Goal: Task Accomplishment & Management: Complete application form

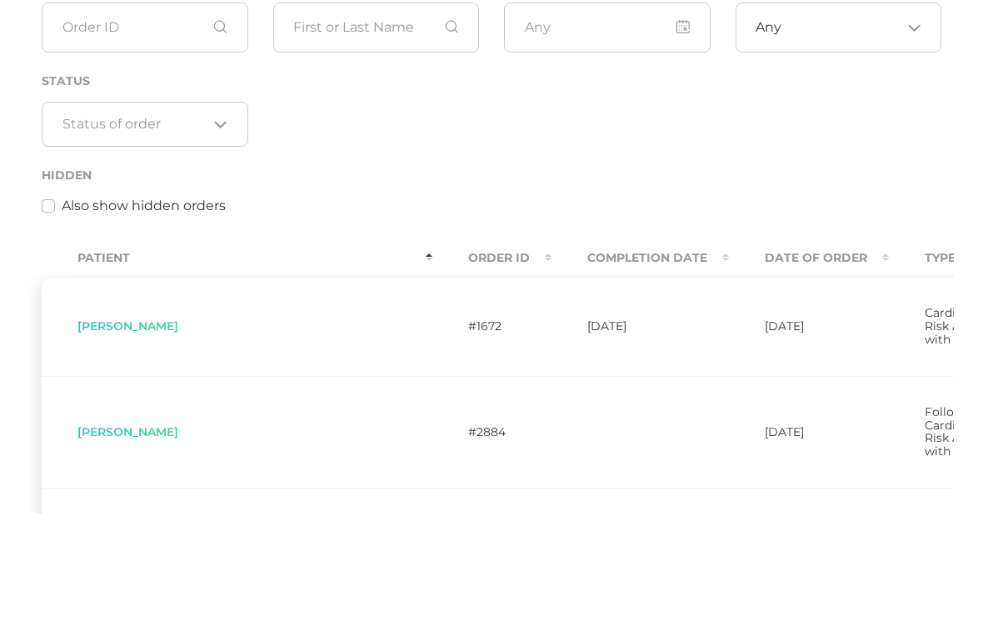
click at [630, 206] on div "Order ID Search Date of Order Type Any Loading... Status Loading... Hidden Also…" at bounding box center [491, 211] width 925 height 262
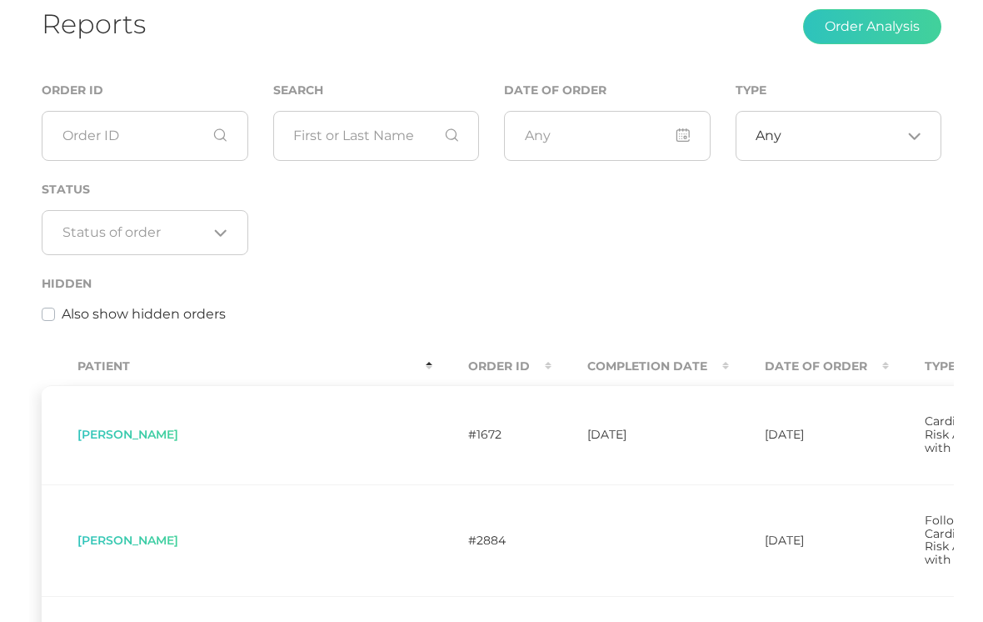
click at [870, 35] on button "Order Analysis" at bounding box center [872, 26] width 138 height 35
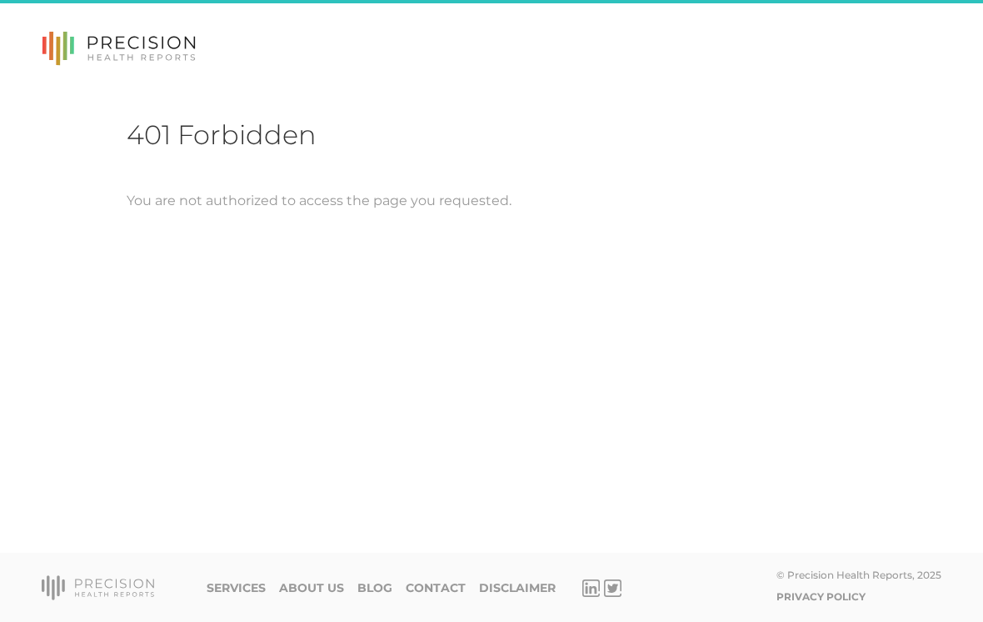
scroll to position [26, 0]
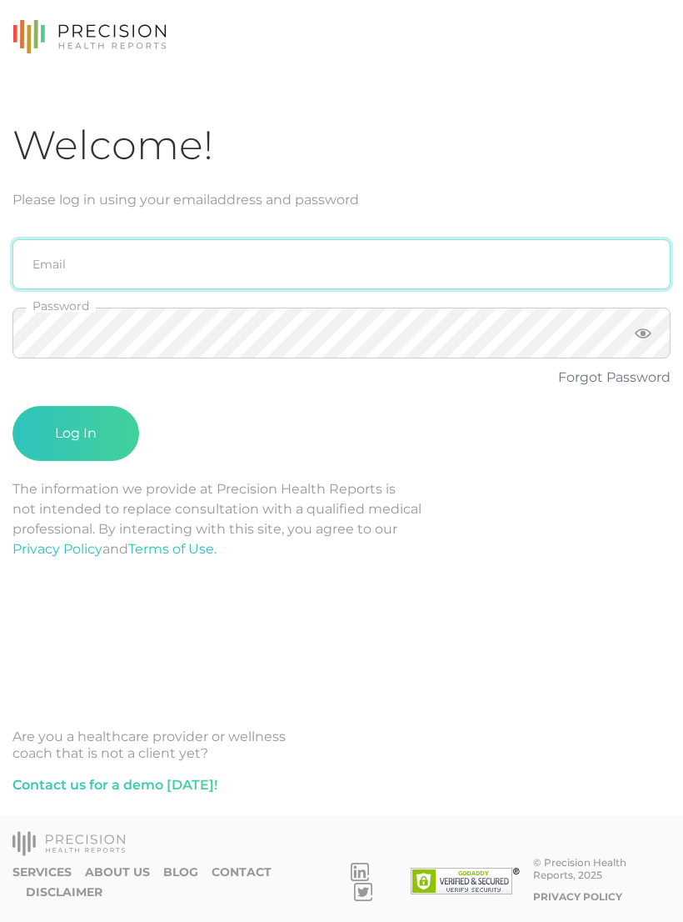
type input "emily.diaz@crafthealth.com"
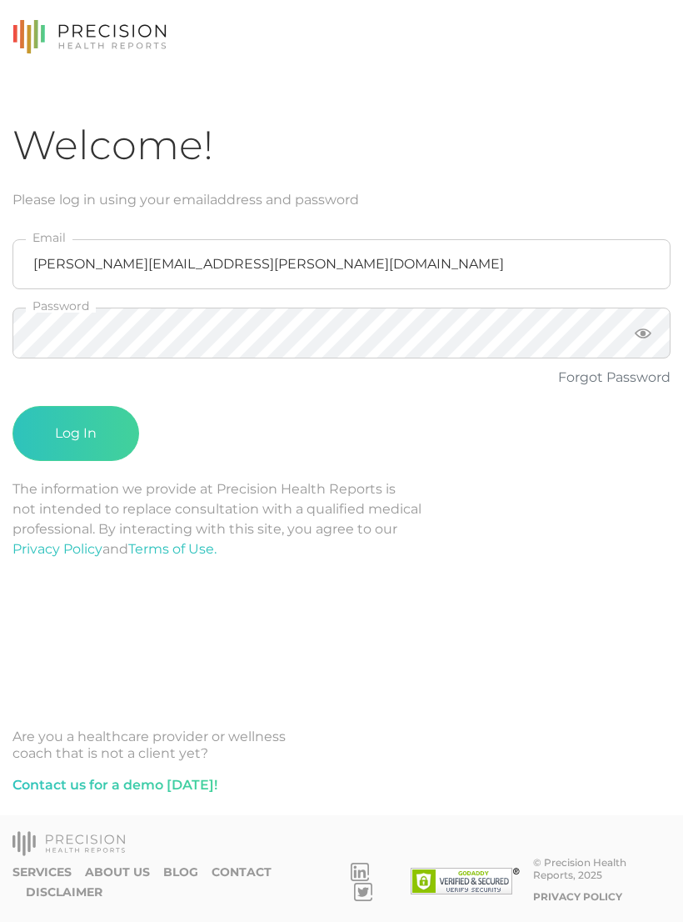
click at [92, 422] on button "Log In" at bounding box center [75, 433] width 127 height 55
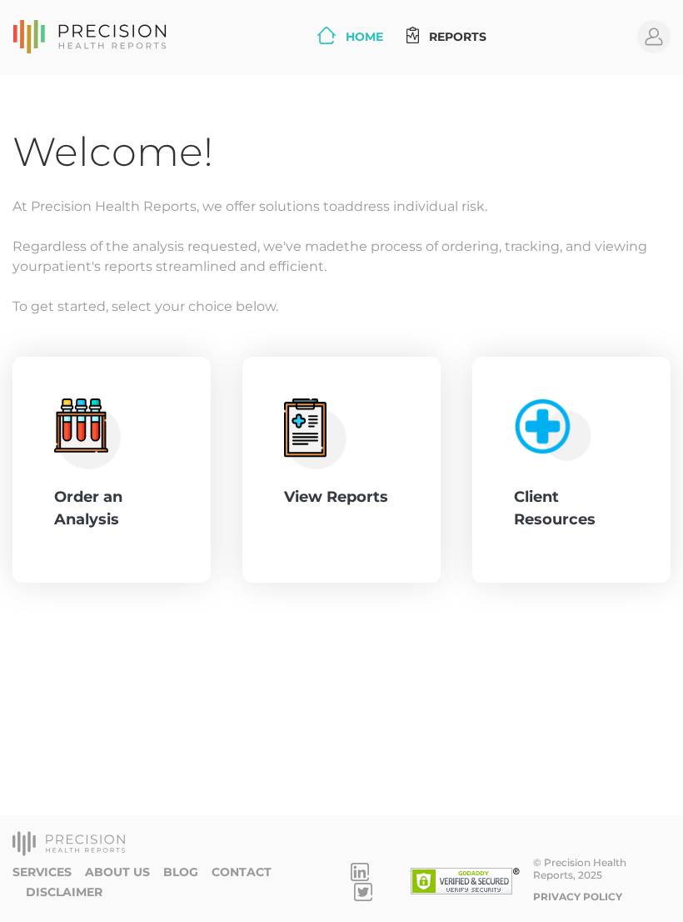
click at [132, 522] on div "Order an Analysis" at bounding box center [111, 508] width 115 height 45
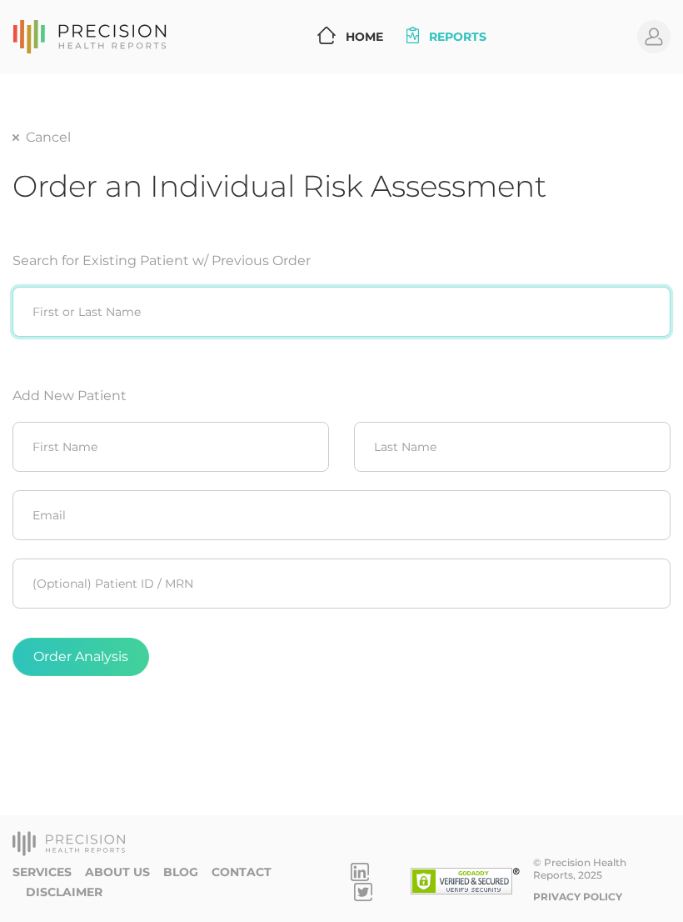
click at [243, 315] on input "search" at bounding box center [341, 312] width 658 height 50
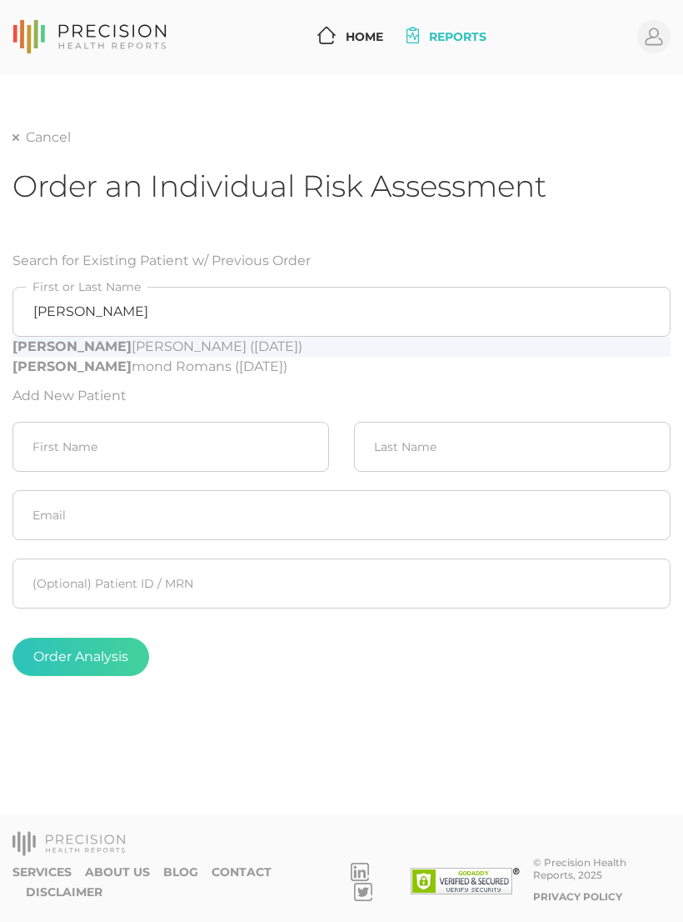
click at [157, 342] on div "Ray Fossett (01/09/1970)" at bounding box center [341, 347] width 658 height 20
type input "Ray Fossett (01/09/1970)"
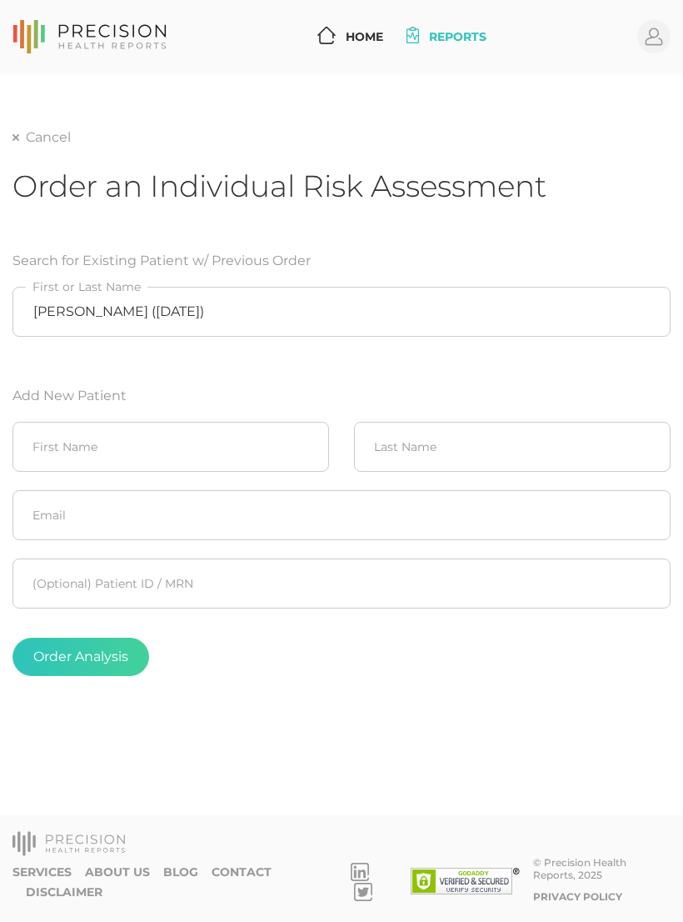
click at [96, 621] on button "Order Analysis" at bounding box center [80, 656] width 137 height 38
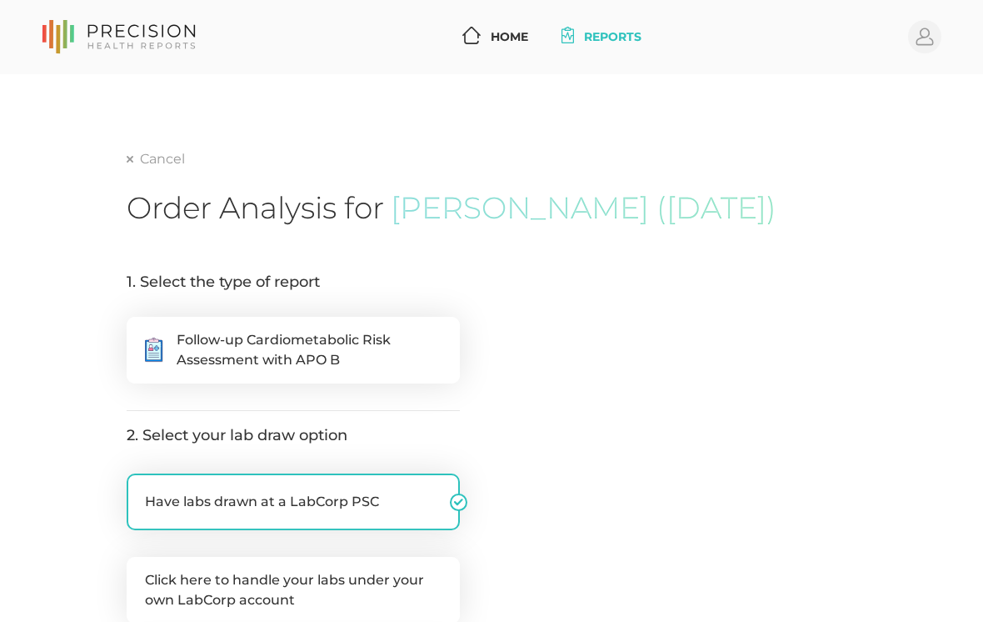
click at [391, 332] on span "Follow-up Cardiometabolic Risk Assessment with APO B" at bounding box center [309, 350] width 265 height 40
click at [140, 332] on input ".cls-5{fill:#fff}.cls-8{fill:#3a2c60} Follow-up Cardiometabolic Risk Assessment…" at bounding box center [133, 325] width 13 height 17
radio input "true"
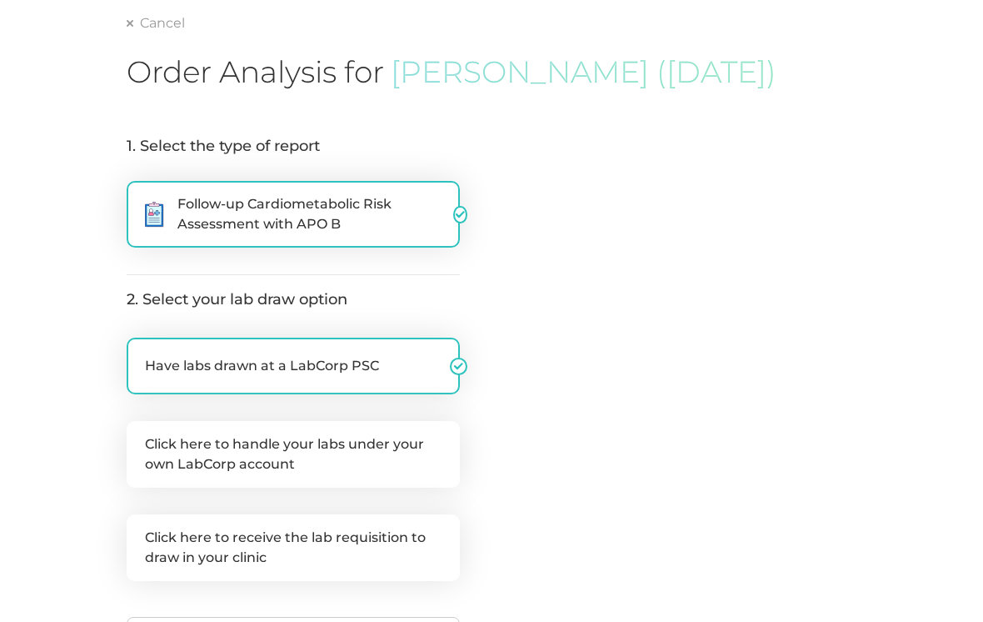
scroll to position [136, 0]
click at [206, 448] on label "Click here to handle your labs under your own LabCorp account" at bounding box center [293, 454] width 333 height 67
click at [140, 437] on input "Click here to handle your labs under your own LabCorp account" at bounding box center [133, 429] width 13 height 17
checkbox input "true"
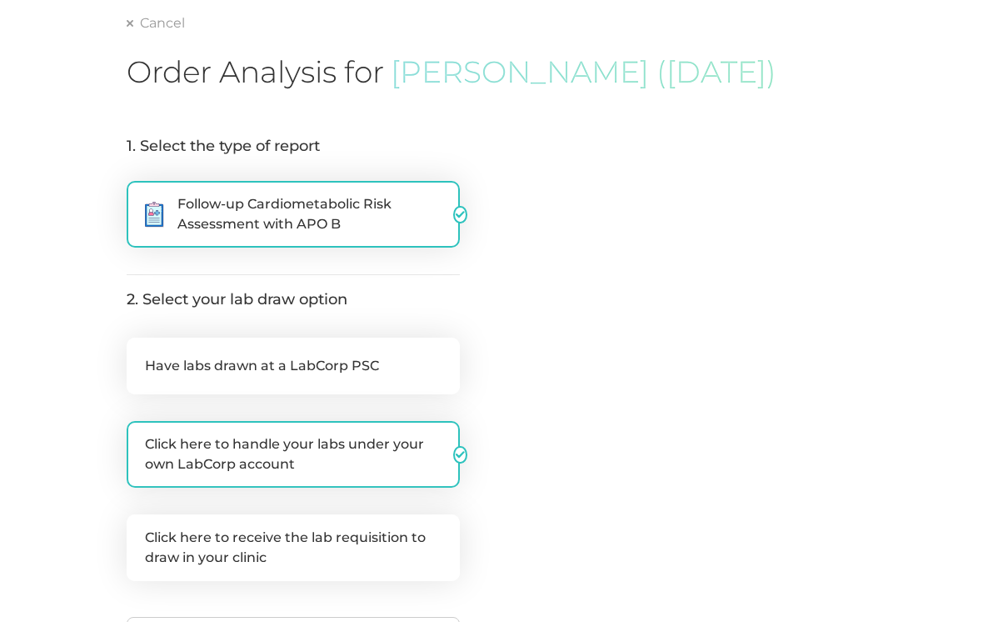
checkbox input "false"
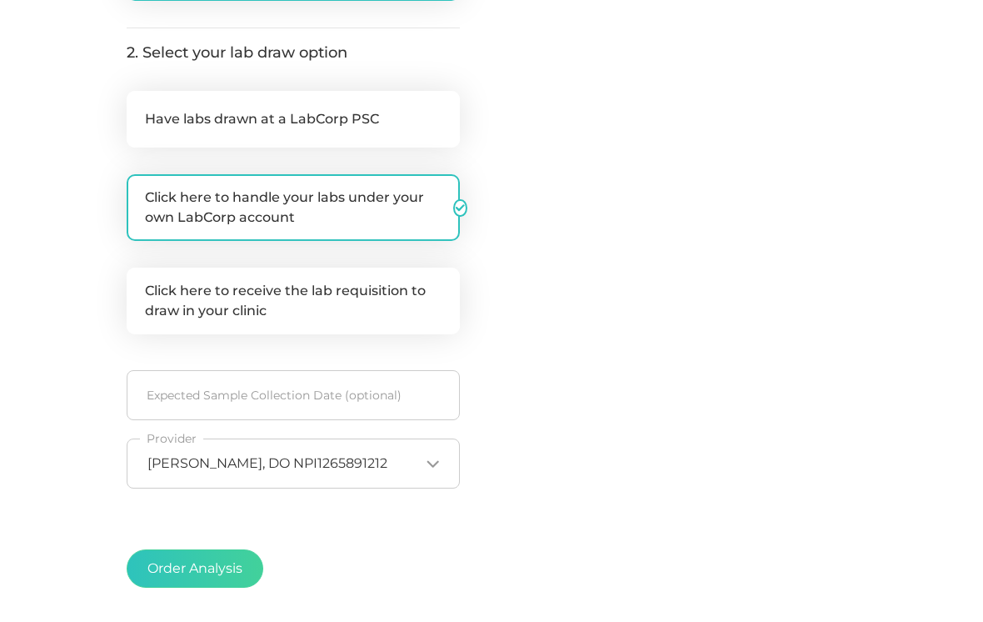
scroll to position [400, 0]
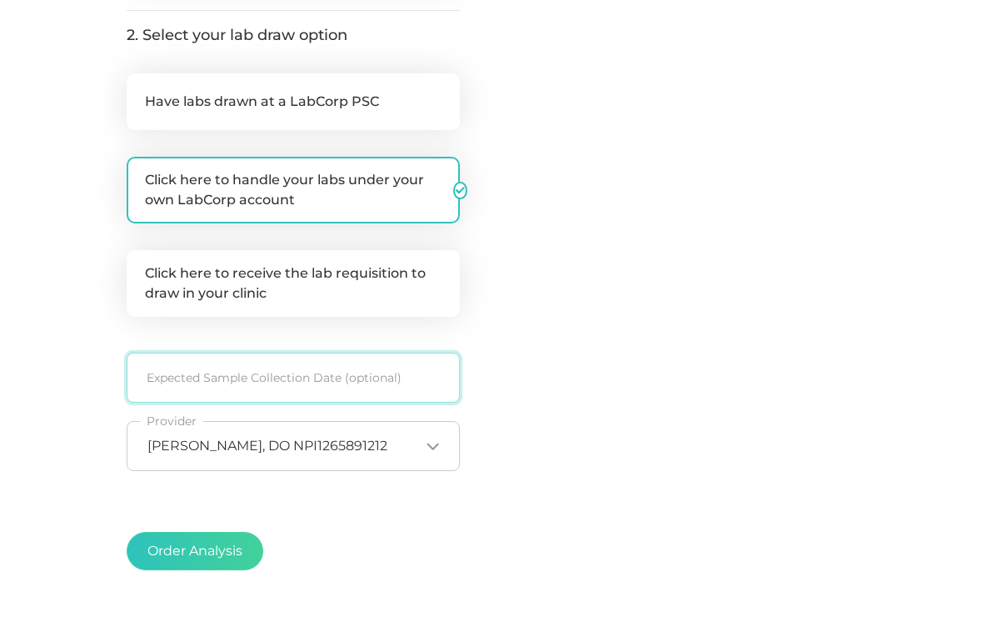
click at [340, 372] on input at bounding box center [293, 377] width 333 height 50
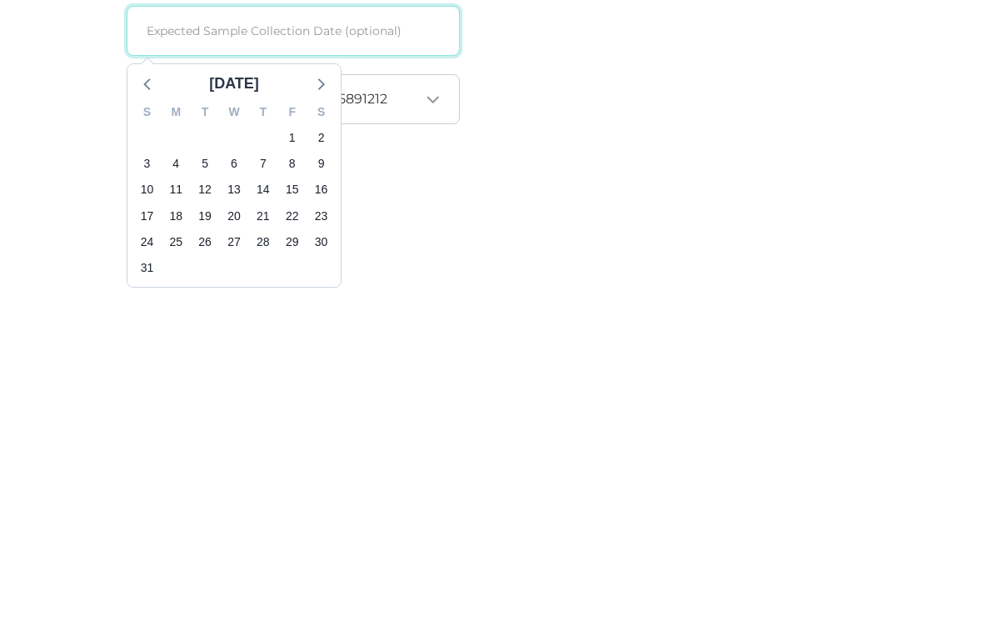
scroll to position [424, 0]
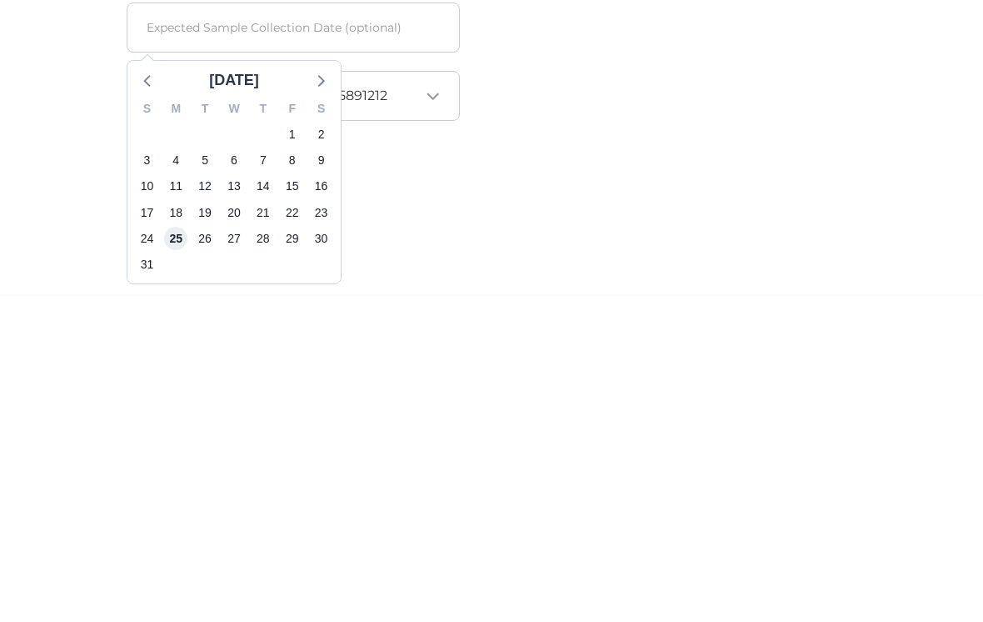
click at [182, 553] on span "25" at bounding box center [175, 564] width 23 height 23
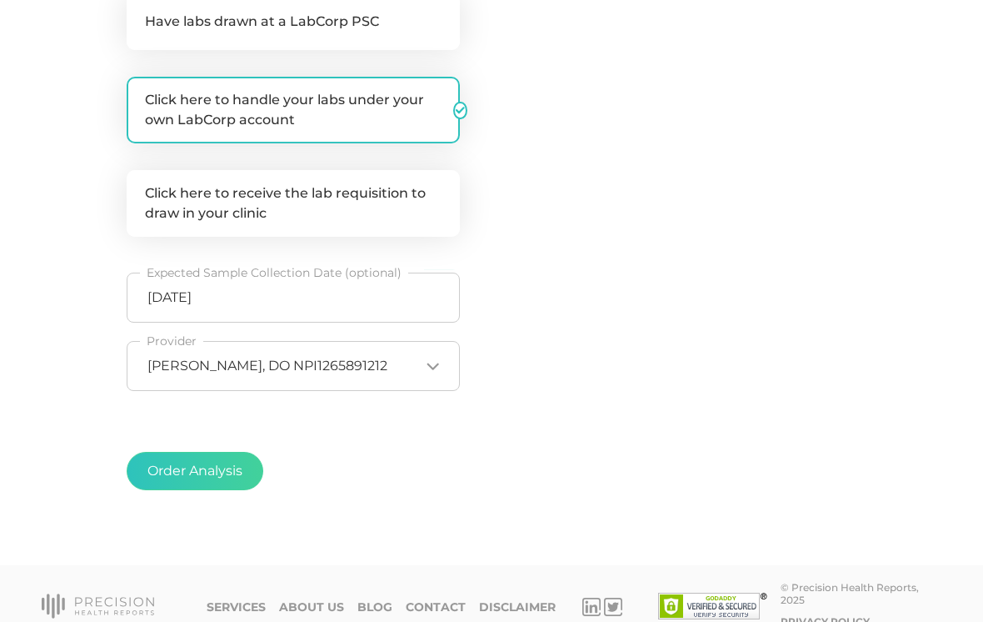
click at [325, 367] on span "Matthew Else, DO NPI1265891212" at bounding box center [267, 365] width 240 height 17
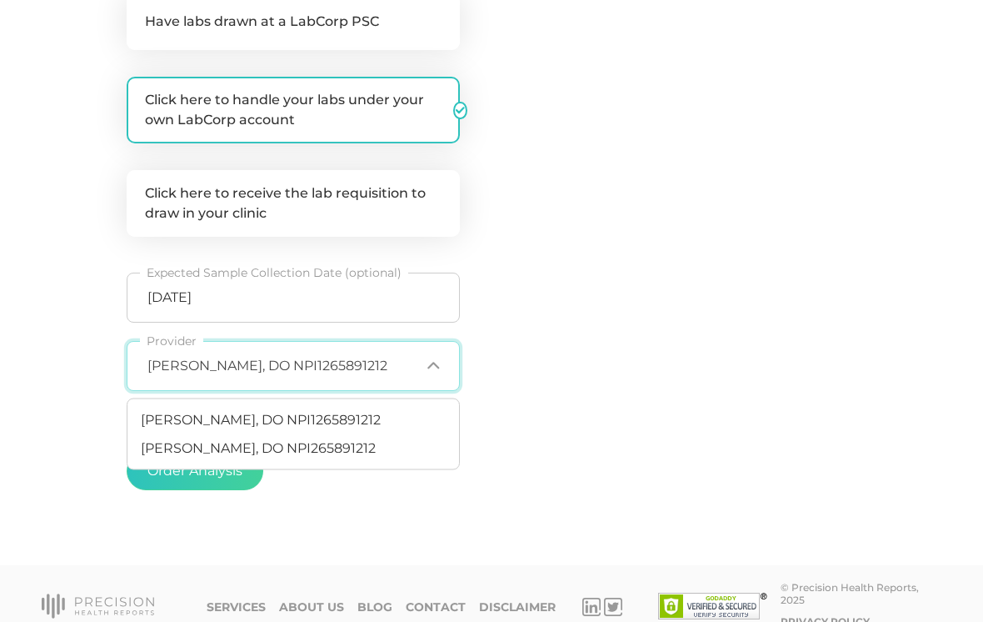
click at [581, 362] on div "1. Select the type of report .cls-5{fill:#fff}.cls-8{fill:#3a2c60} Follow-up Ca…" at bounding box center [393, 149] width 533 height 752
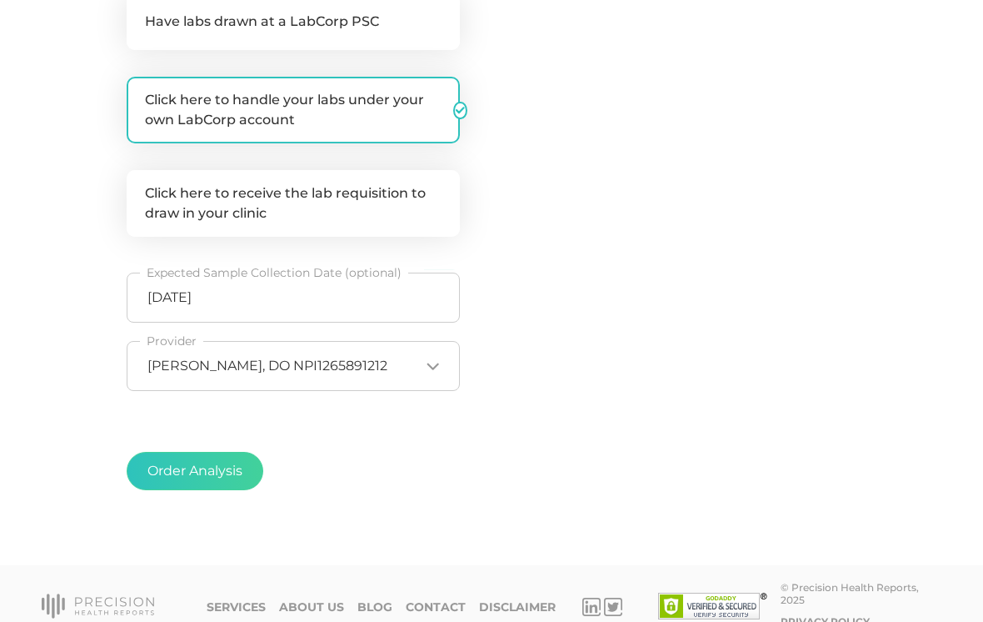
click at [223, 469] on button "Order Analysis" at bounding box center [195, 471] width 137 height 38
radio input "false"
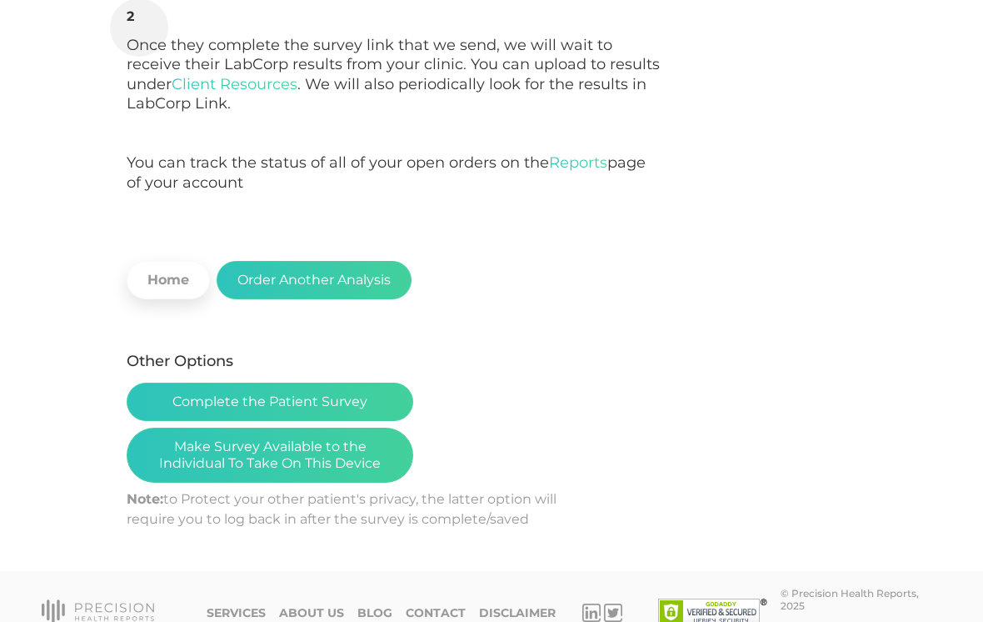
click at [318, 448] on button "Make Survey Available to the Individual To Take On This Device" at bounding box center [270, 454] width 287 height 55
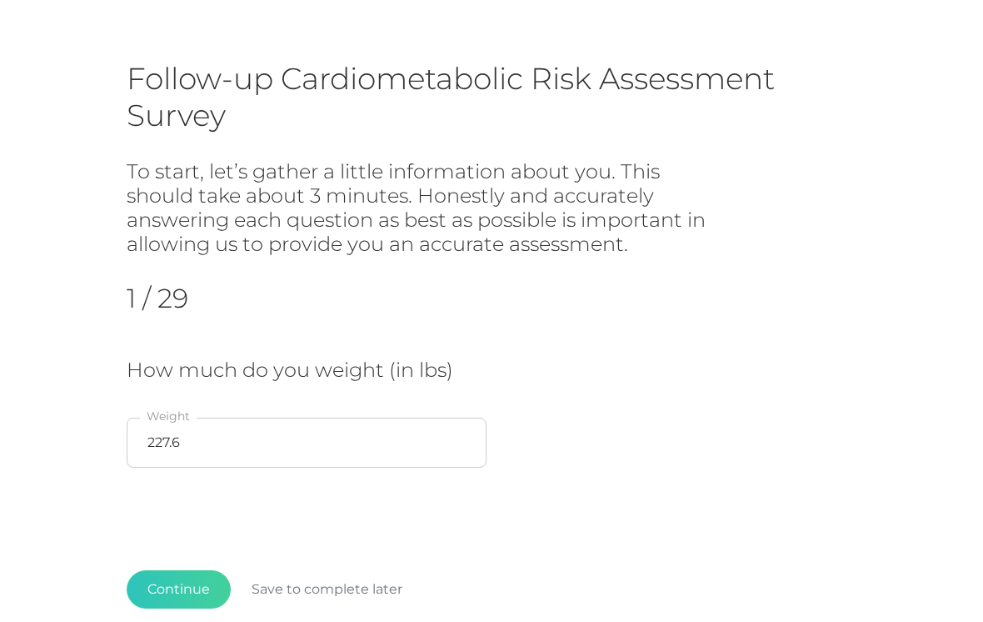
scroll to position [98, 0]
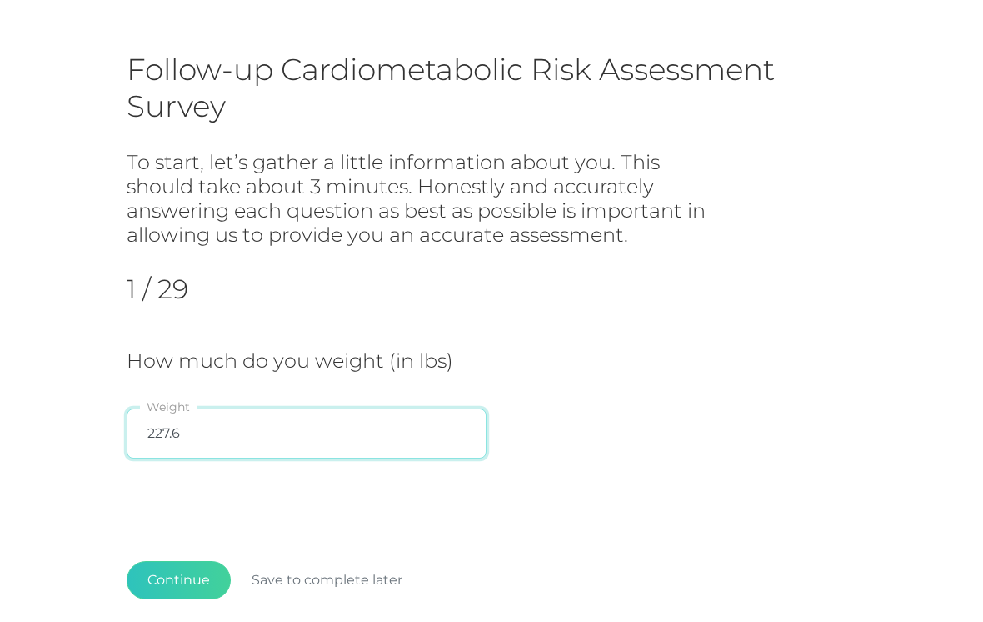
click at [223, 419] on input "227.6" at bounding box center [307, 433] width 360 height 50
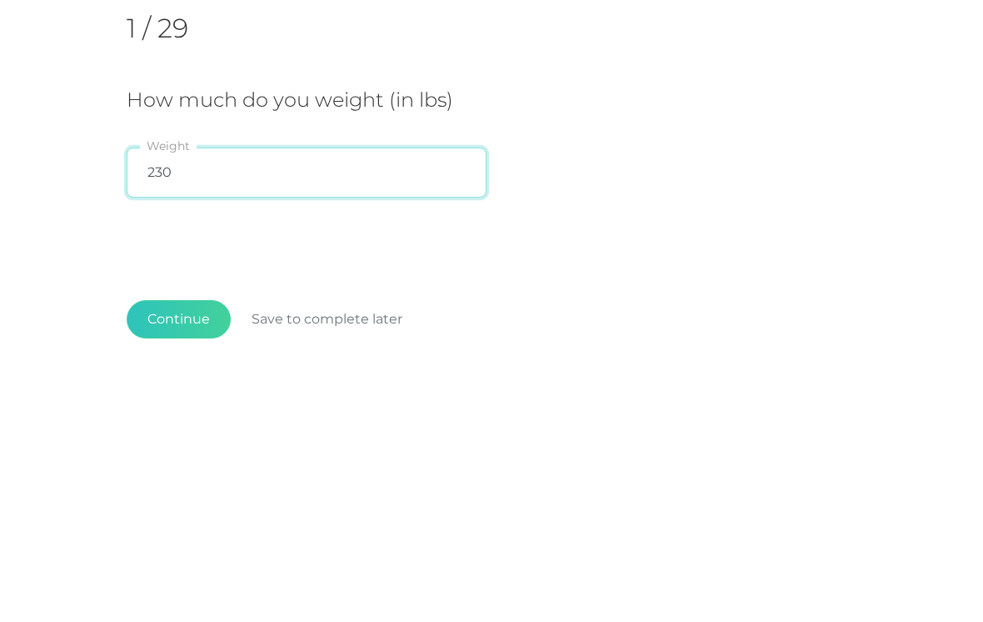
type input "230"
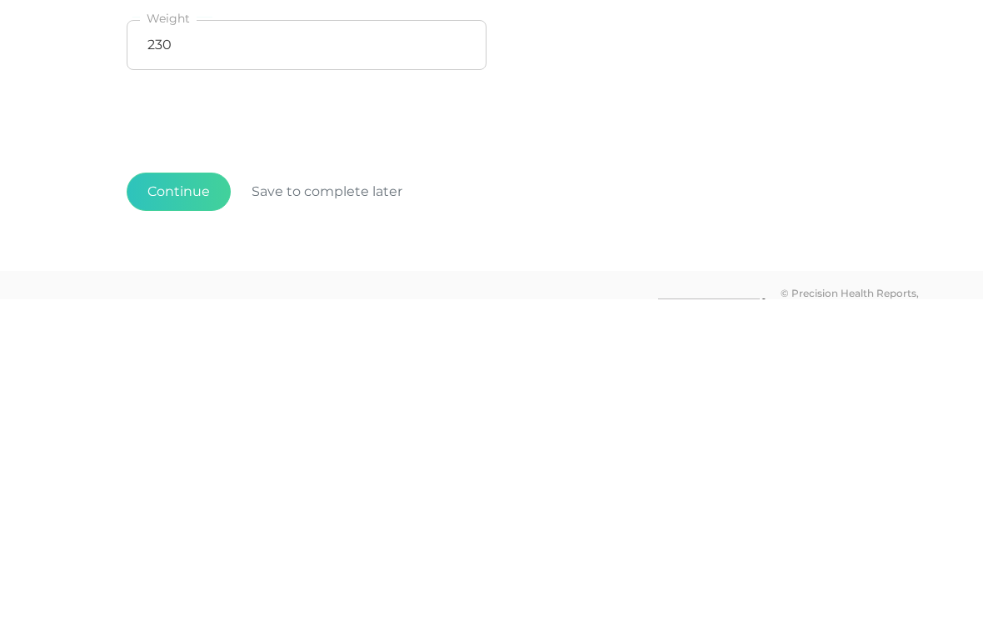
click at [158, 495] on button "Continue" at bounding box center [179, 514] width 104 height 38
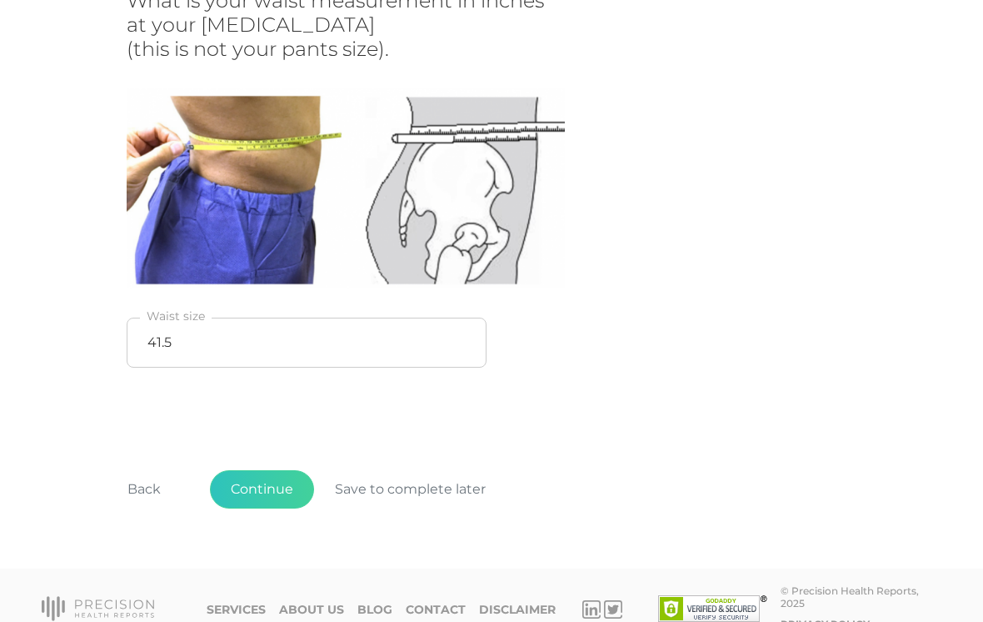
click at [259, 474] on button "Continue" at bounding box center [262, 489] width 104 height 38
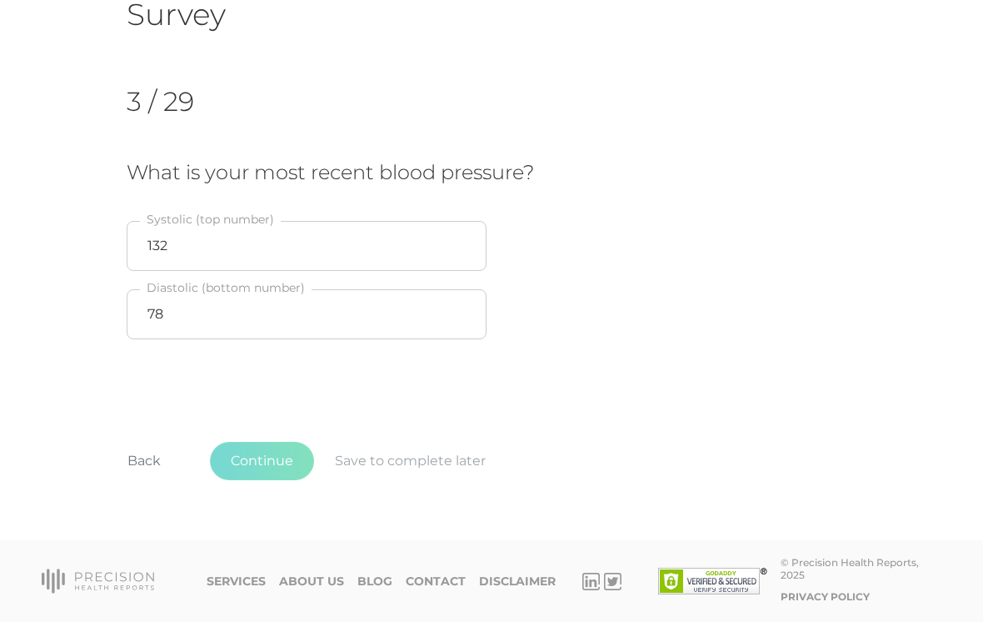
scroll to position [164, 0]
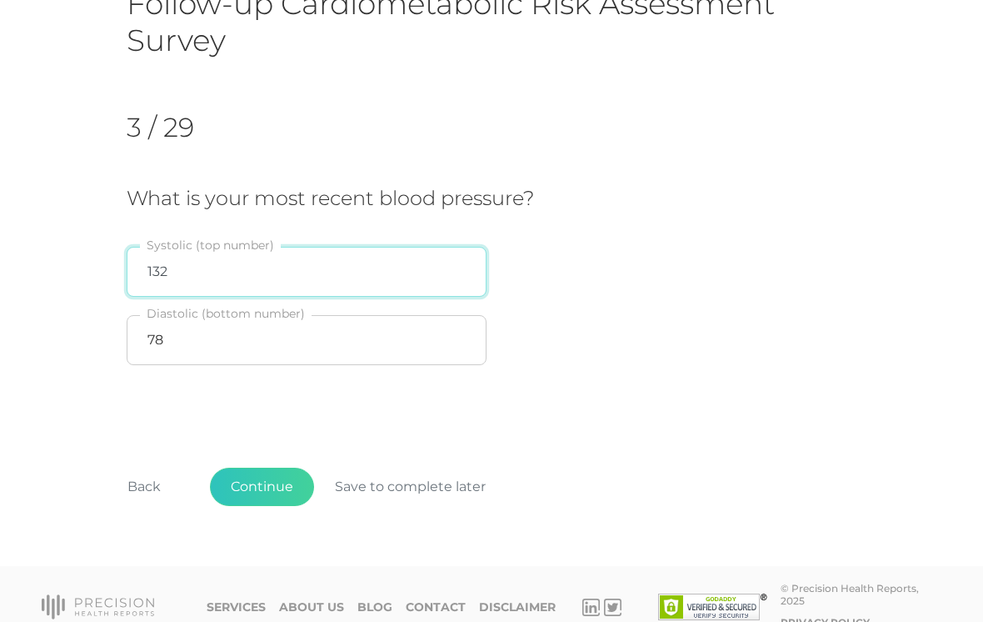
click at [215, 270] on input "132" at bounding box center [307, 272] width 360 height 50
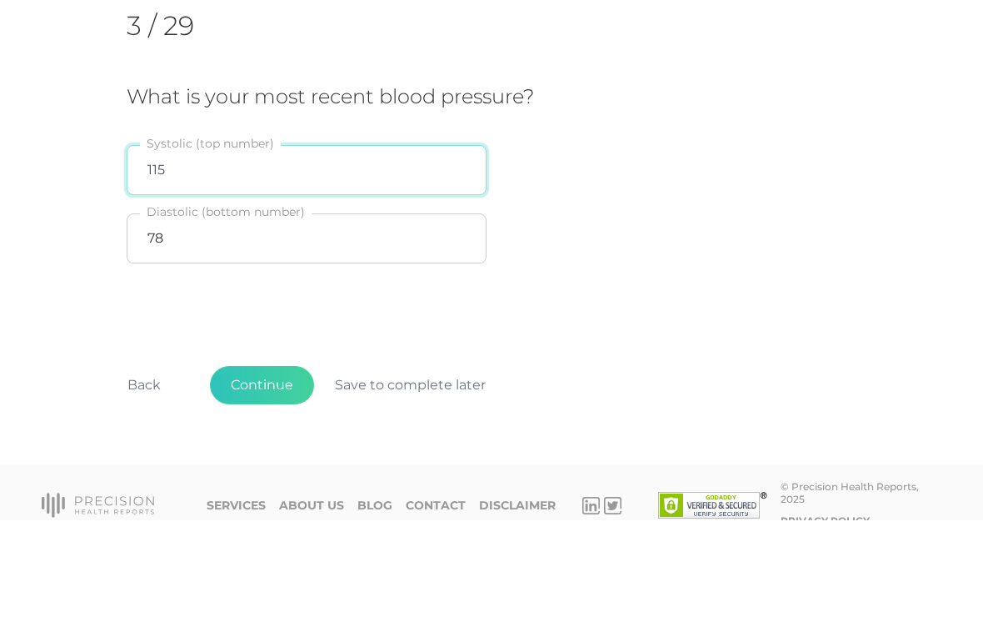
type input "115"
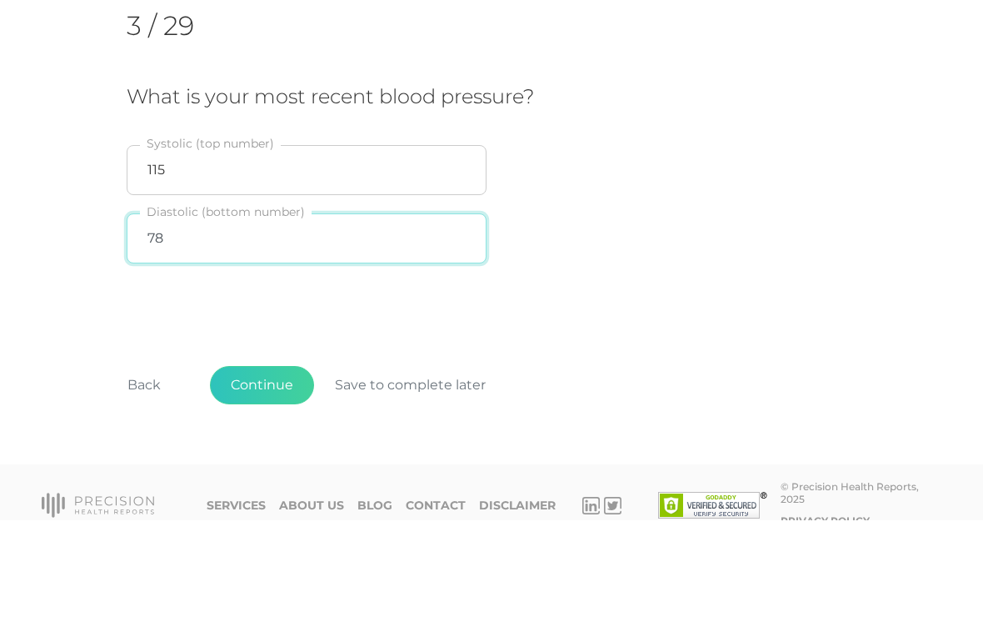
click at [181, 315] on input "78" at bounding box center [307, 340] width 360 height 50
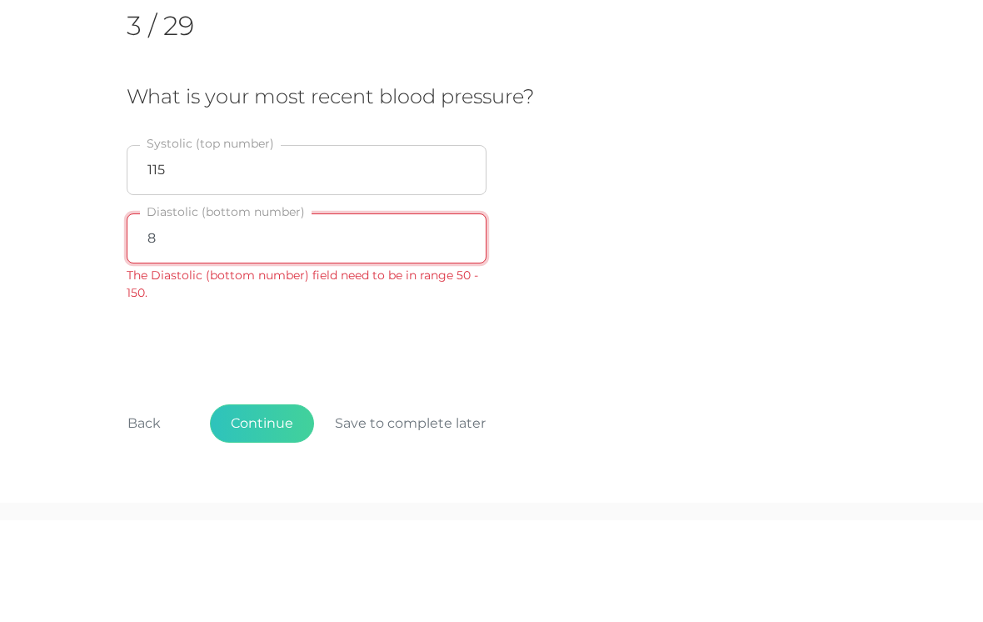
type input "83"
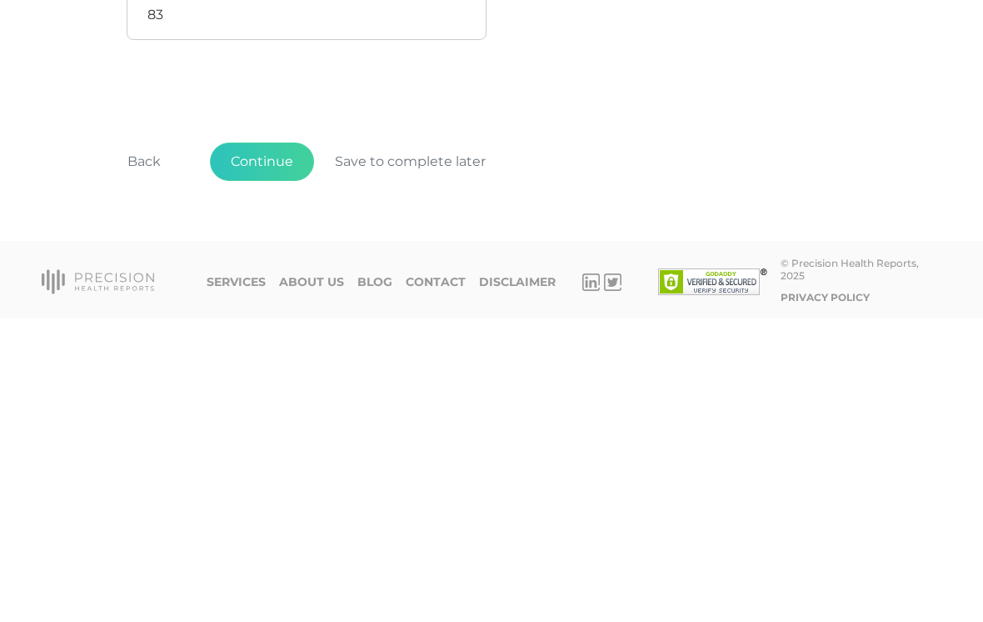
click at [254, 447] on button "Continue" at bounding box center [262, 466] width 104 height 38
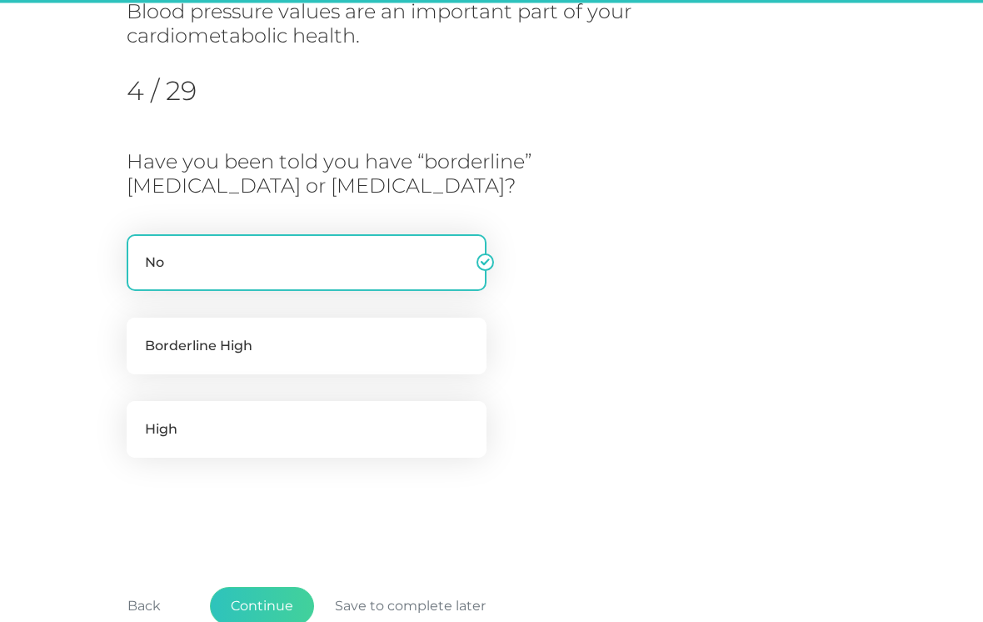
scroll to position [249, 0]
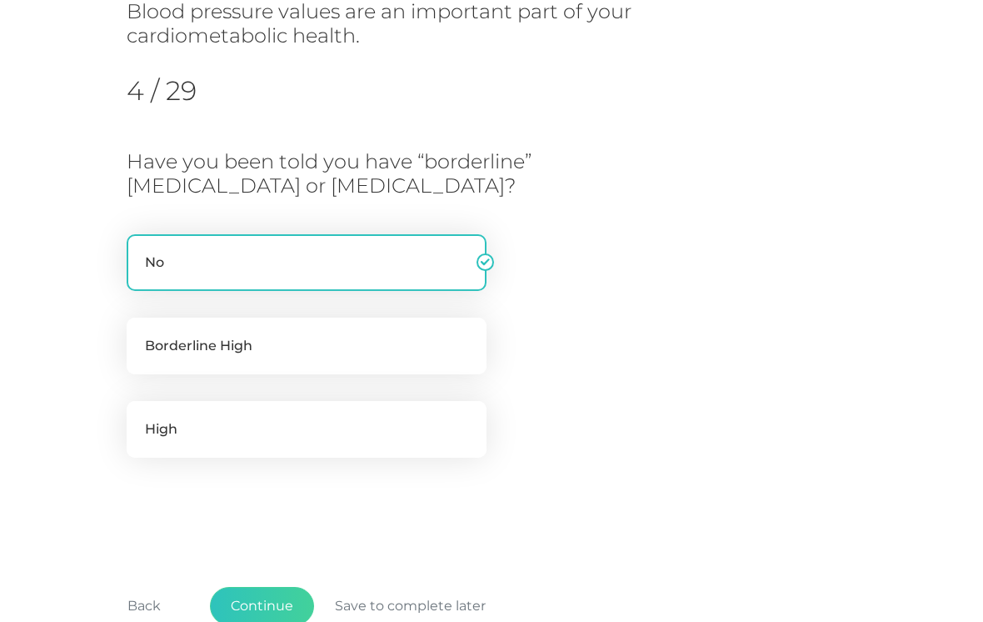
click at [287, 605] on button "Continue" at bounding box center [262, 606] width 104 height 38
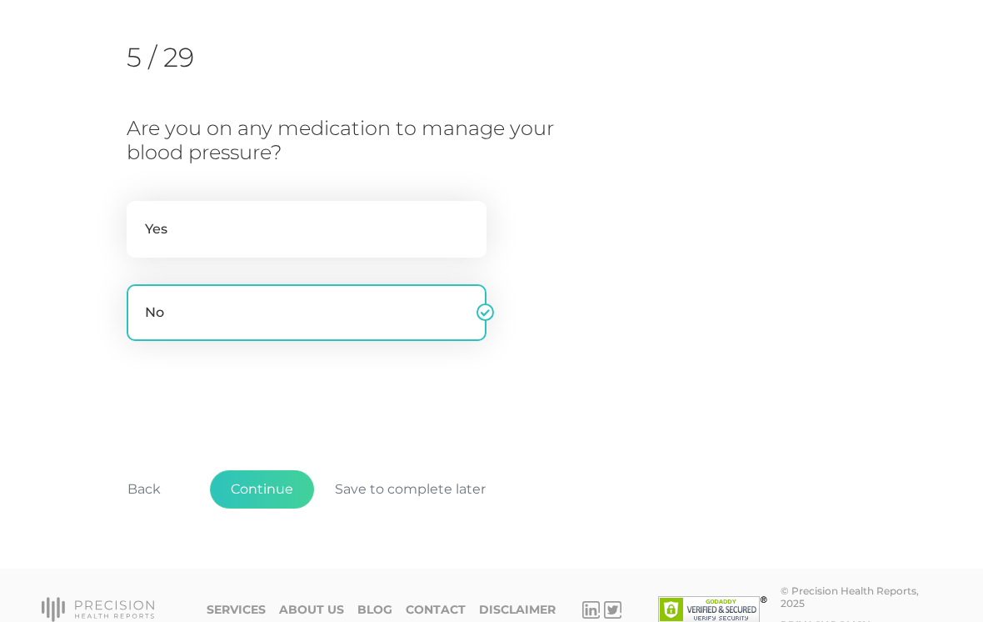
click at [280, 486] on button "Continue" at bounding box center [262, 489] width 104 height 38
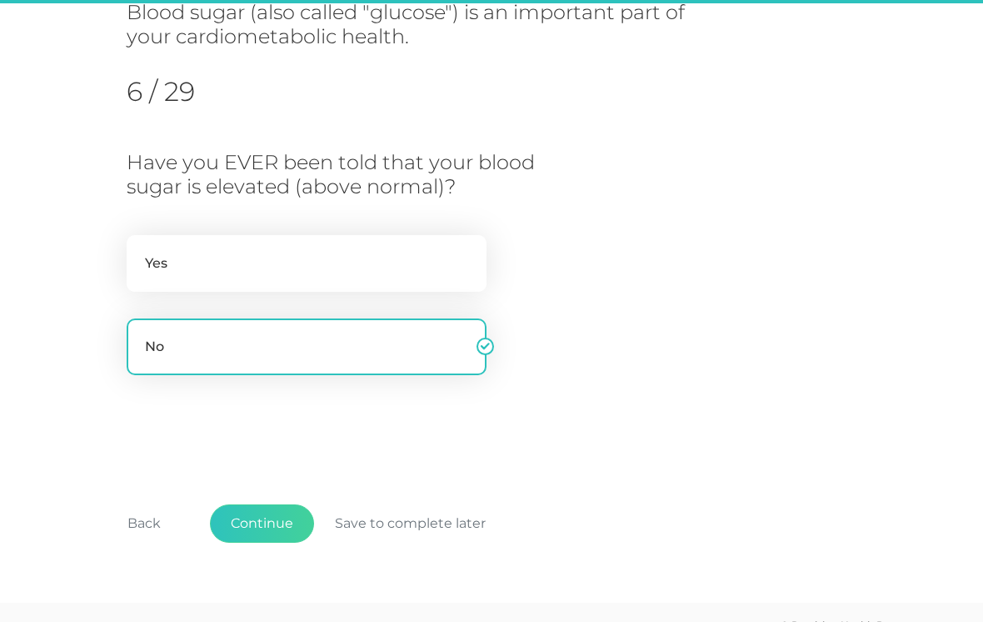
scroll to position [249, 0]
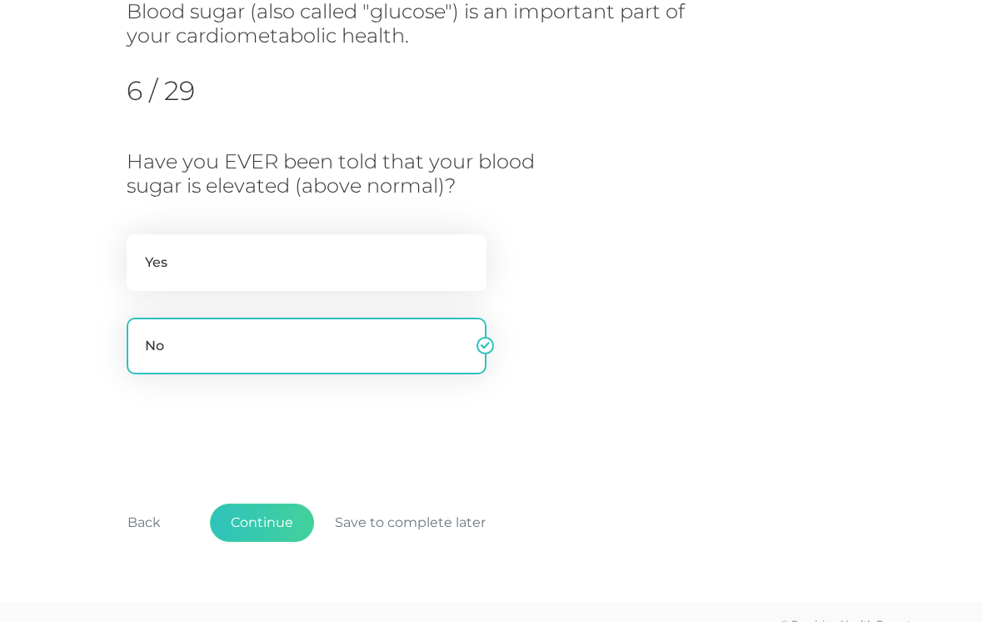
click at [284, 521] on button "Continue" at bounding box center [262, 522] width 104 height 38
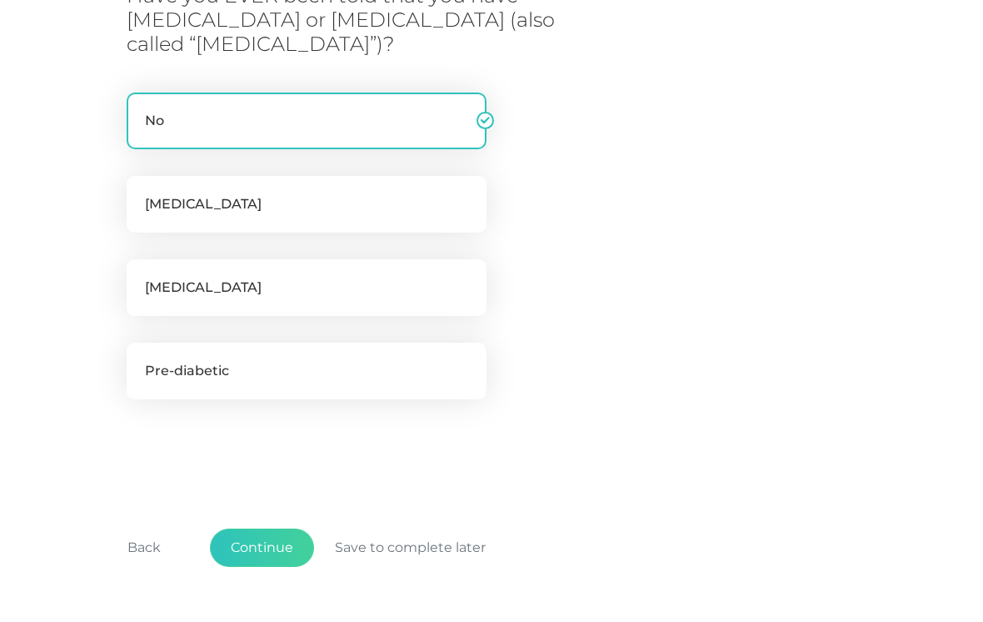
click at [286, 551] on button "Continue" at bounding box center [262, 547] width 104 height 38
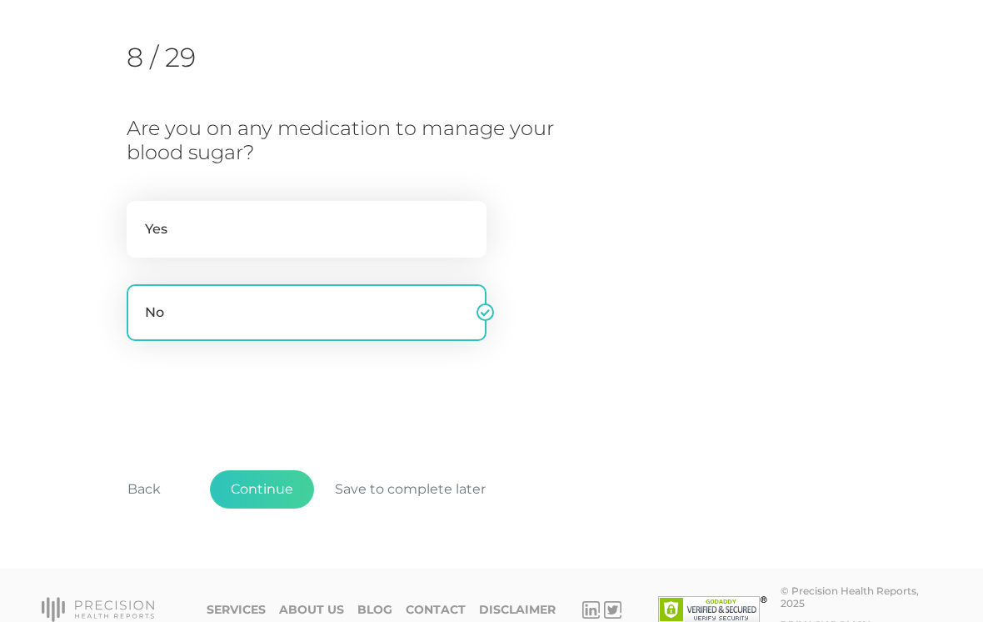
click at [279, 492] on button "Continue" at bounding box center [262, 489] width 104 height 38
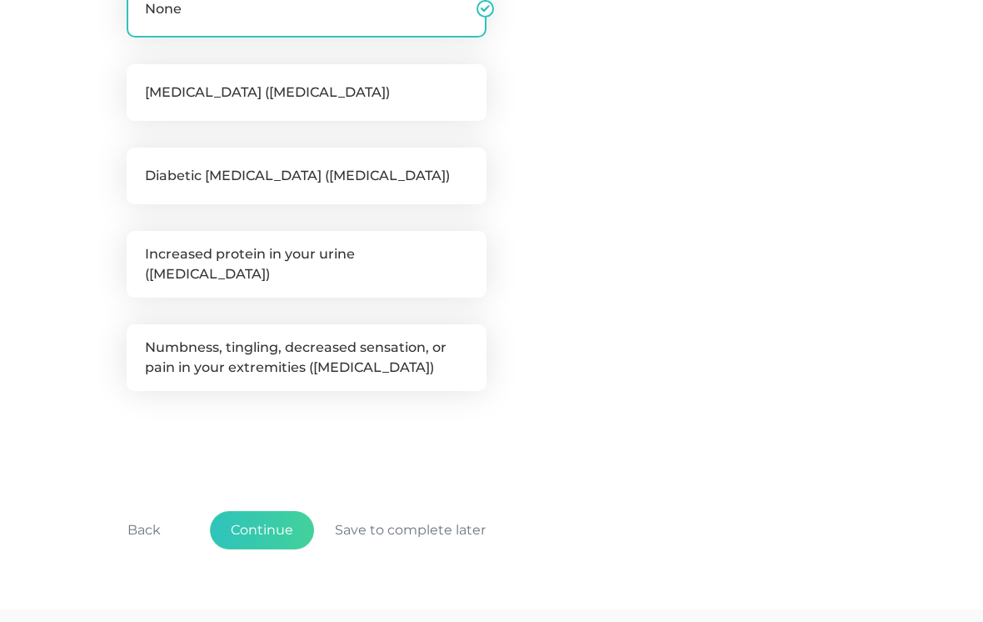
scroll to position [472, 0]
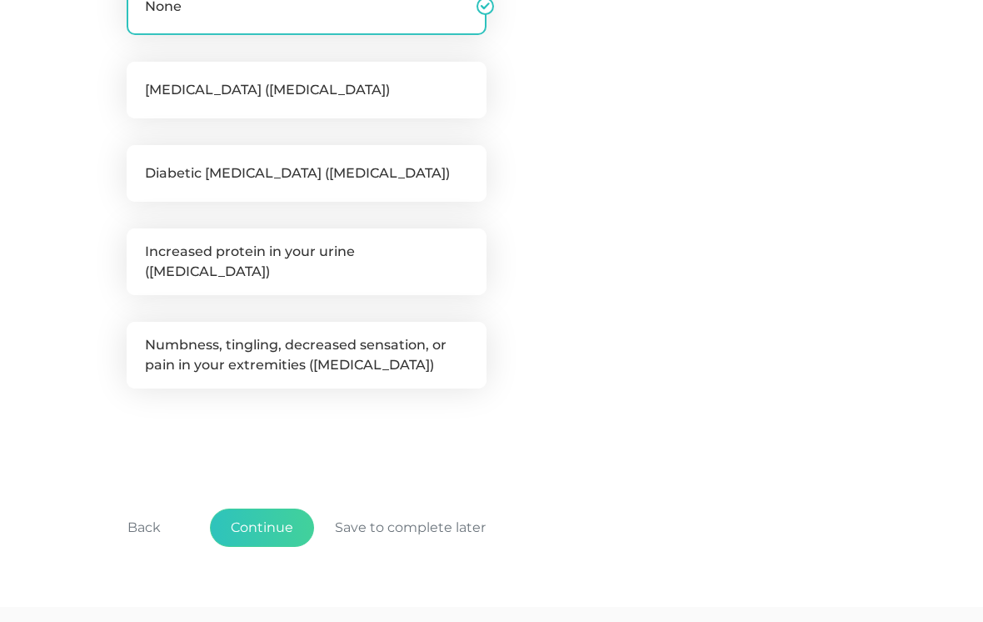
click at [285, 518] on button "Continue" at bounding box center [262, 527] width 104 height 38
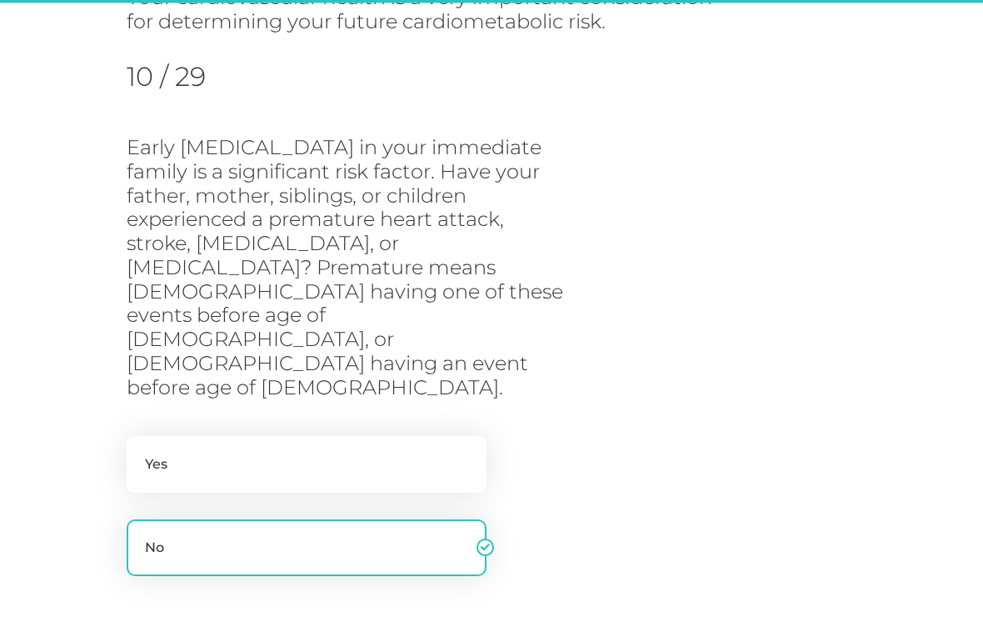
scroll to position [249, 0]
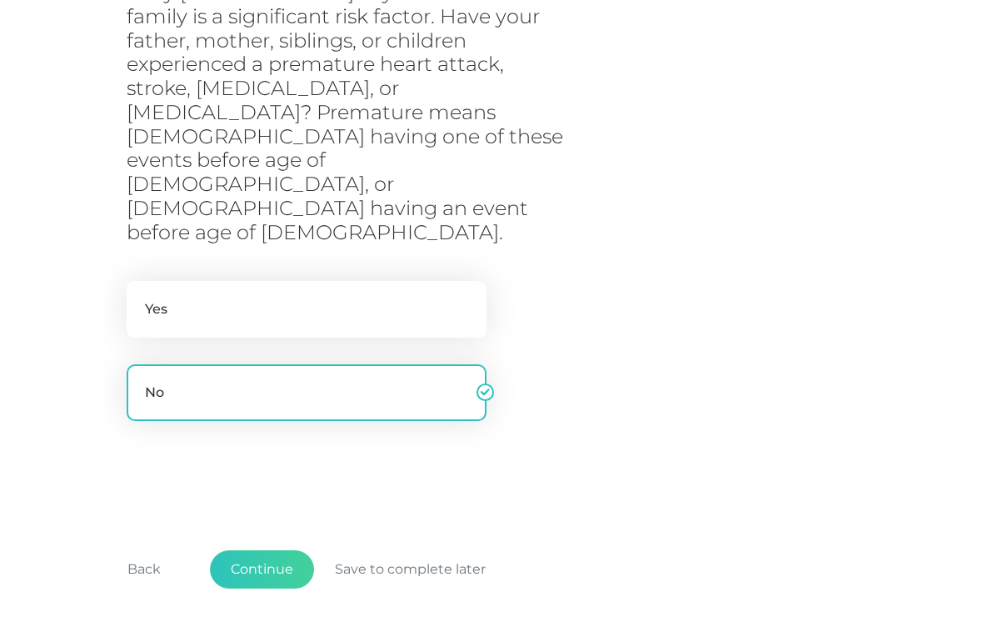
click at [252, 550] on button "Continue" at bounding box center [262, 569] width 104 height 38
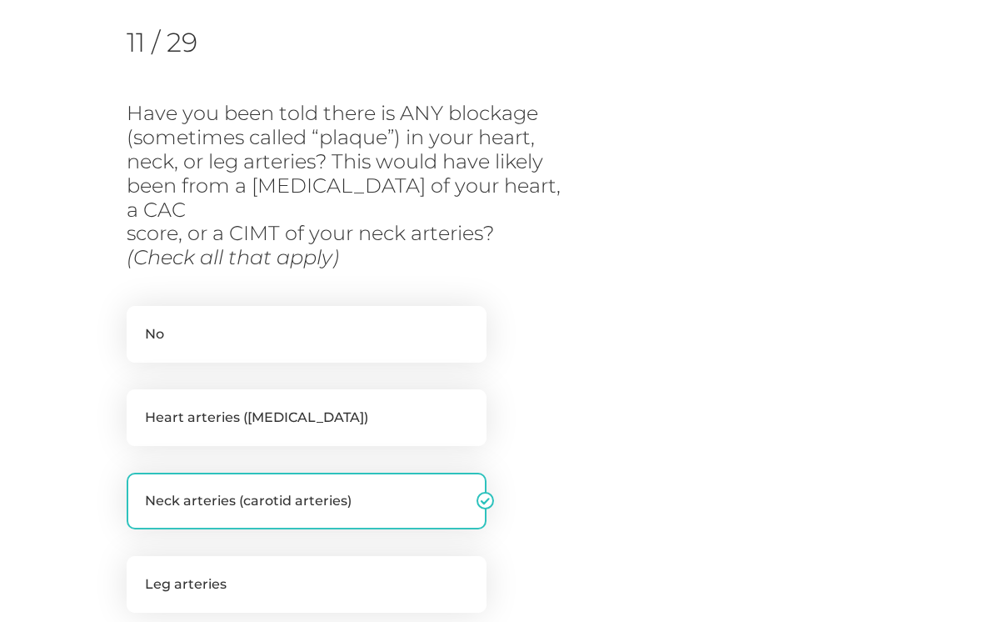
click at [173, 310] on label "No" at bounding box center [307, 334] width 360 height 57
click at [140, 310] on input "No" at bounding box center [133, 314] width 13 height 17
checkbox input "true"
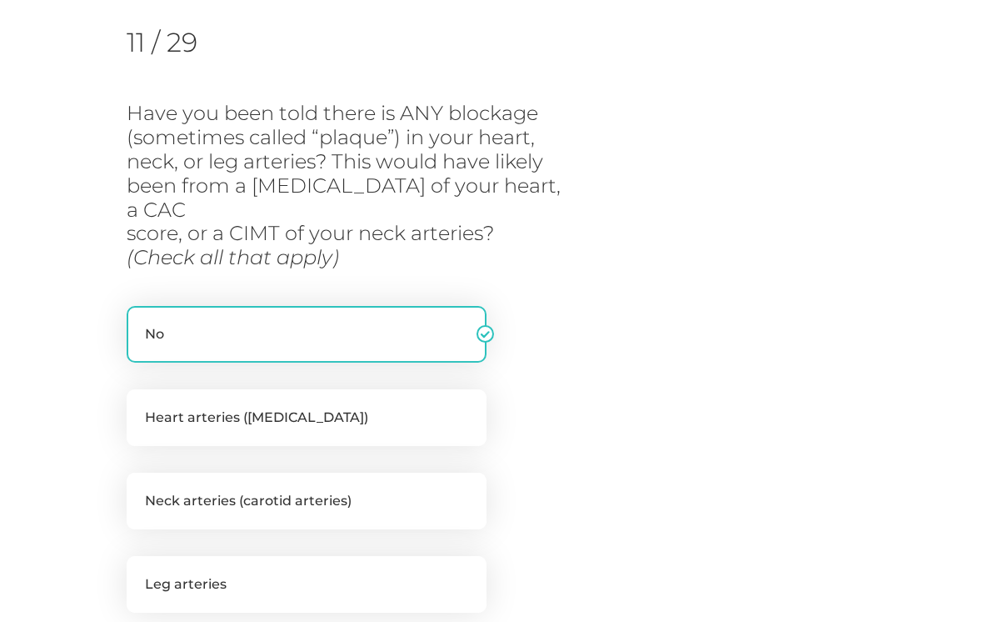
checkbox input "false"
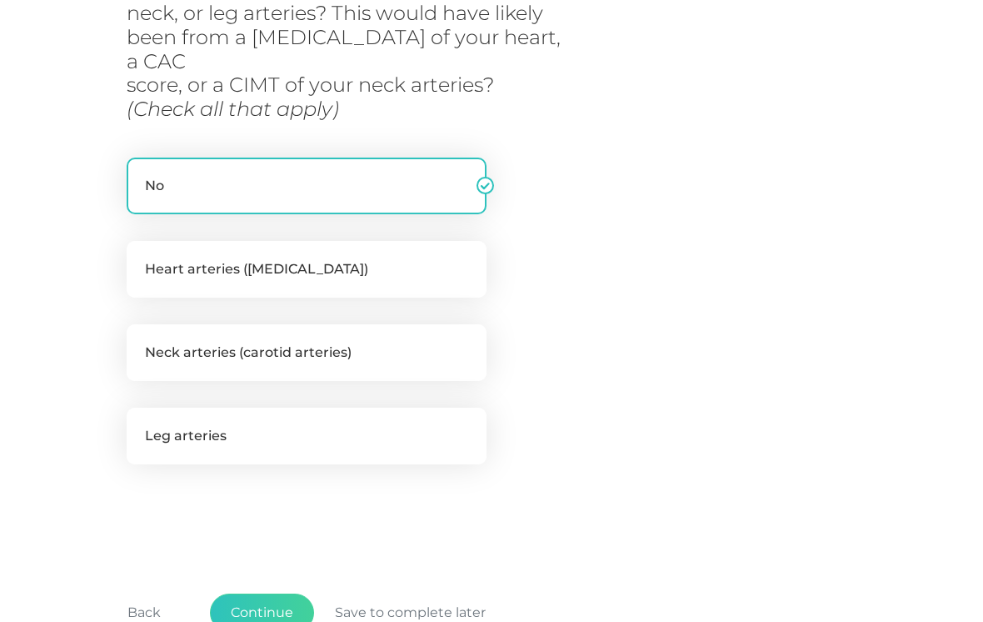
scroll to position [397, 0]
click at [445, 241] on label "Heart arteries (coronary arteries)" at bounding box center [307, 269] width 360 height 57
click at [140, 241] on input "Heart arteries (coronary arteries)" at bounding box center [133, 249] width 13 height 17
checkbox input "true"
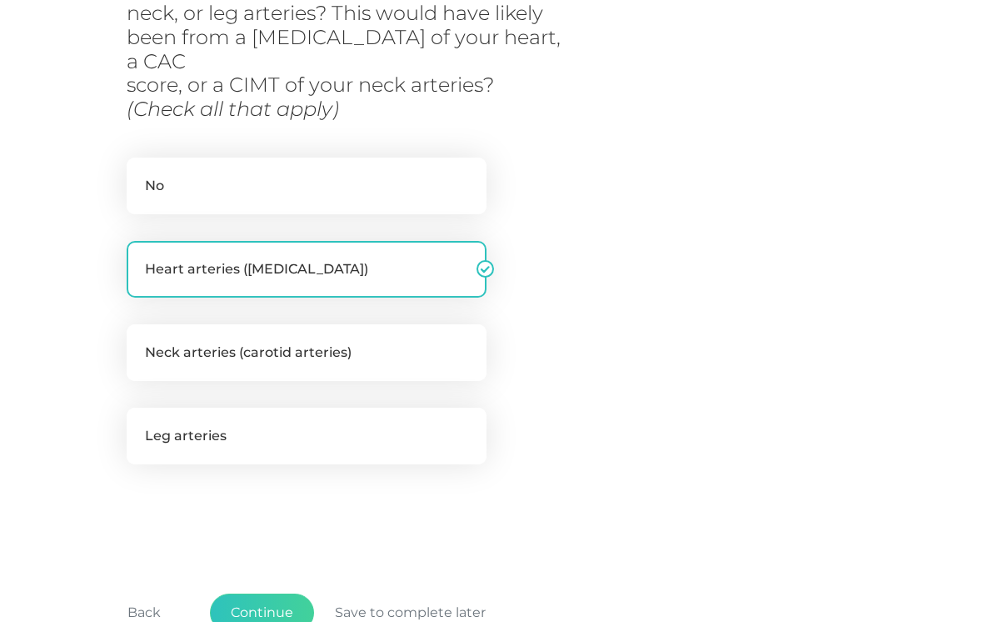
checkbox input "false"
click at [261, 593] on button "Continue" at bounding box center [262, 612] width 104 height 38
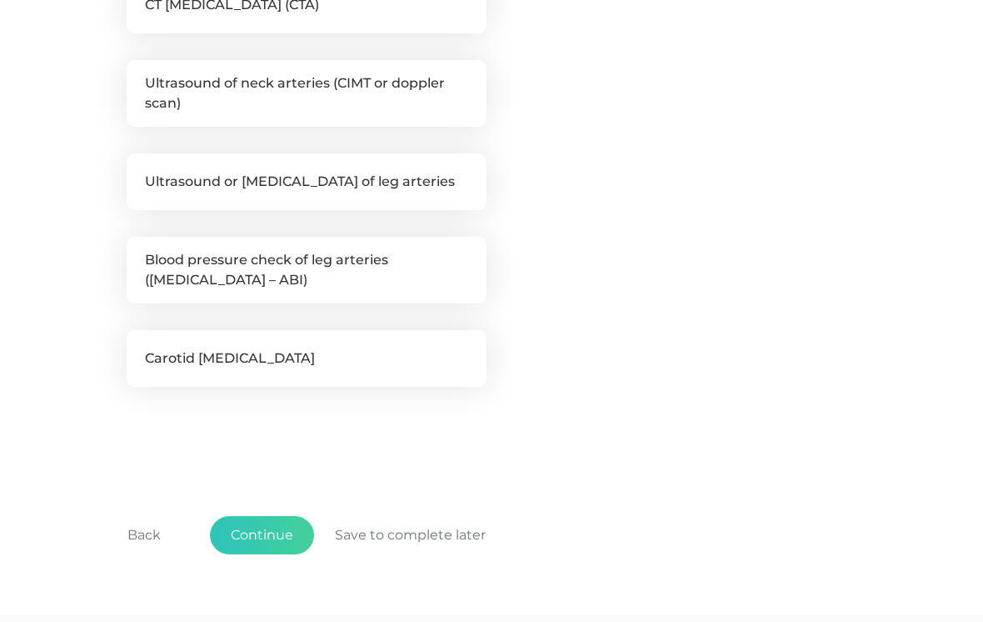
scroll to position [758, 0]
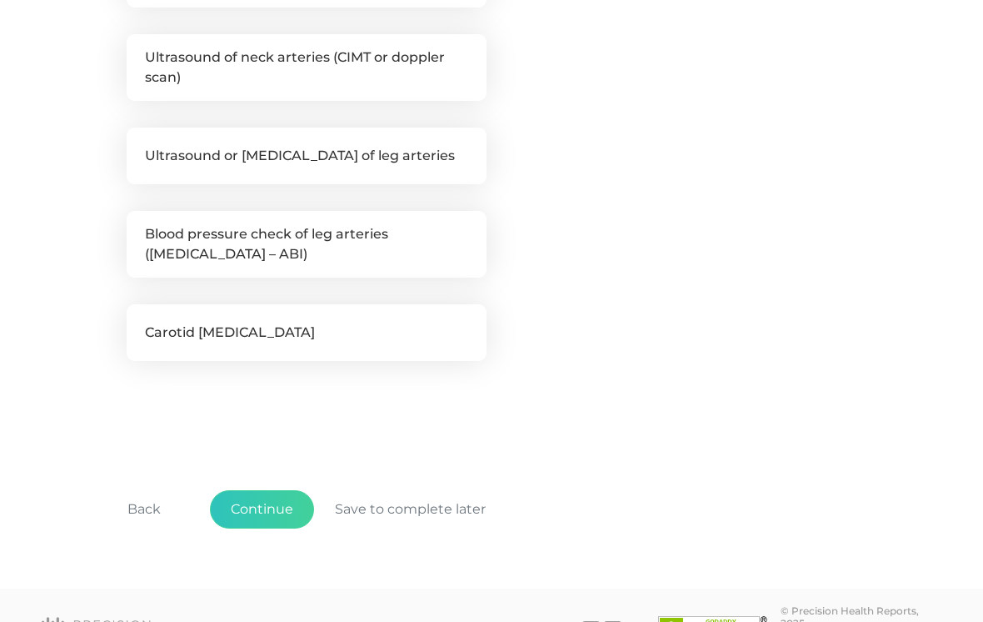
click at [279, 505] on button "Continue" at bounding box center [262, 509] width 104 height 38
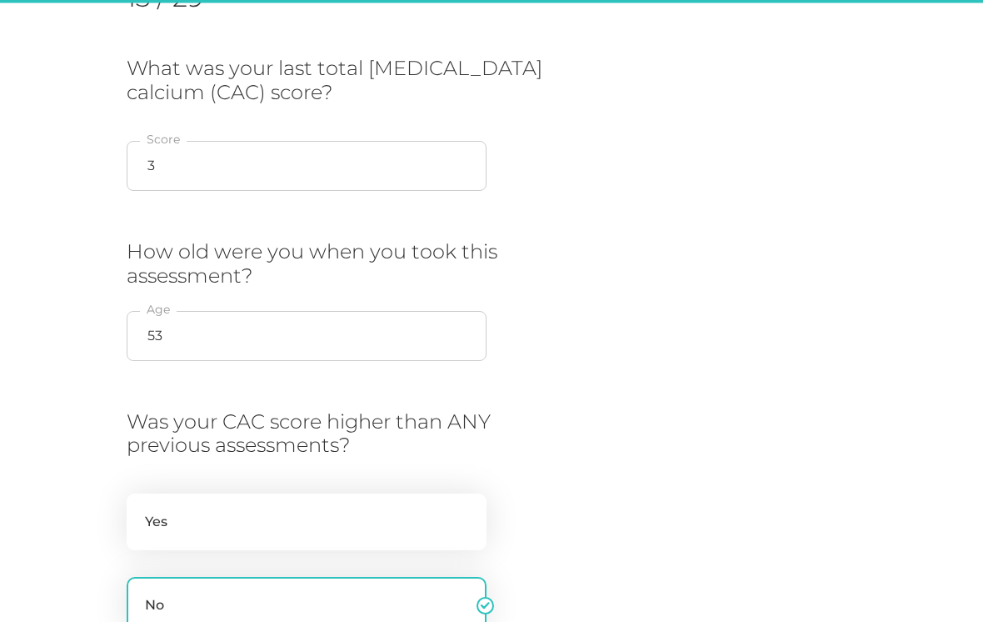
scroll to position [249, 0]
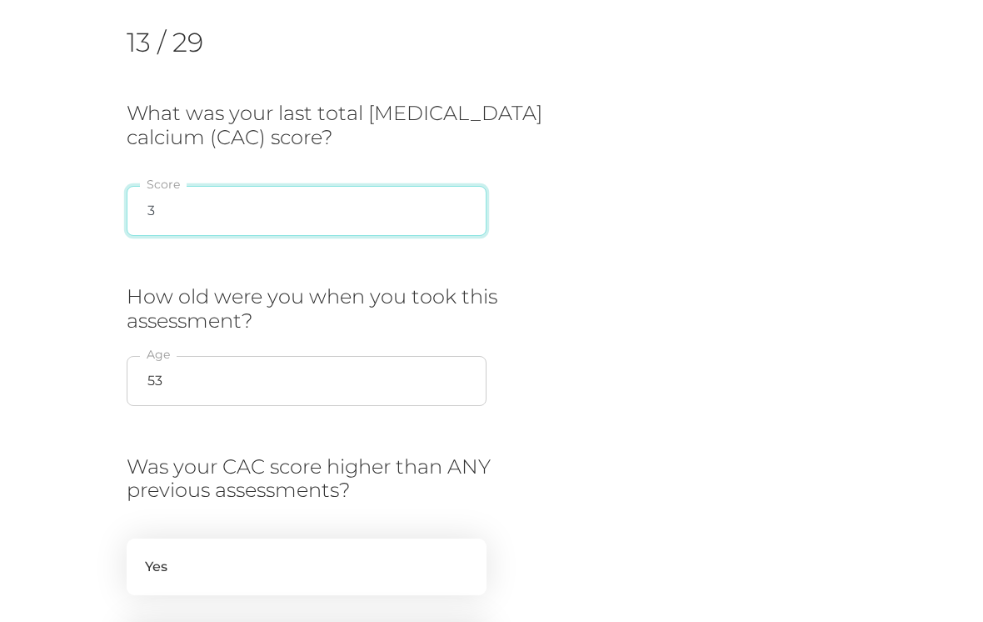
click at [367, 210] on input "3" at bounding box center [307, 211] width 360 height 50
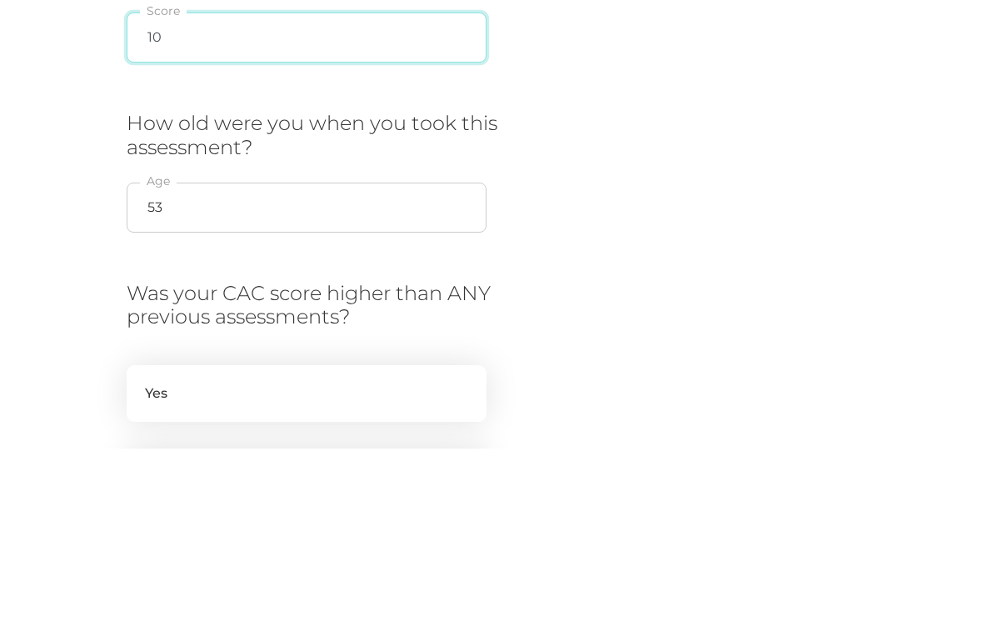
type input "10"
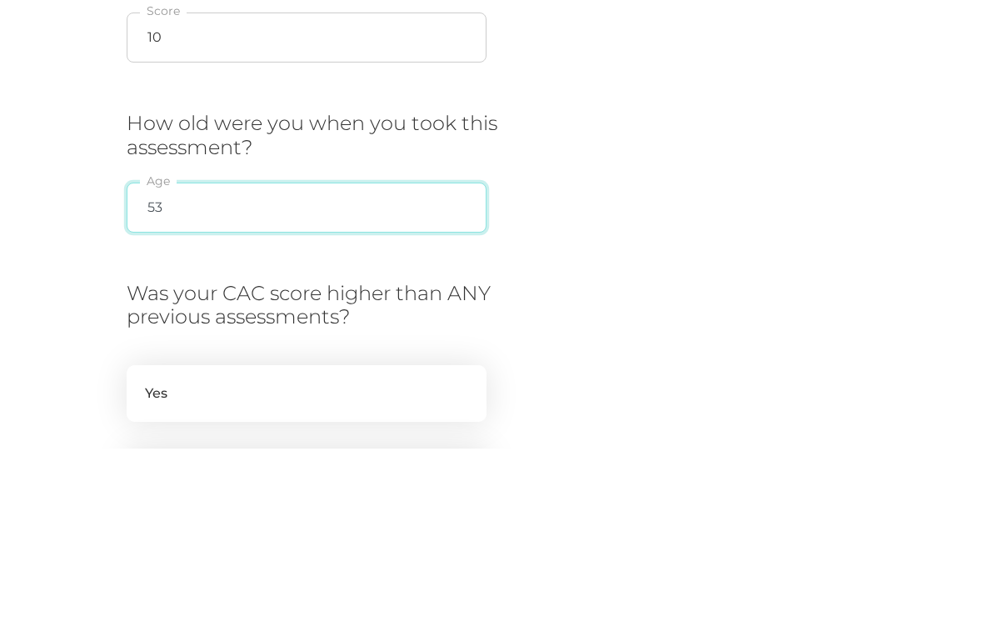
click at [170, 356] on input "53" at bounding box center [307, 381] width 360 height 50
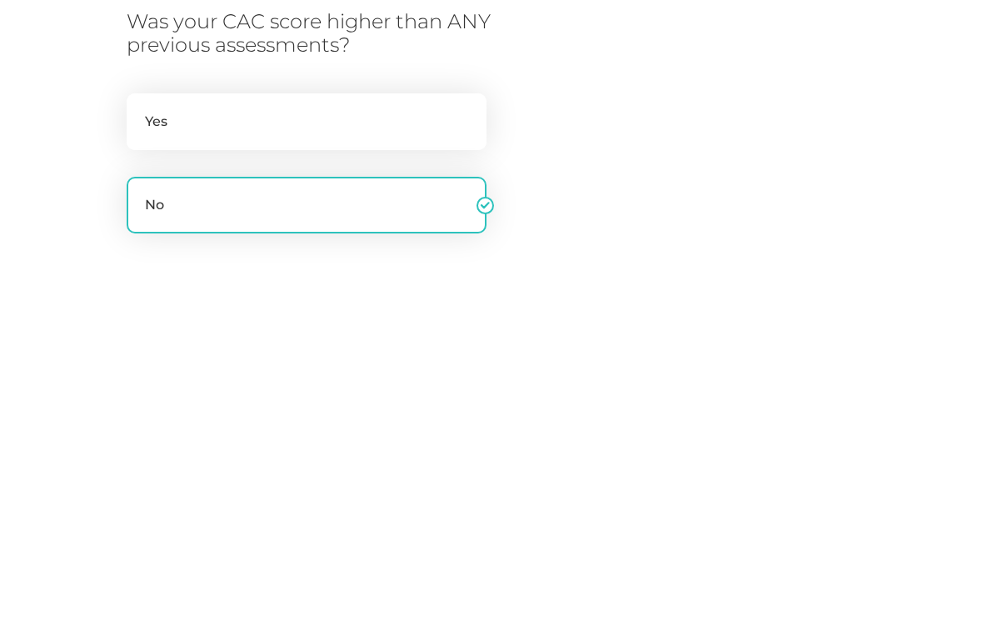
type input "55"
click at [157, 419] on label "Yes" at bounding box center [307, 447] width 360 height 57
click at [140, 419] on input "Yes" at bounding box center [133, 427] width 13 height 17
radio input "true"
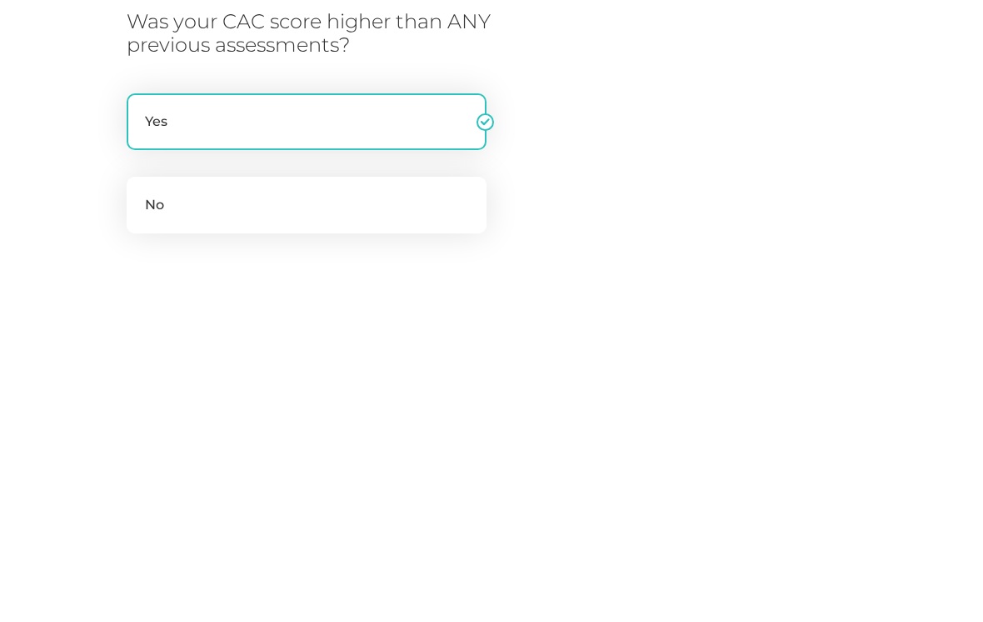
scroll to position [586, 0]
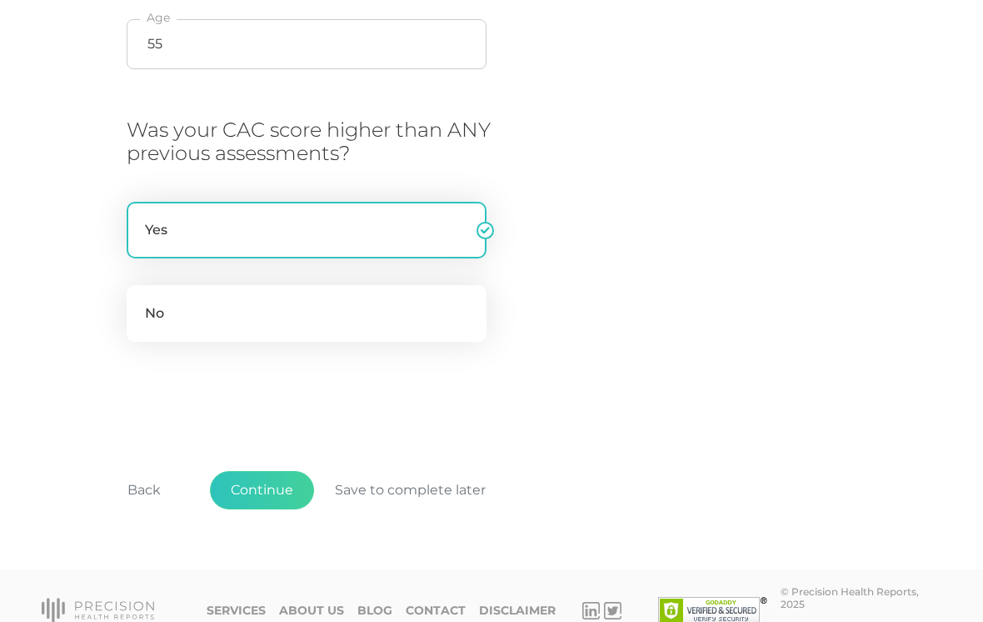
click at [251, 482] on button "Continue" at bounding box center [262, 490] width 104 height 38
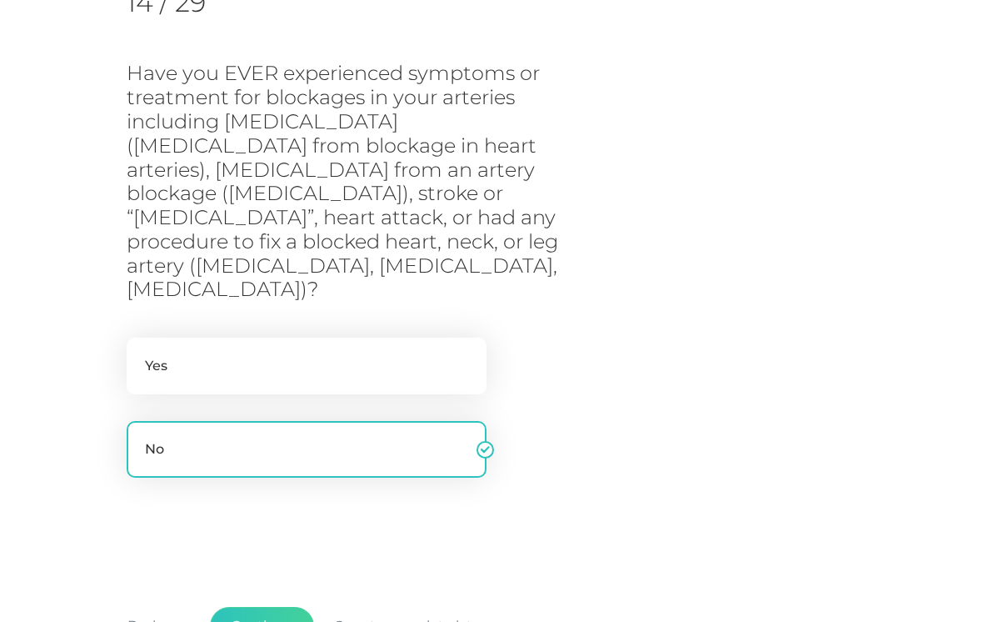
scroll to position [374, 0]
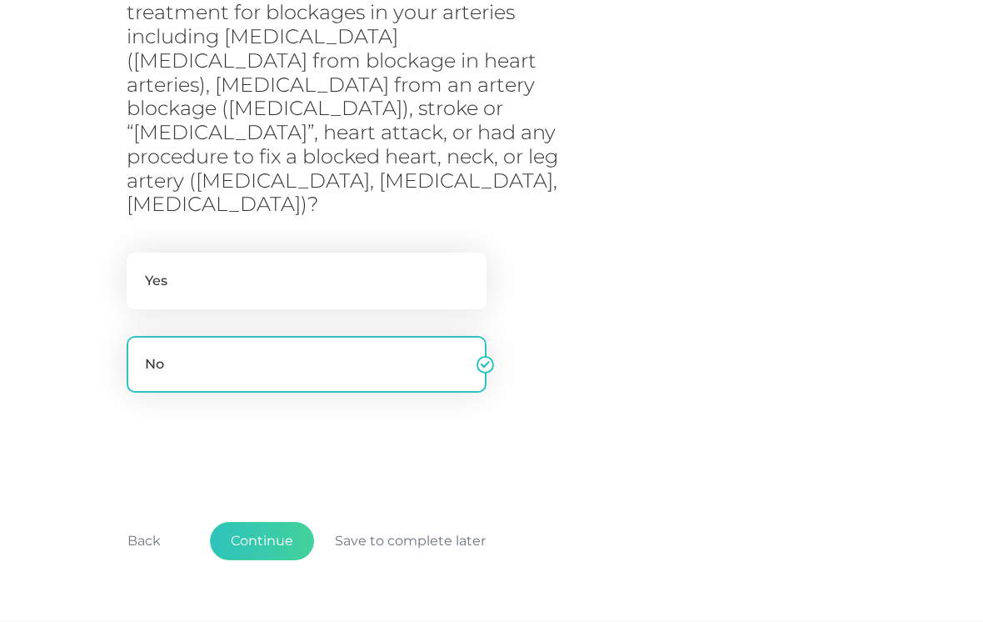
click at [268, 522] on button "Continue" at bounding box center [262, 541] width 104 height 38
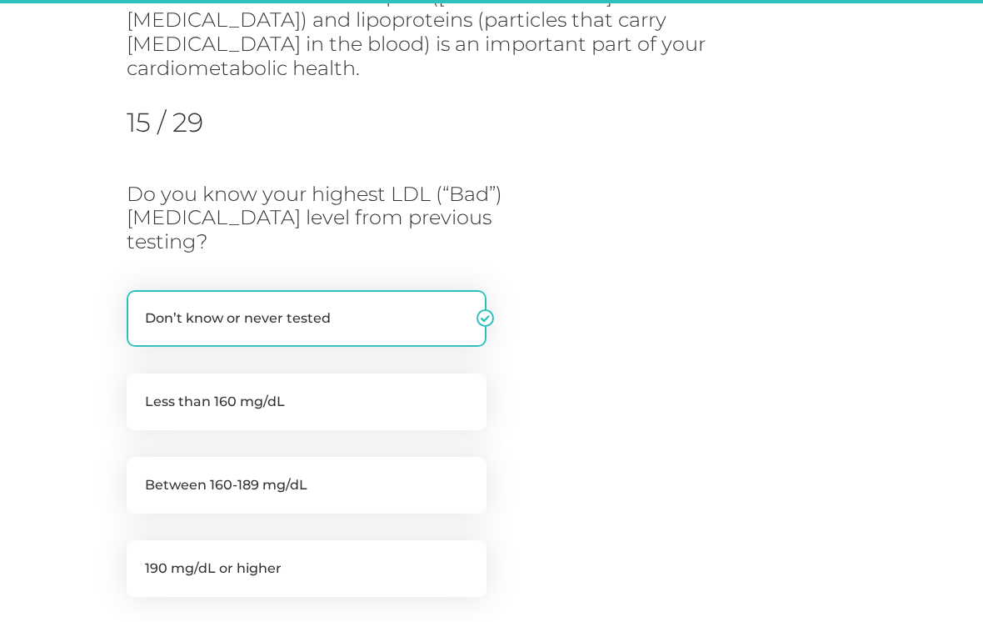
scroll to position [249, 0]
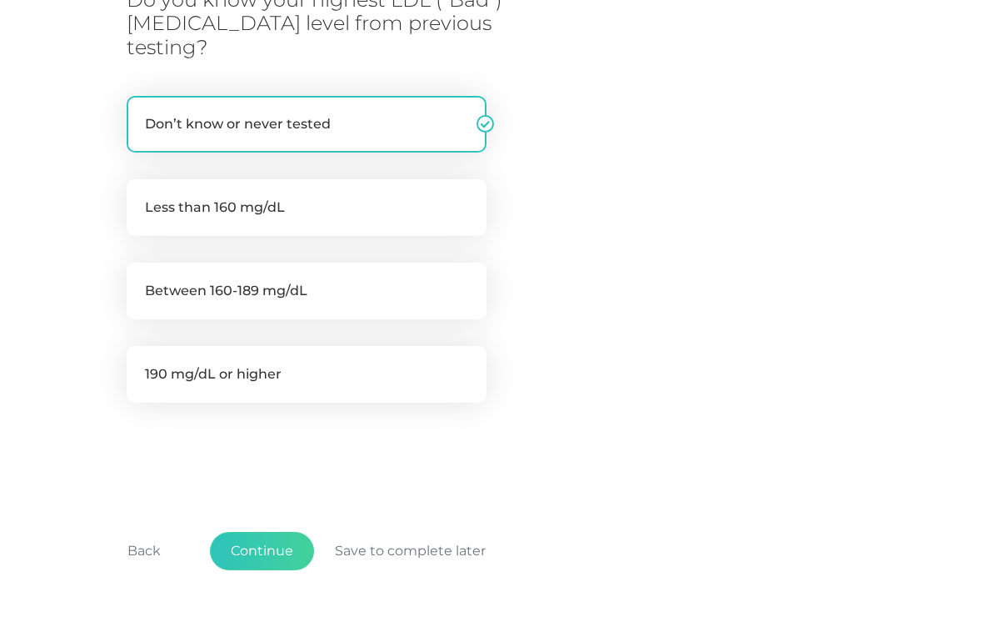
click at [278, 532] on button "Continue" at bounding box center [262, 551] width 104 height 38
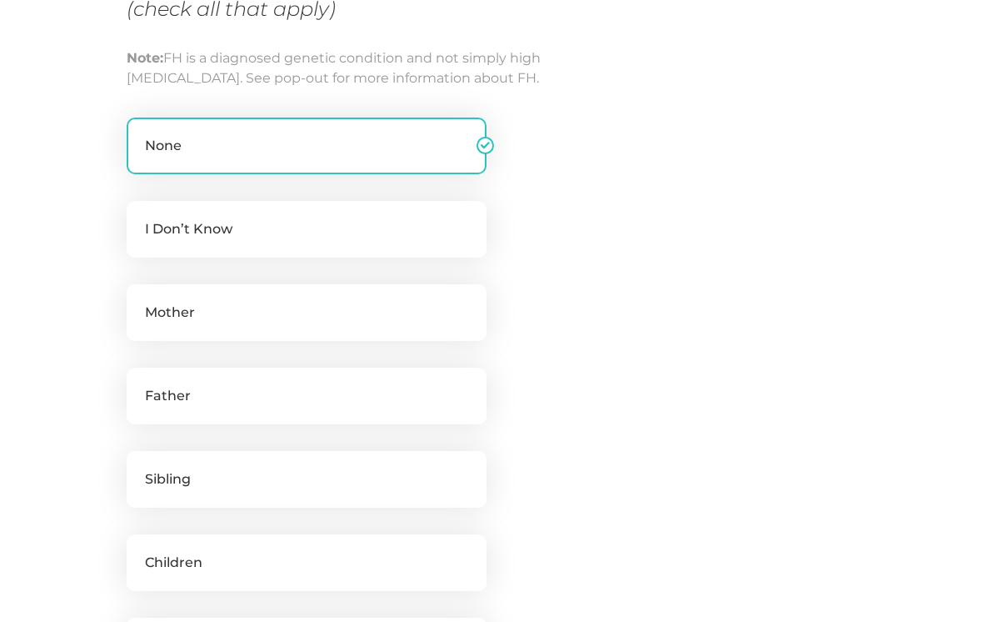
scroll to position [402, 0]
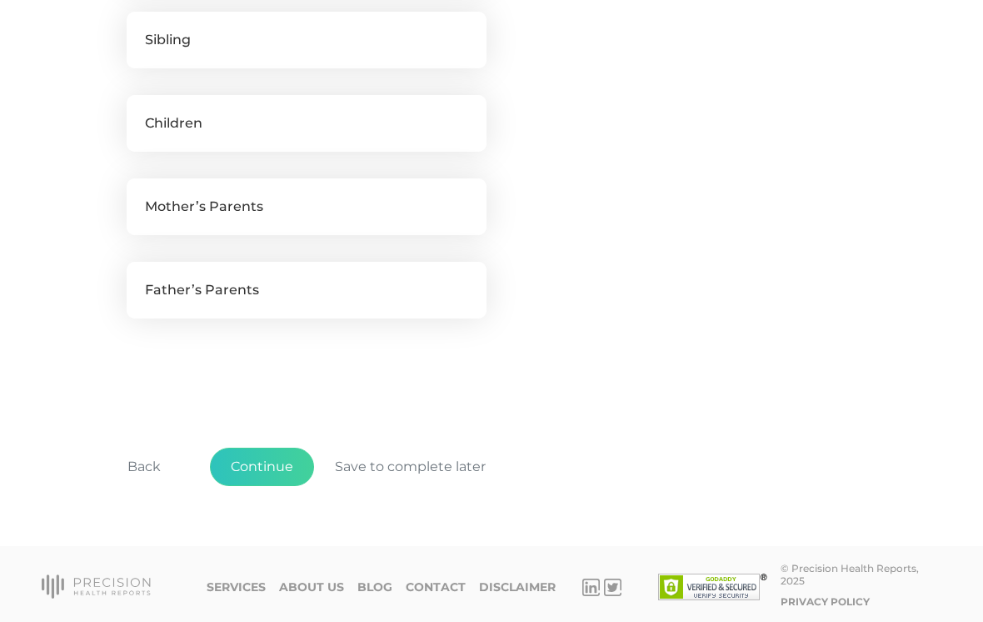
click at [273, 486] on button "Continue" at bounding box center [262, 466] width 104 height 38
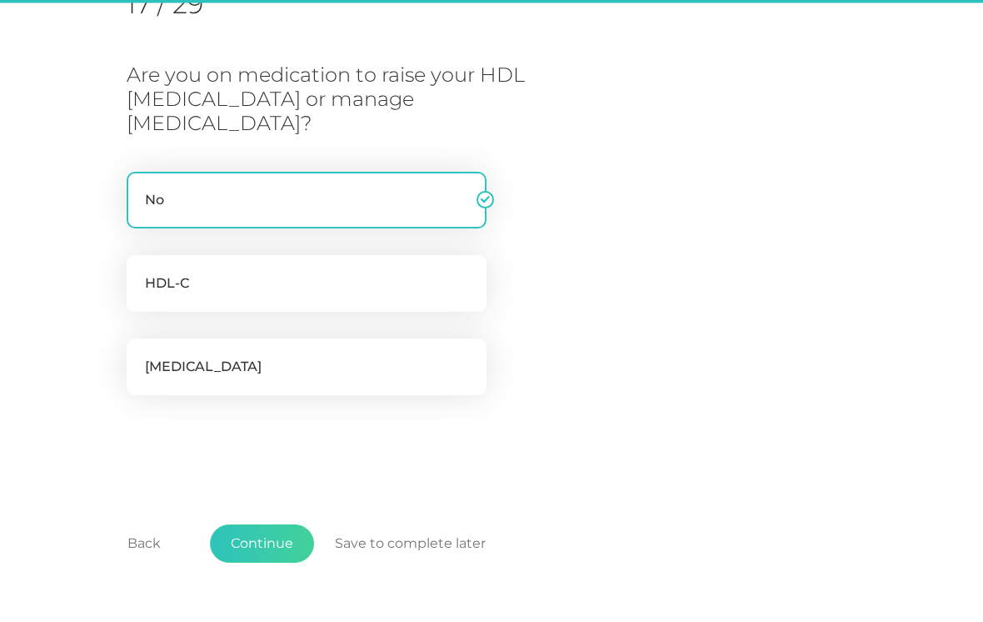
scroll to position [249, 0]
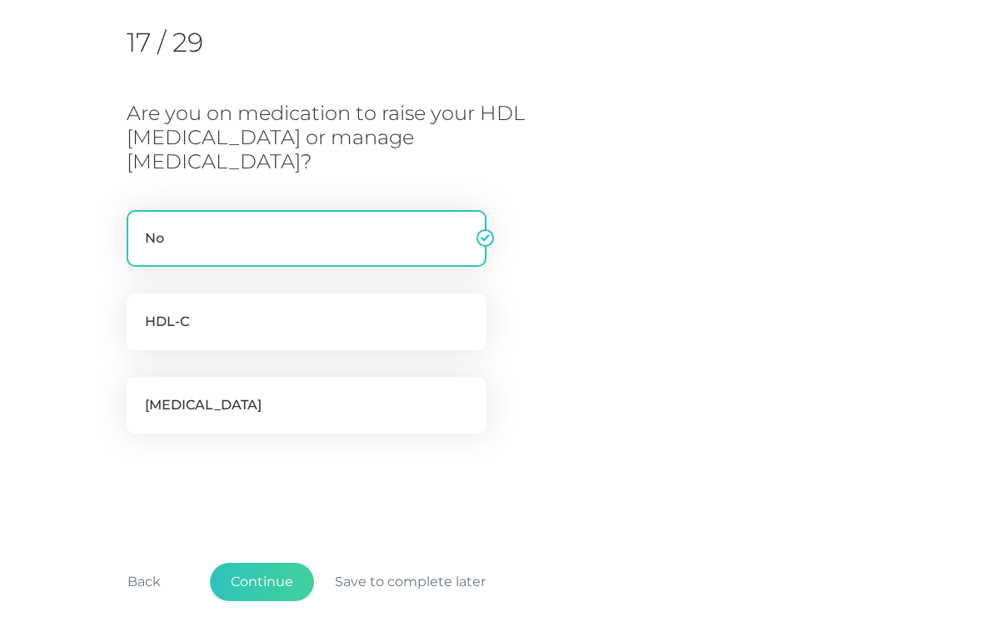
click at [282, 562] on button "Continue" at bounding box center [262, 581] width 104 height 38
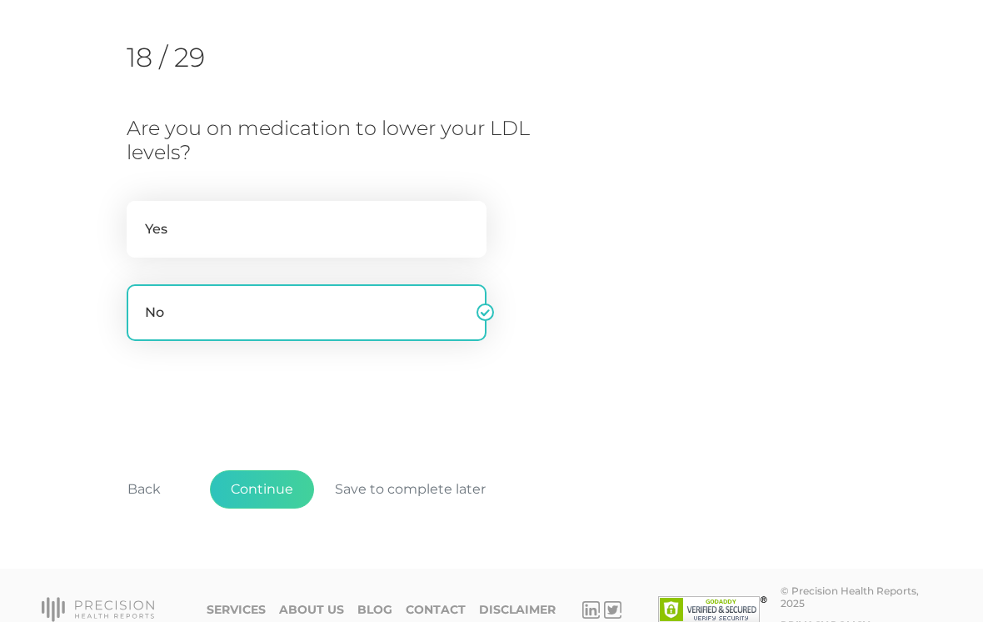
click at [279, 490] on button "Continue" at bounding box center [262, 489] width 104 height 38
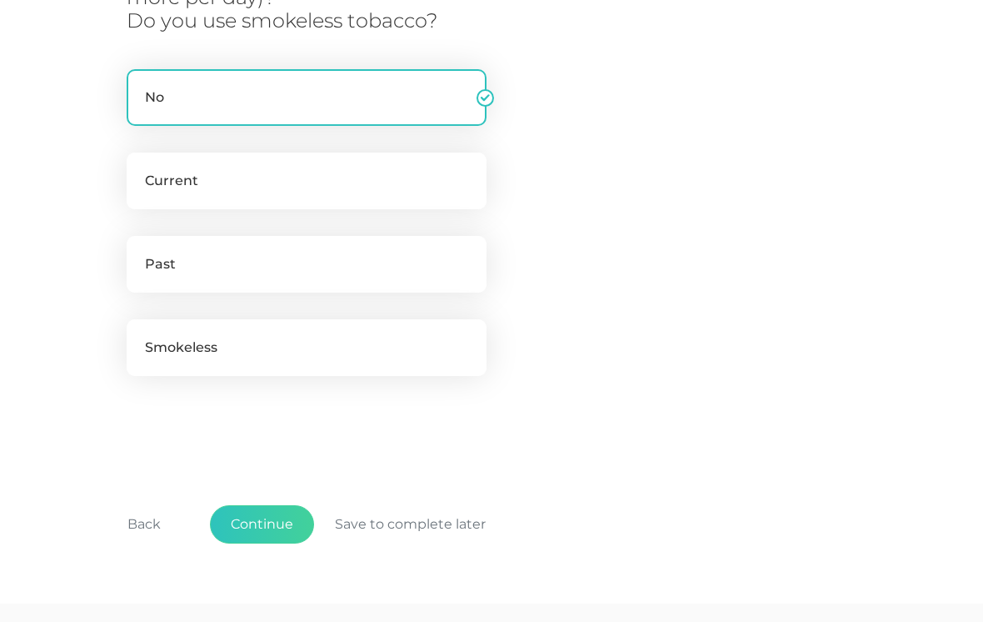
scroll to position [494, 0]
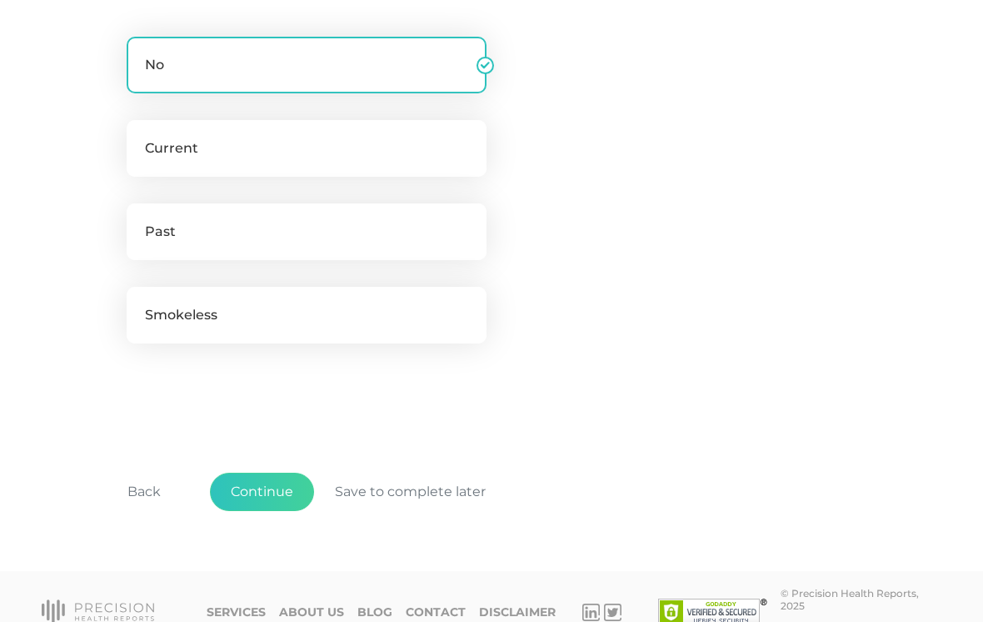
click at [269, 484] on button "Continue" at bounding box center [262, 491] width 104 height 38
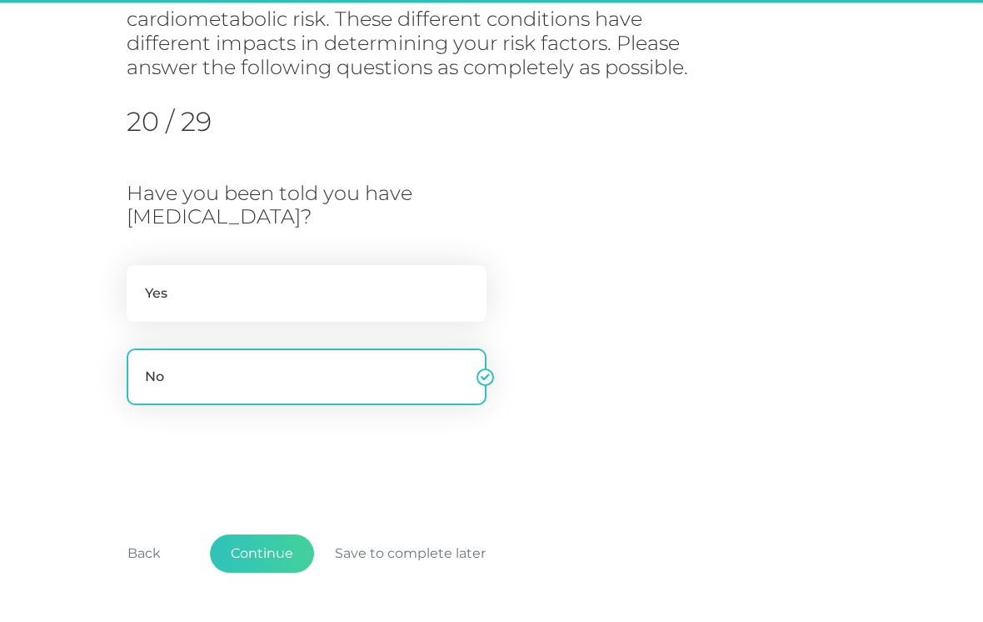
scroll to position [249, 0]
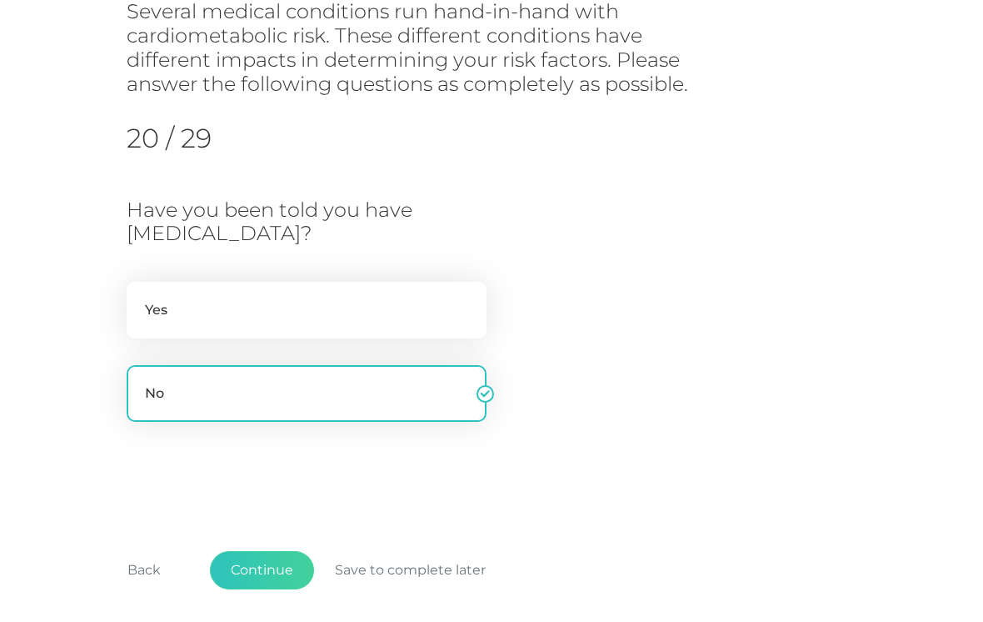
click at [271, 572] on button "Continue" at bounding box center [262, 570] width 104 height 38
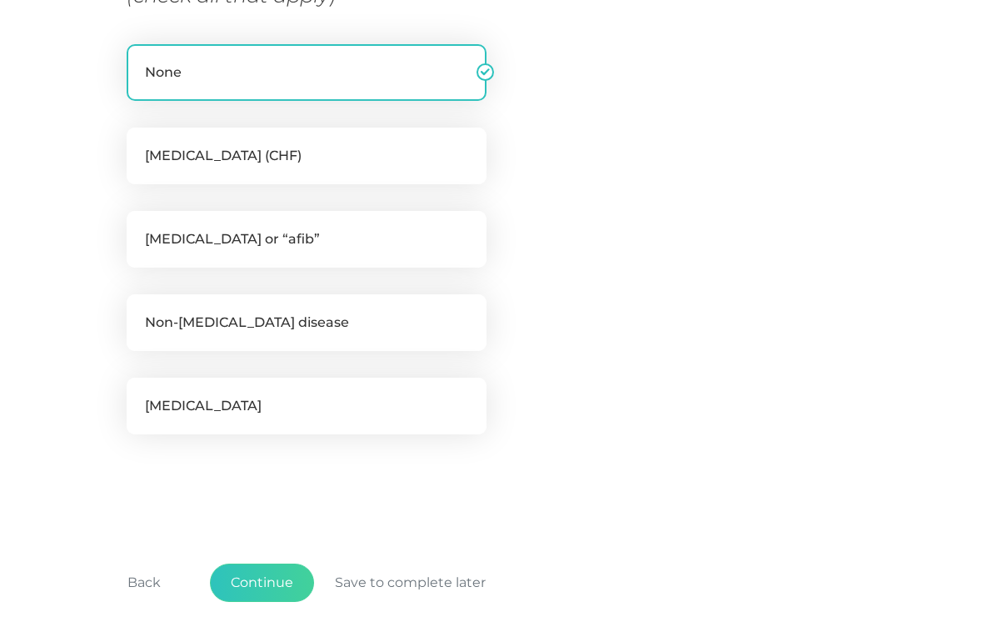
click at [274, 583] on button "Continue" at bounding box center [262, 582] width 104 height 38
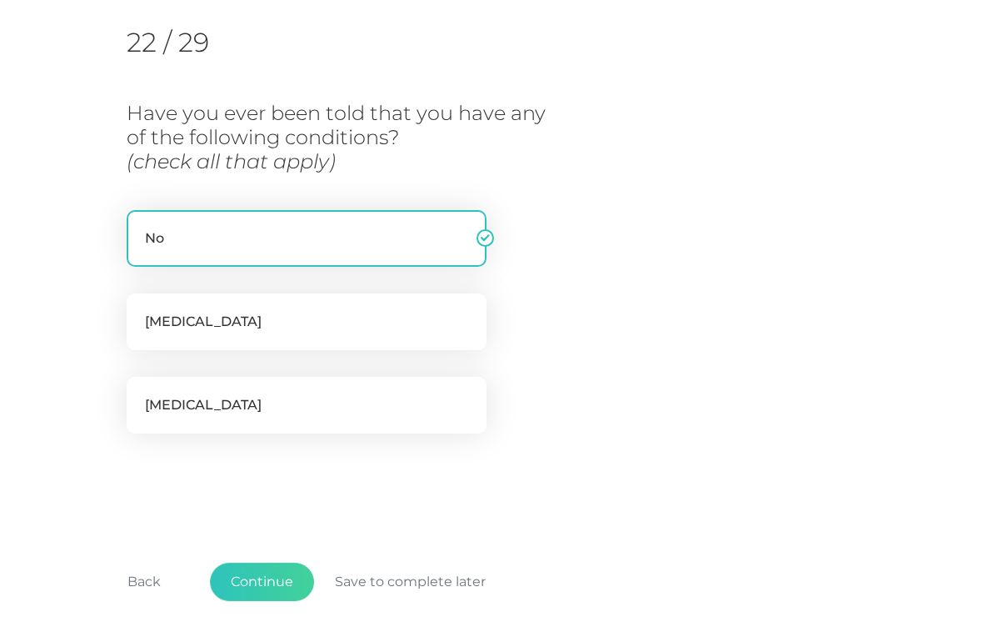
click at [272, 575] on button "Continue" at bounding box center [262, 581] width 104 height 38
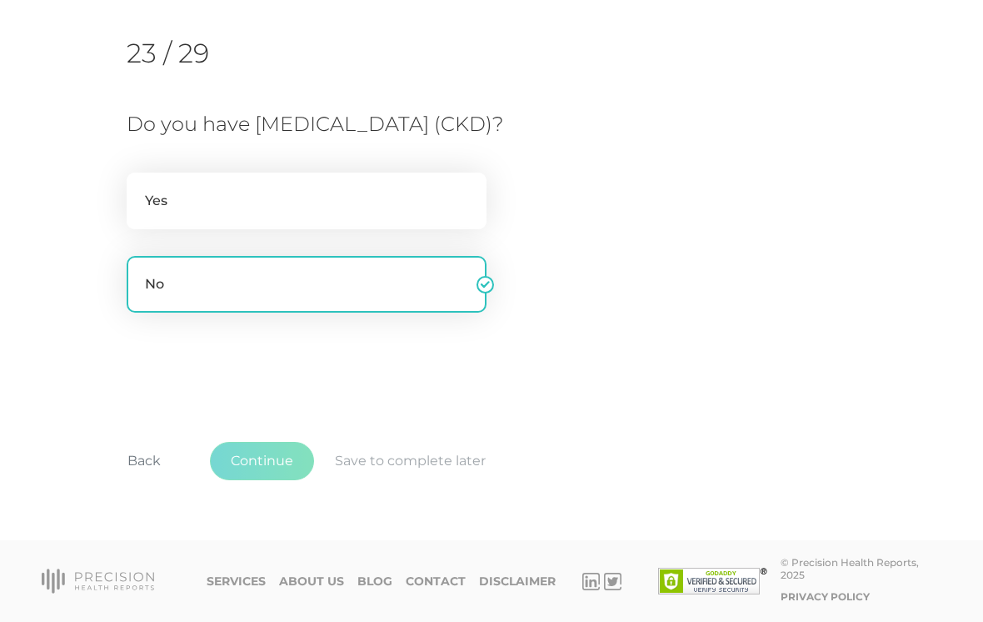
scroll to position [211, 0]
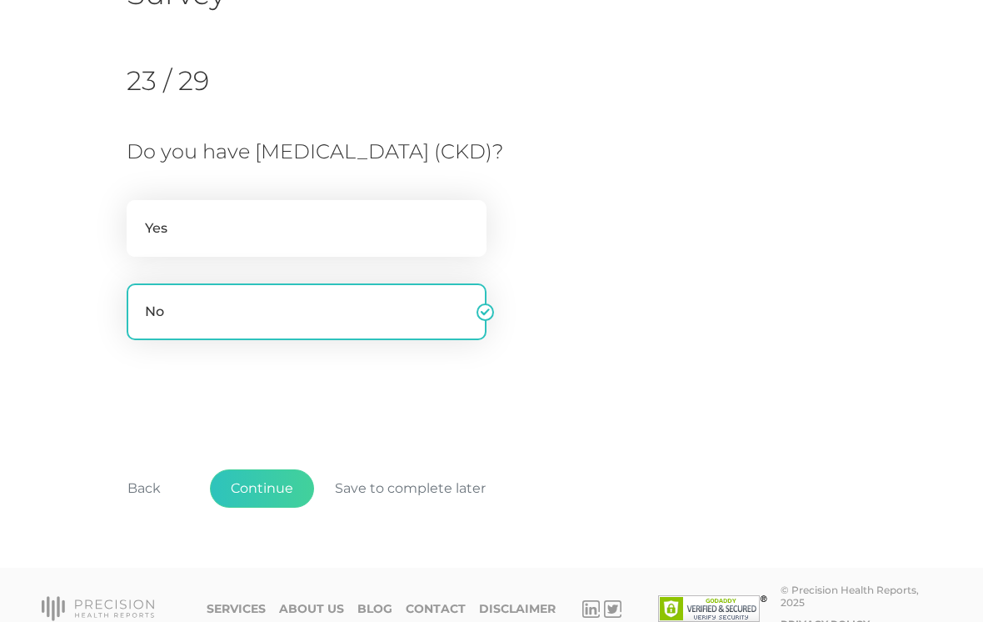
click at [142, 488] on button "Back" at bounding box center [144, 488] width 75 height 38
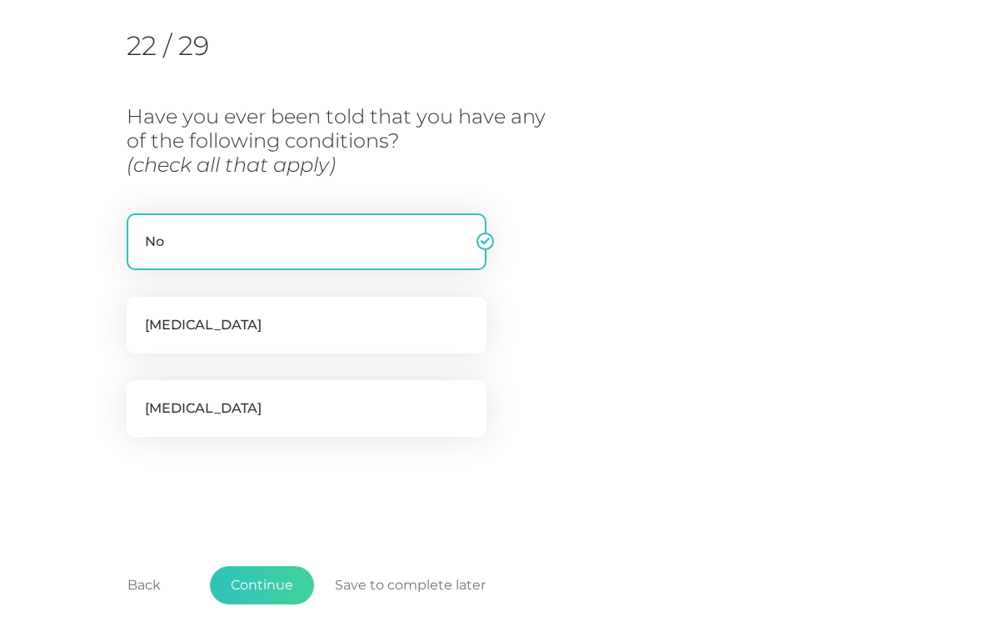
scroll to position [249, 0]
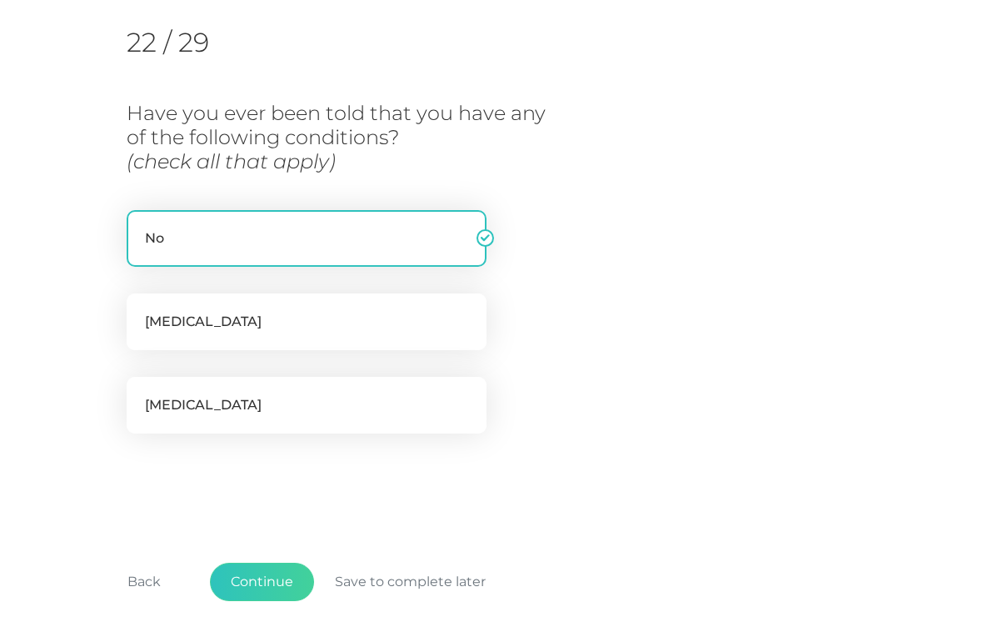
click at [352, 396] on label "Obstructive sleep apnea" at bounding box center [307, 405] width 360 height 57
click at [140, 393] on input "Obstructive sleep apnea" at bounding box center [133, 385] width 13 height 17
checkbox input "true"
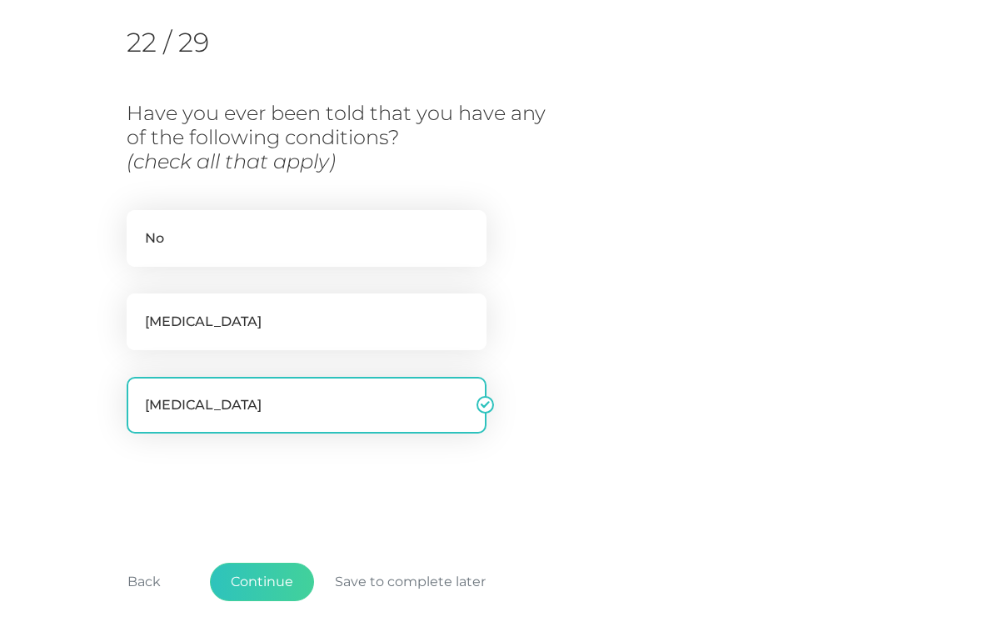
checkbox input "false"
click at [274, 577] on button "Continue" at bounding box center [262, 581] width 104 height 38
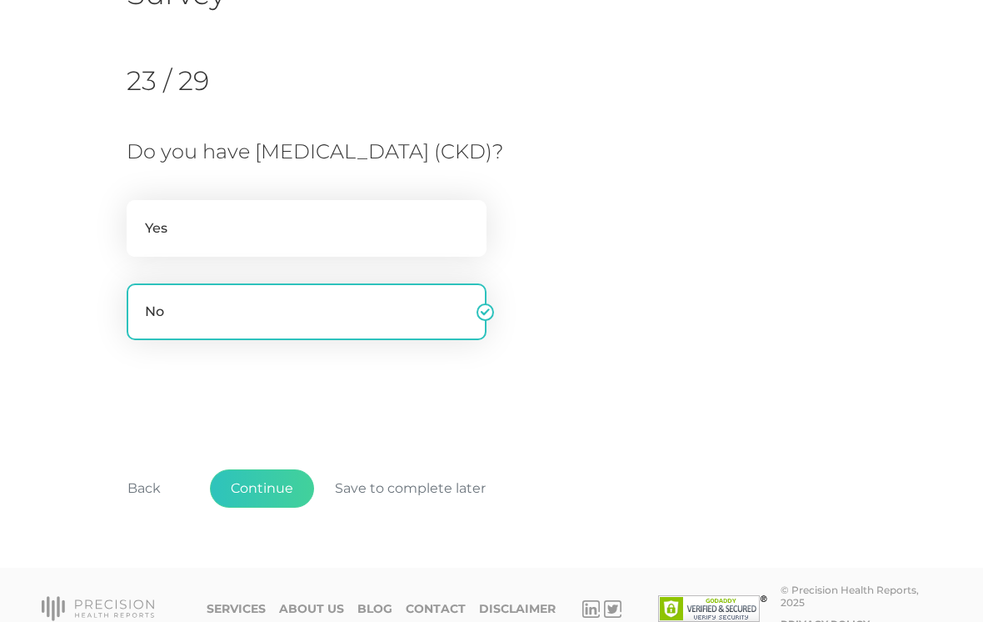
click at [278, 489] on button "Continue" at bounding box center [262, 488] width 104 height 38
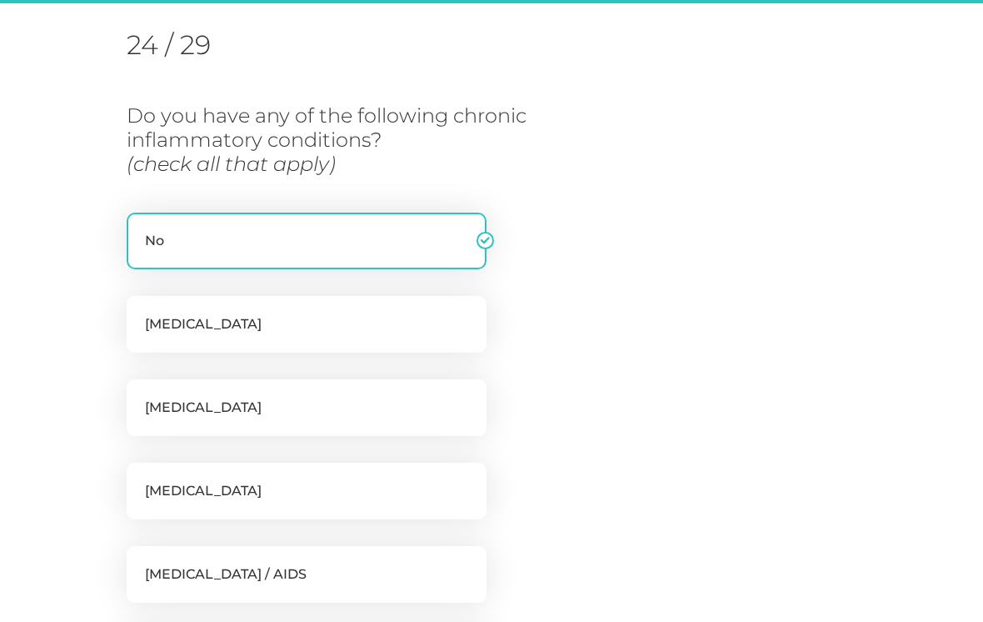
scroll to position [249, 0]
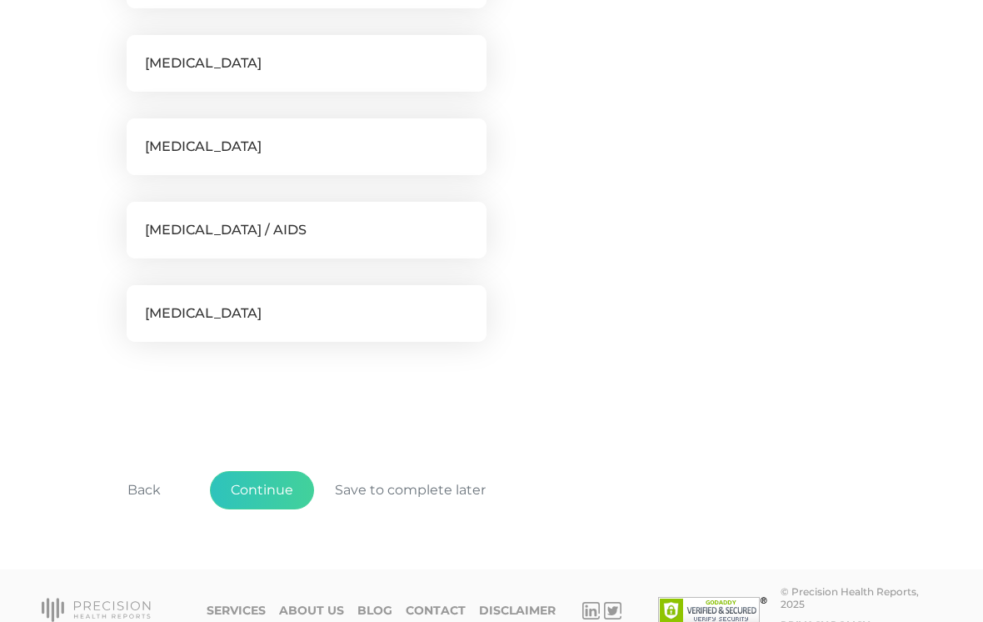
click at [277, 484] on button "Continue" at bounding box center [262, 490] width 104 height 38
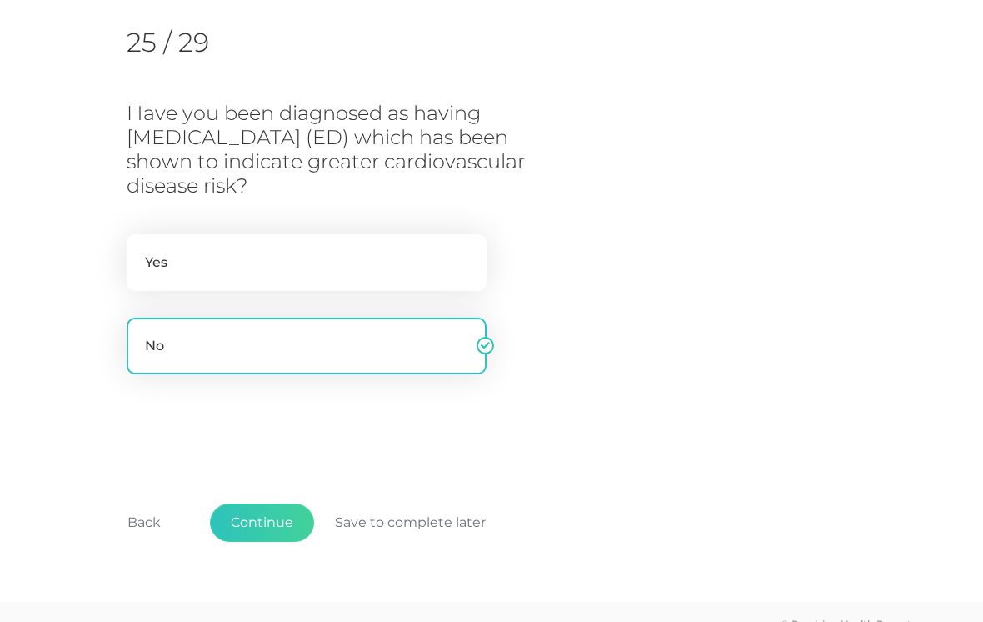
click at [277, 503] on button "Continue" at bounding box center [262, 522] width 104 height 38
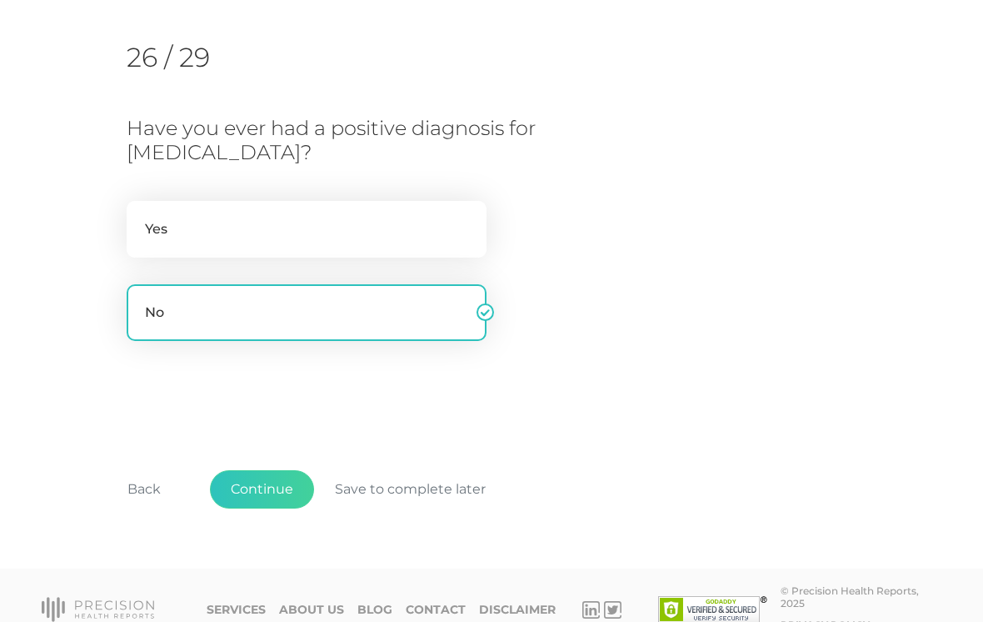
click at [279, 493] on button "Continue" at bounding box center [262, 489] width 104 height 38
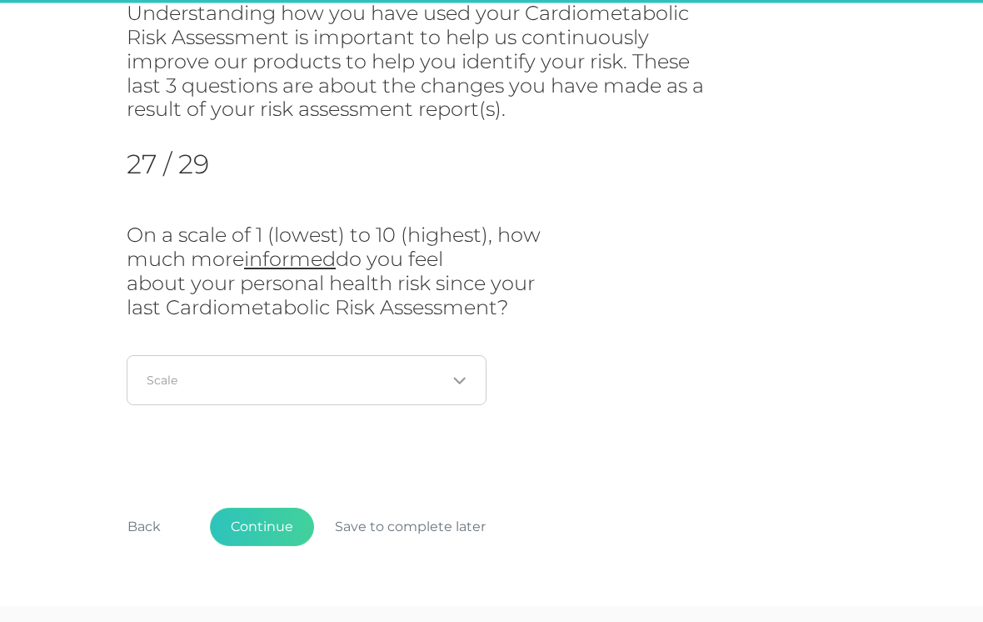
scroll to position [249, 0]
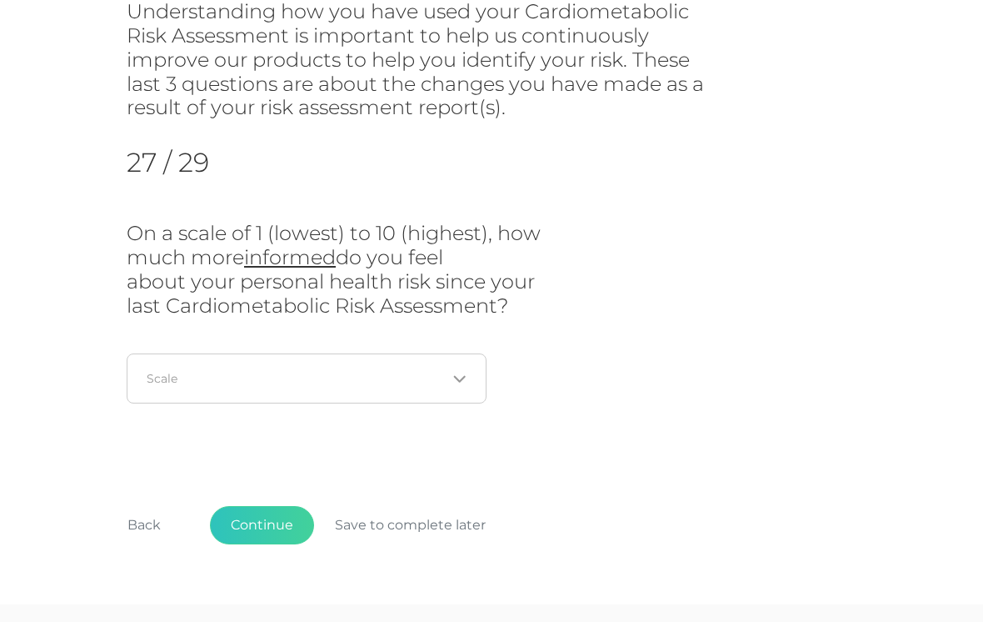
click at [454, 377] on icon "Search for option" at bounding box center [459, 379] width 10 height 5
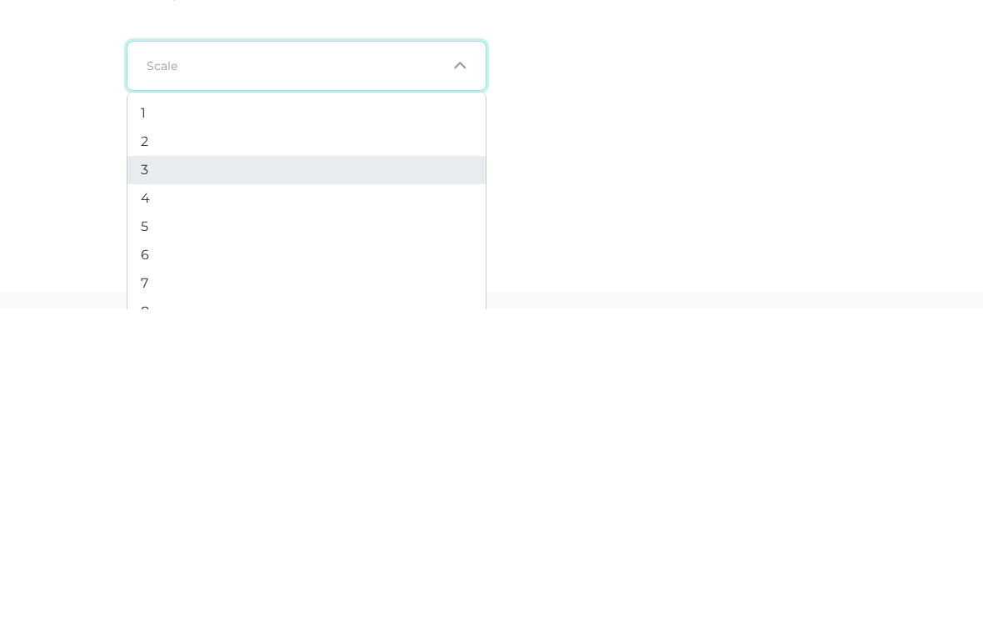
click at [150, 468] on li "3" at bounding box center [306, 482] width 358 height 28
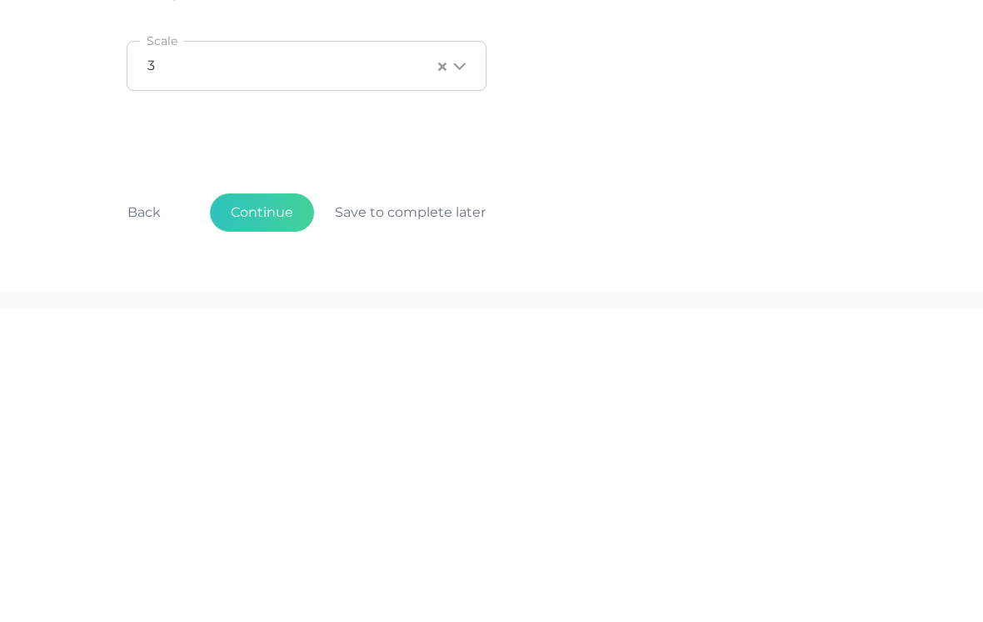
click at [277, 506] on button "Continue" at bounding box center [262, 525] width 104 height 38
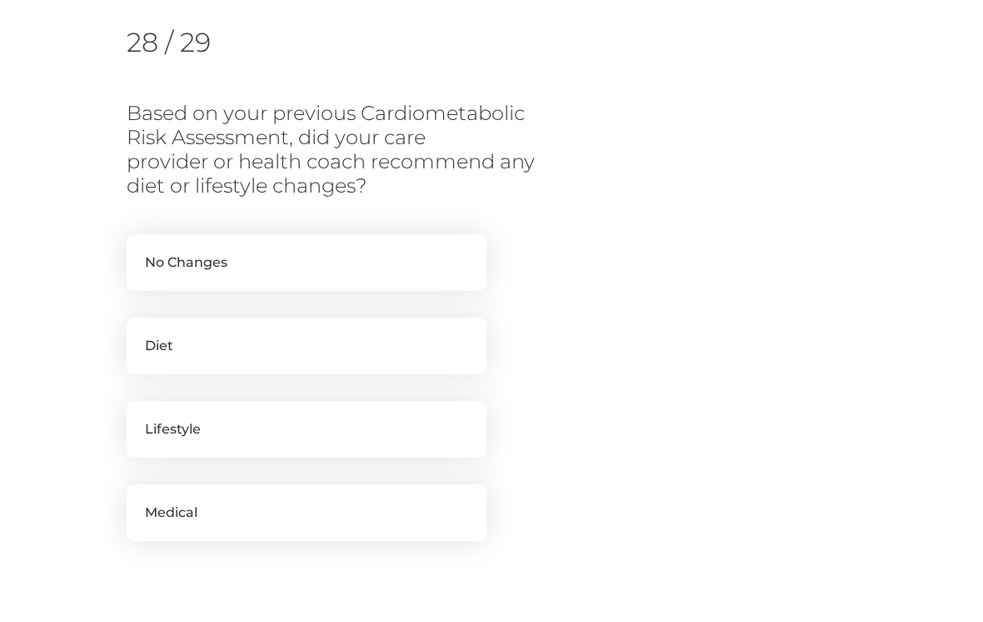
click at [426, 254] on label "No Changes" at bounding box center [307, 262] width 360 height 57
click at [140, 251] on input "No Changes" at bounding box center [133, 242] width 13 height 17
checkbox input "true"
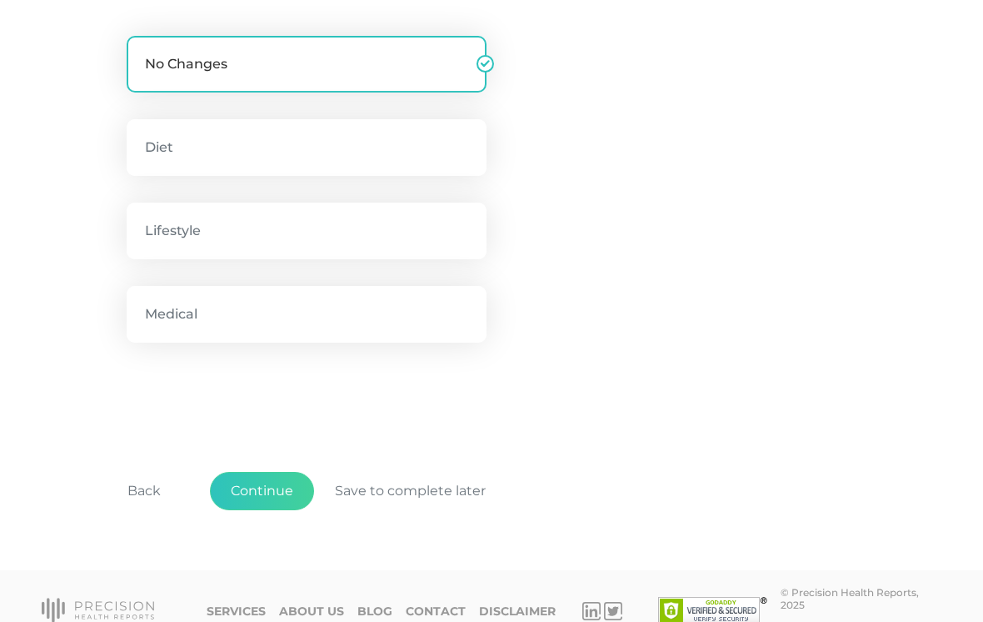
click at [278, 495] on button "Continue" at bounding box center [262, 491] width 104 height 38
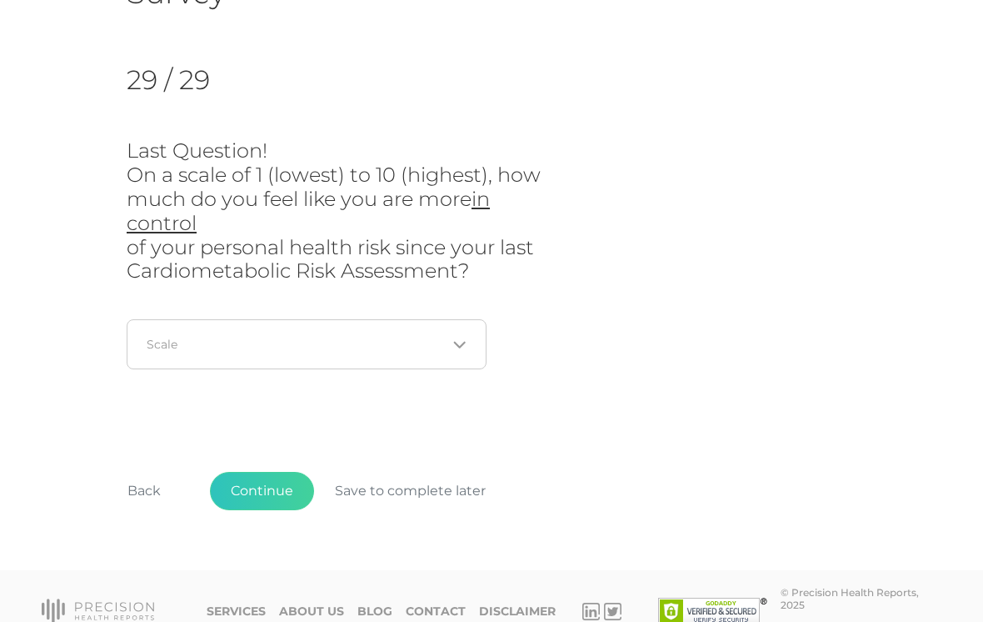
click at [458, 339] on icon "Search for option" at bounding box center [459, 344] width 13 height 13
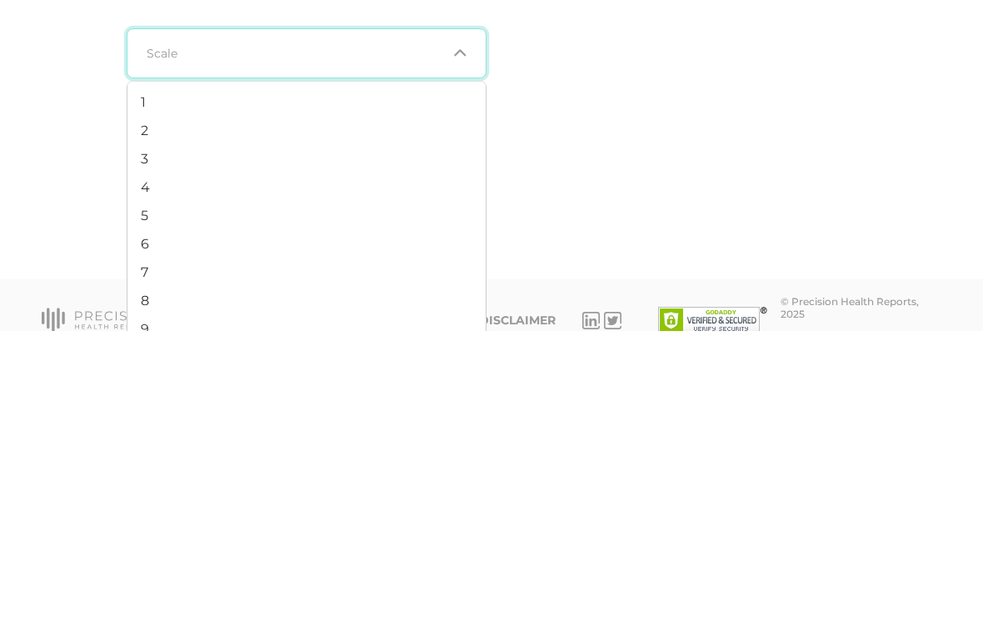
click at [145, 497] on span "5" at bounding box center [144, 505] width 7 height 16
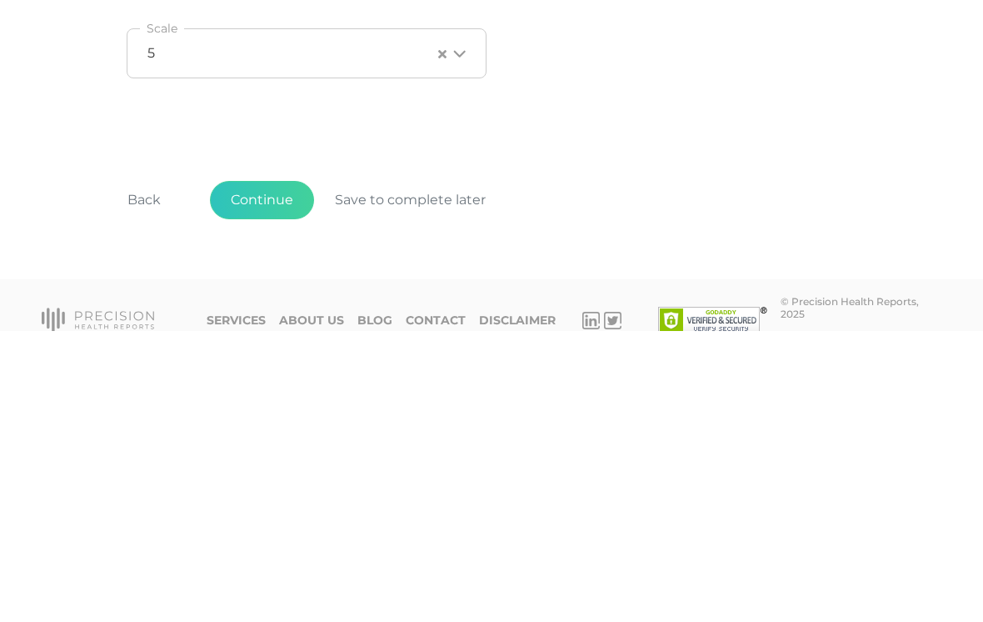
click at [291, 472] on button "Continue" at bounding box center [262, 491] width 104 height 38
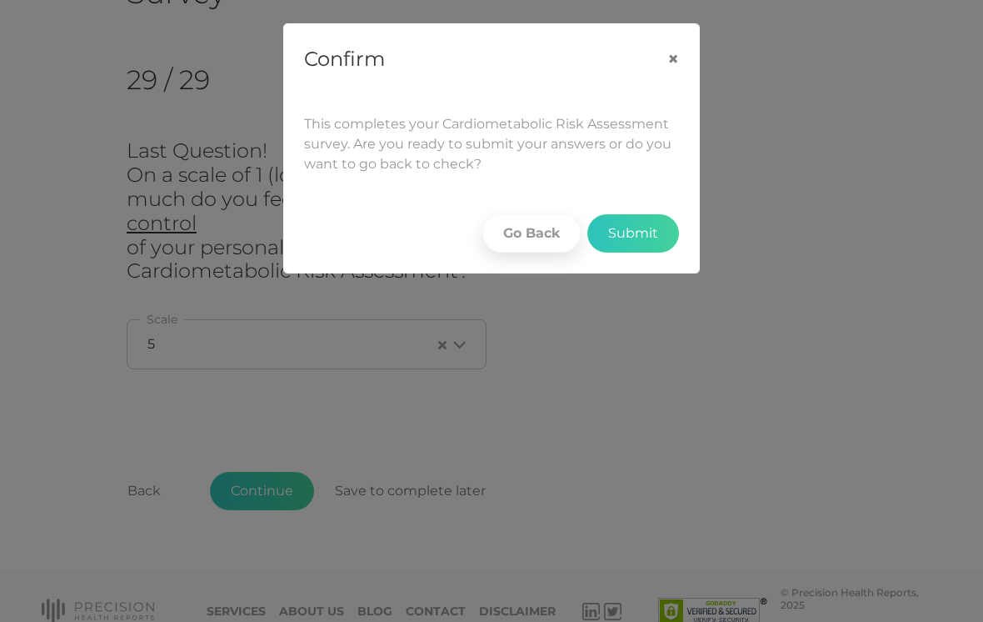
click at [641, 228] on button "Submit" at bounding box center [633, 233] width 92 height 38
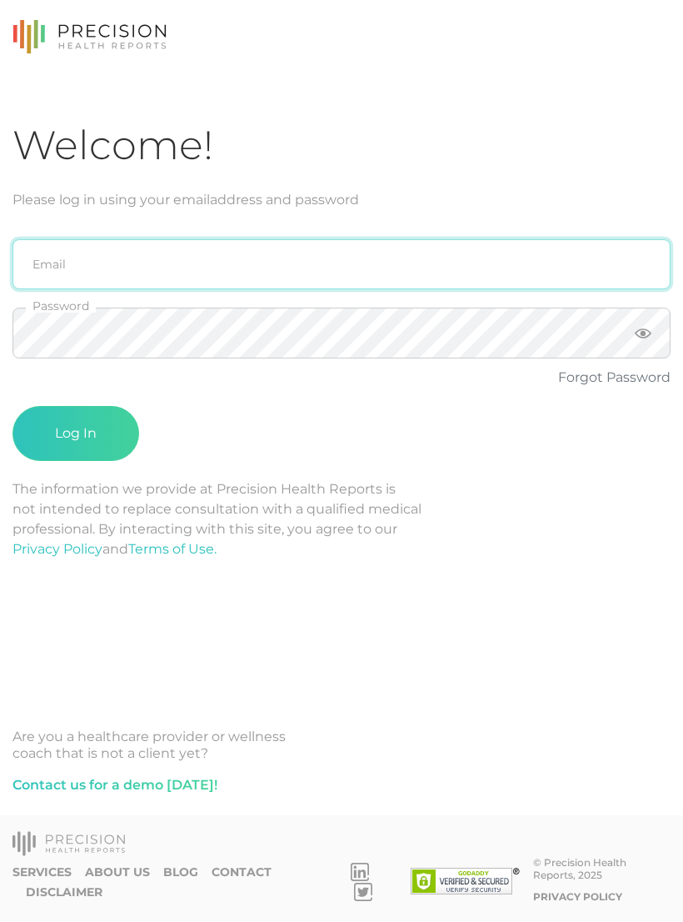
click at [420, 267] on input "email" at bounding box center [341, 264] width 658 height 50
type input "emily.diaz@crafthealth.com"
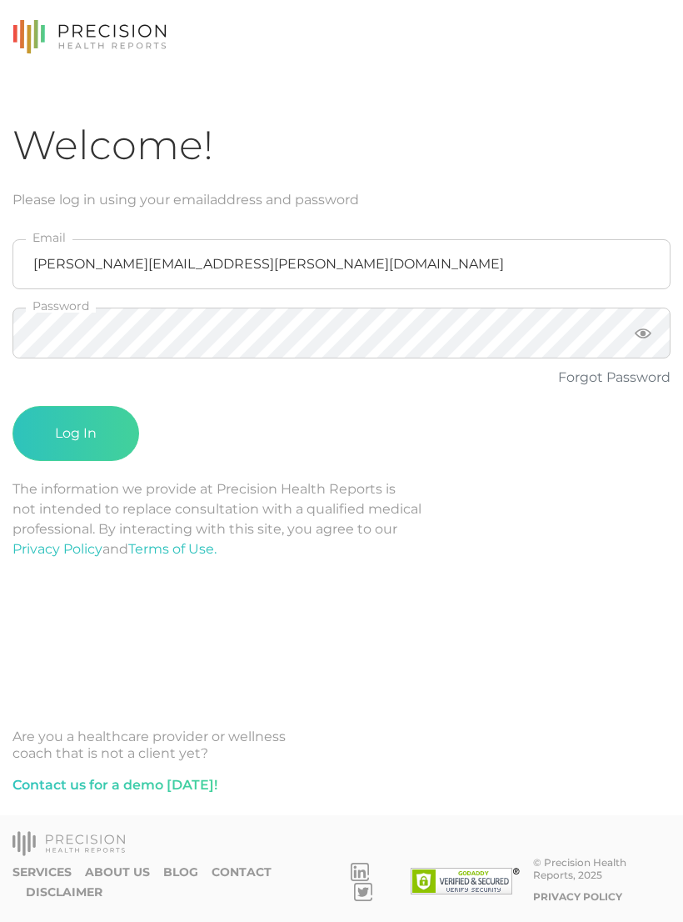
click at [76, 433] on button "Log In" at bounding box center [75, 433] width 127 height 55
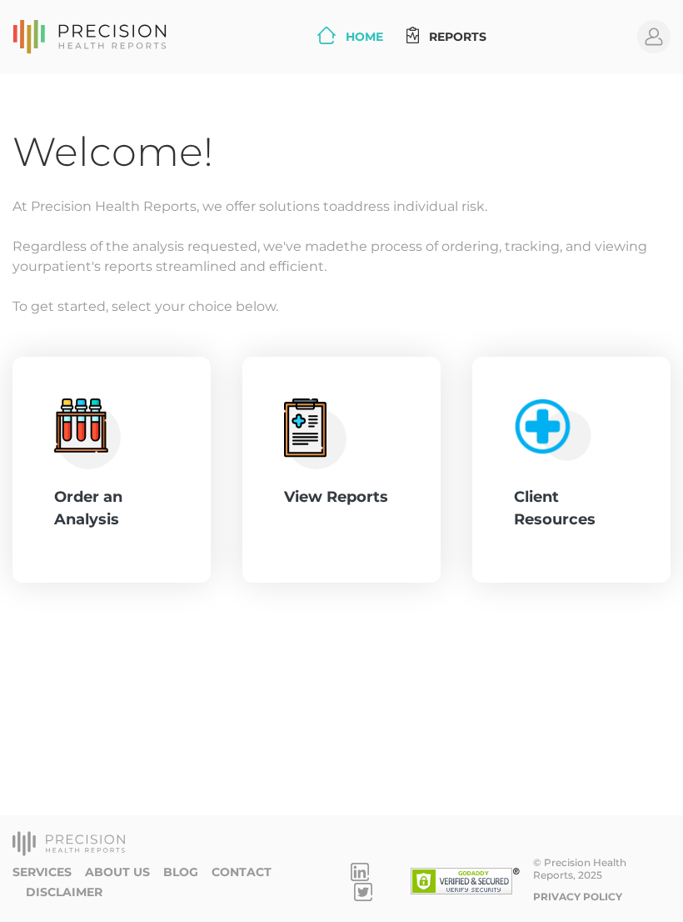
click at [108, 512] on div "Order an Analysis" at bounding box center [111, 508] width 115 height 45
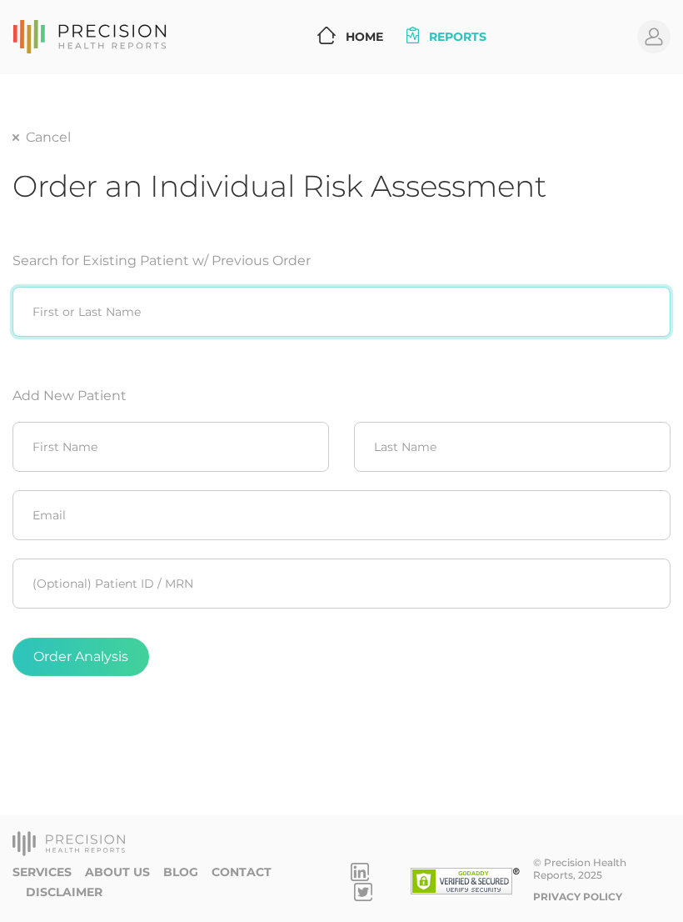
click at [387, 302] on input "search" at bounding box center [341, 312] width 658 height 50
type input "W"
type input "[PERSON_NAME]"
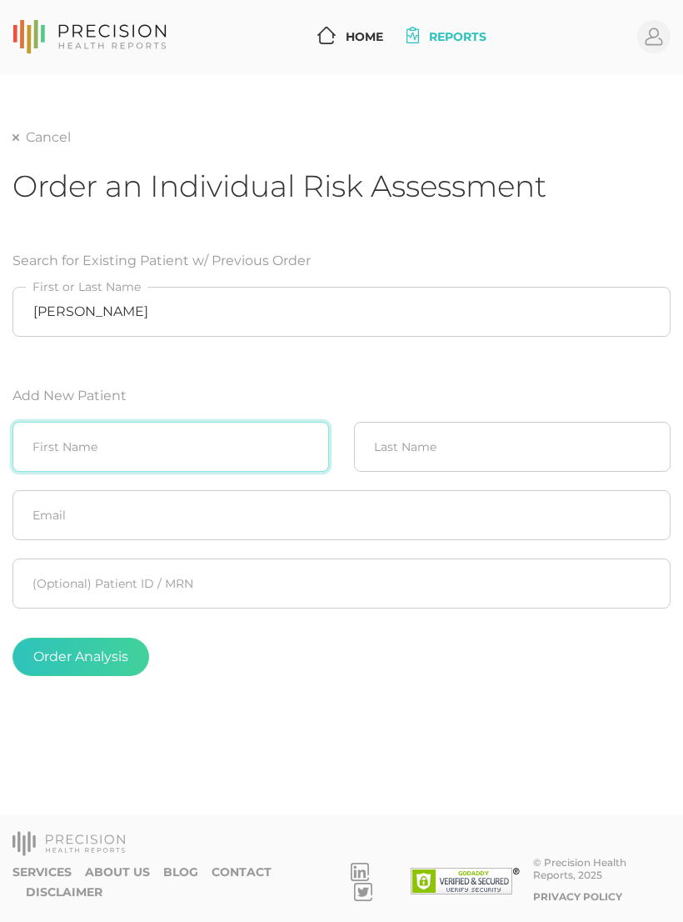
click at [217, 442] on input "text" at bounding box center [170, 447] width 317 height 50
type input "Whitney"
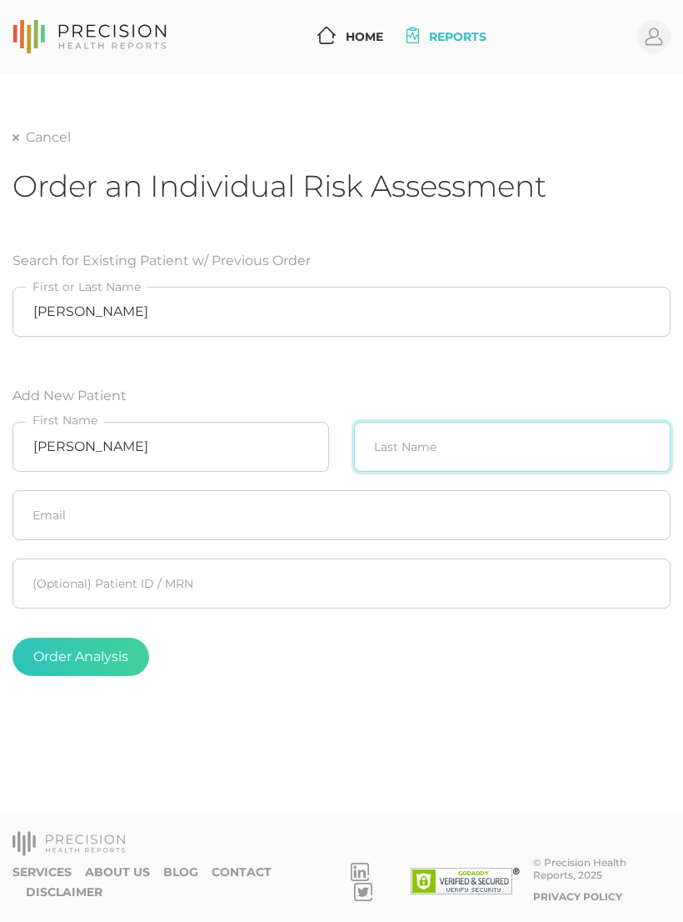
click at [467, 441] on input "text" at bounding box center [512, 447] width 317 height 50
type input "Cox"
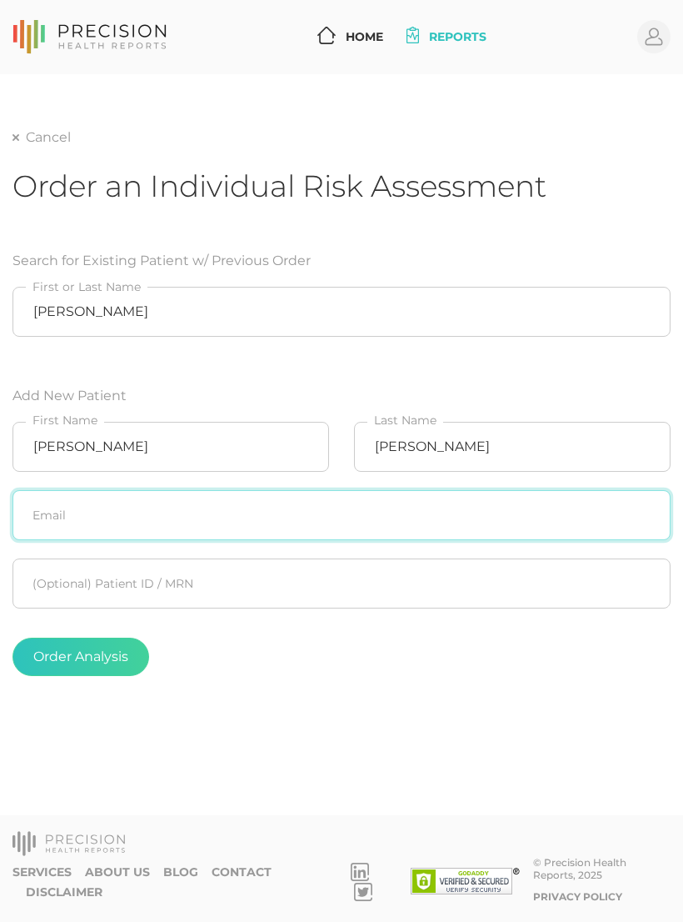
click at [317, 522] on input "text" at bounding box center [341, 515] width 658 height 50
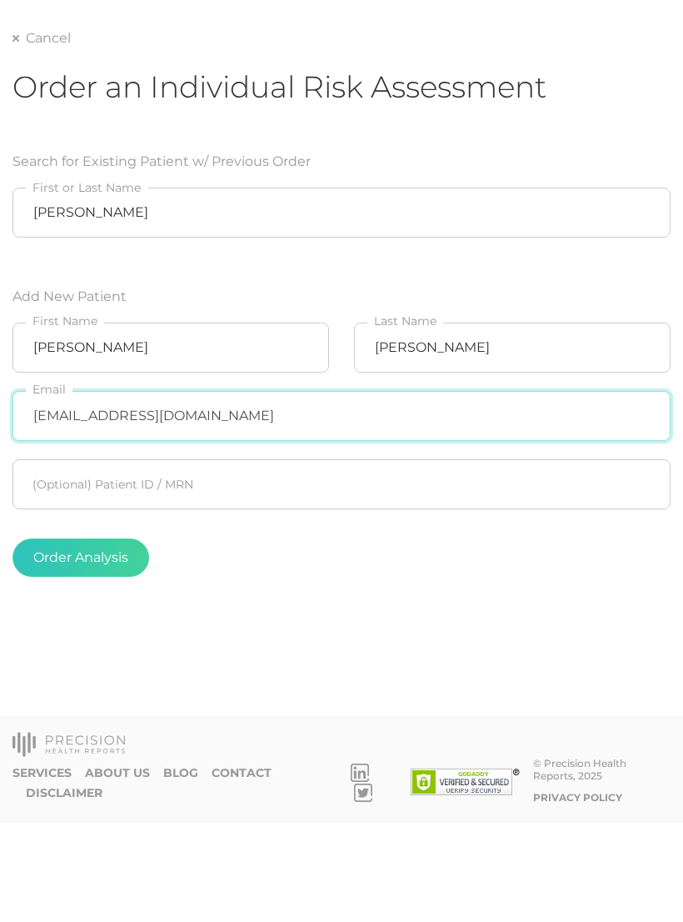
type input "[EMAIL_ADDRESS][DOMAIN_NAME]"
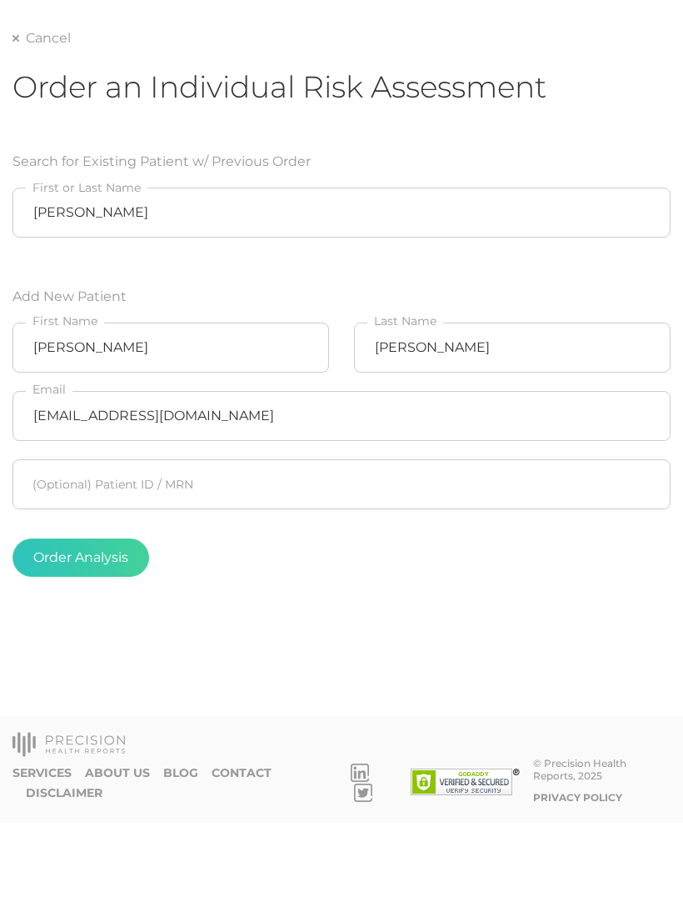
click at [111, 621] on button "Order Analysis" at bounding box center [80, 656] width 137 height 38
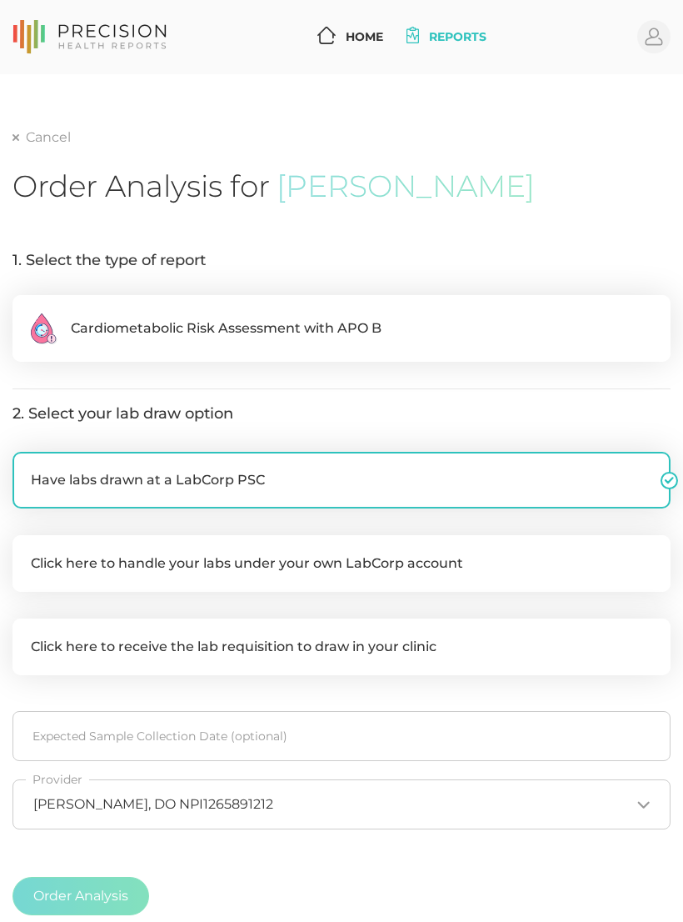
click at [395, 330] on label ".cls-2{fill:#fa759e}.cls-4{fill:#ffd7e5}.cls-8{fill:#3a2c60} Cardiometabolic Ri…" at bounding box center [341, 328] width 658 height 67
click at [26, 312] on input ".cls-2{fill:#fa759e}.cls-4{fill:#ffd7e5}.cls-8{fill:#3a2c60} Cardiometabolic Ri…" at bounding box center [18, 303] width 13 height 17
radio input "true"
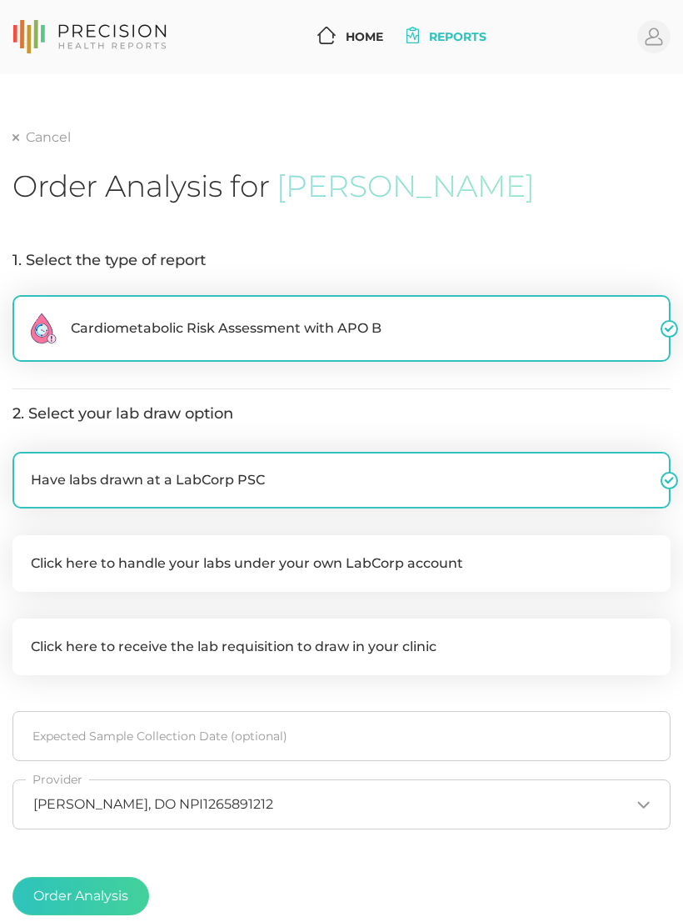
click at [382, 568] on label "Click here to handle your labs under your own LabCorp account" at bounding box center [341, 563] width 658 height 57
click at [26, 552] on input "Click here to handle your labs under your own LabCorp account" at bounding box center [18, 543] width 13 height 17
checkbox input "true"
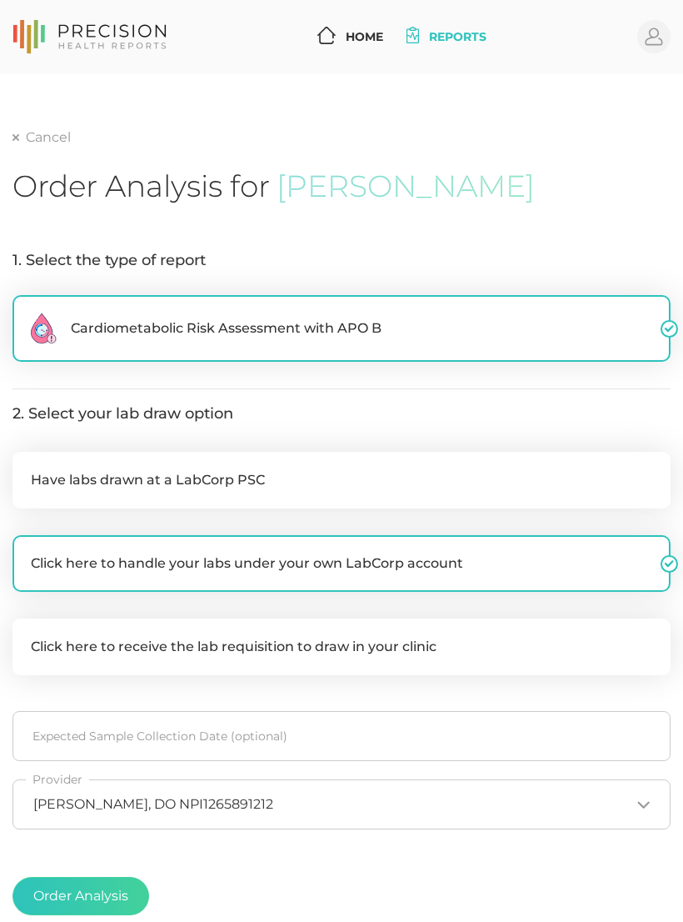
checkbox input "false"
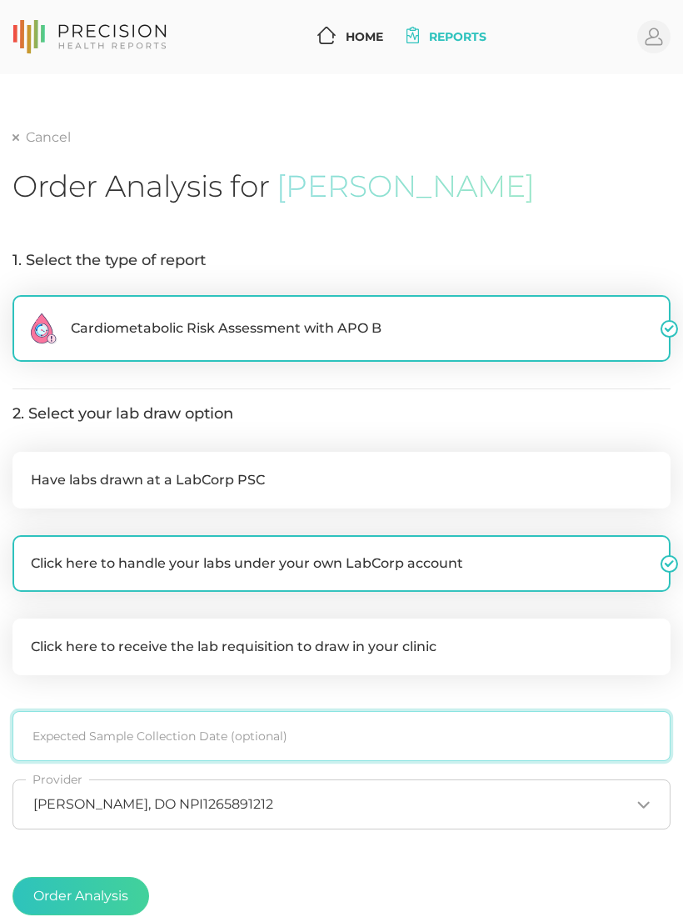
click at [295, 621] on input at bounding box center [341, 736] width 658 height 50
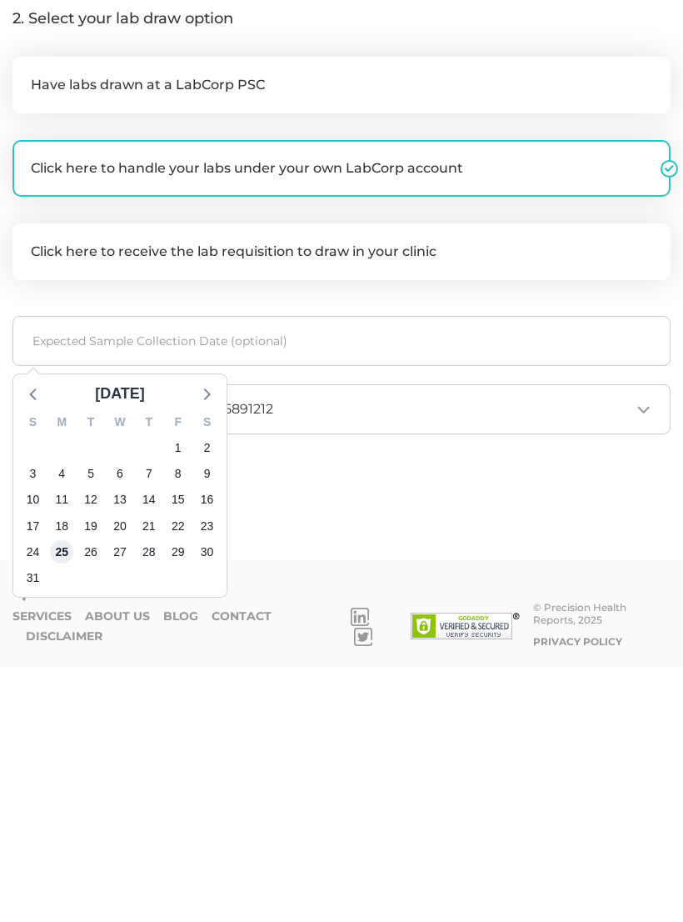
click at [57, 621] on span "25" at bounding box center [61, 807] width 23 height 23
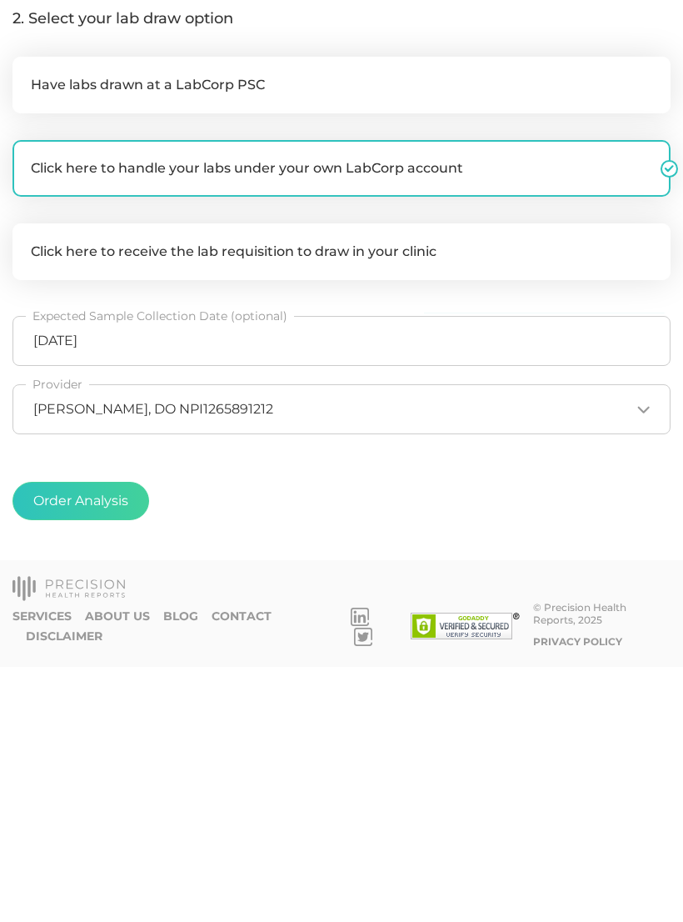
scroll to position [115, 0]
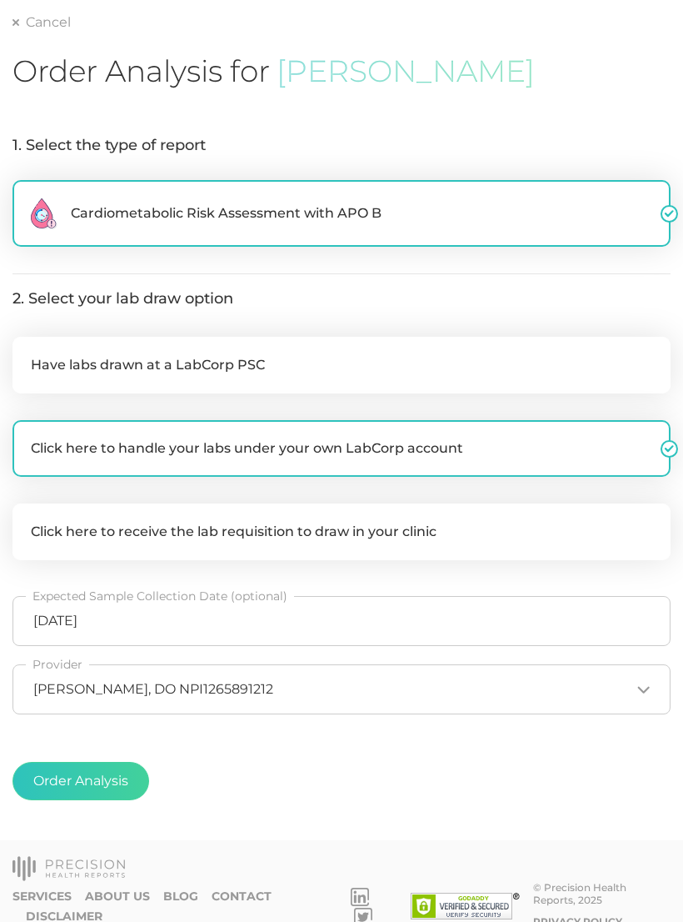
click at [92, 621] on button "Order Analysis" at bounding box center [80, 781] width 137 height 38
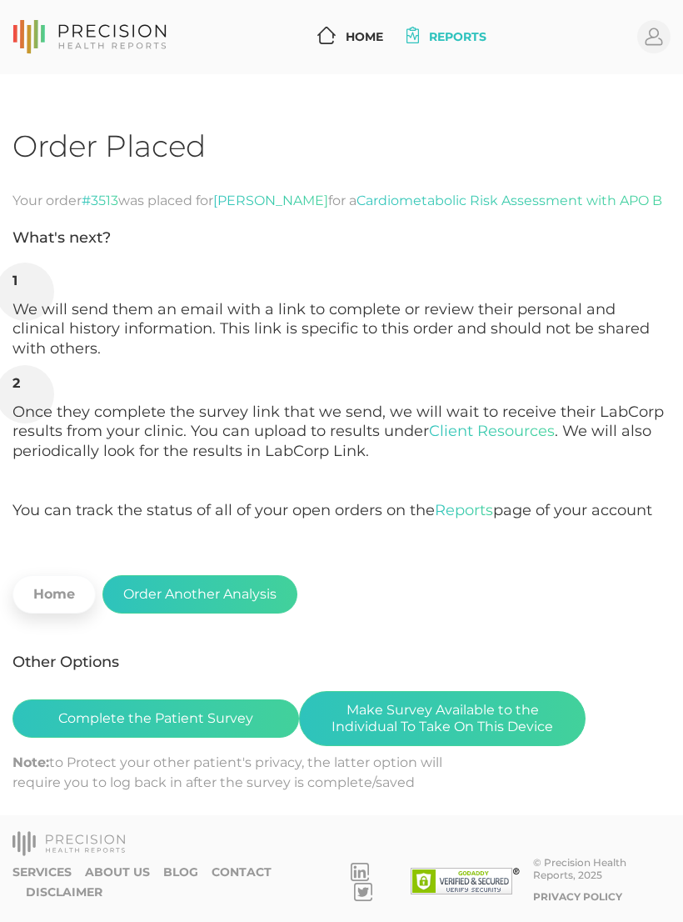
click at [504, 621] on button "Make Survey Available to the Individual To Take On This Device" at bounding box center [442, 718] width 287 height 55
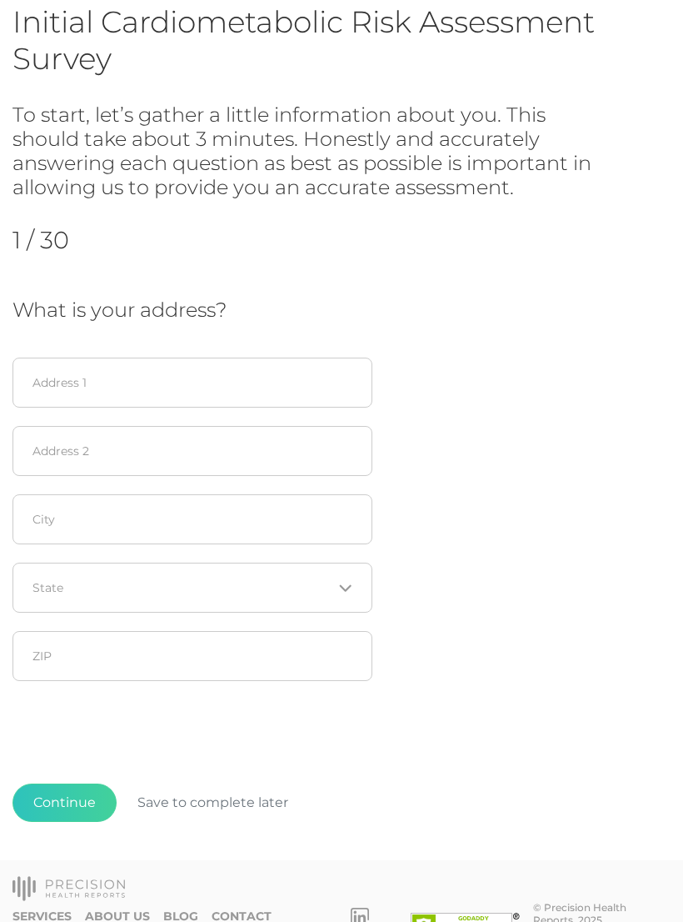
scroll to position [128, 0]
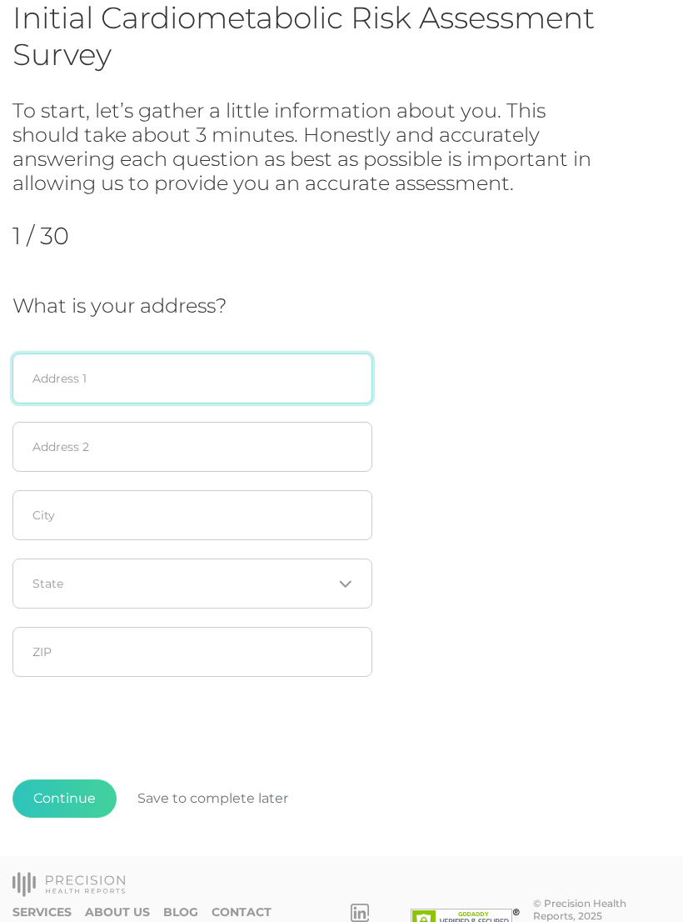
click at [137, 380] on input "text" at bounding box center [192, 378] width 360 height 50
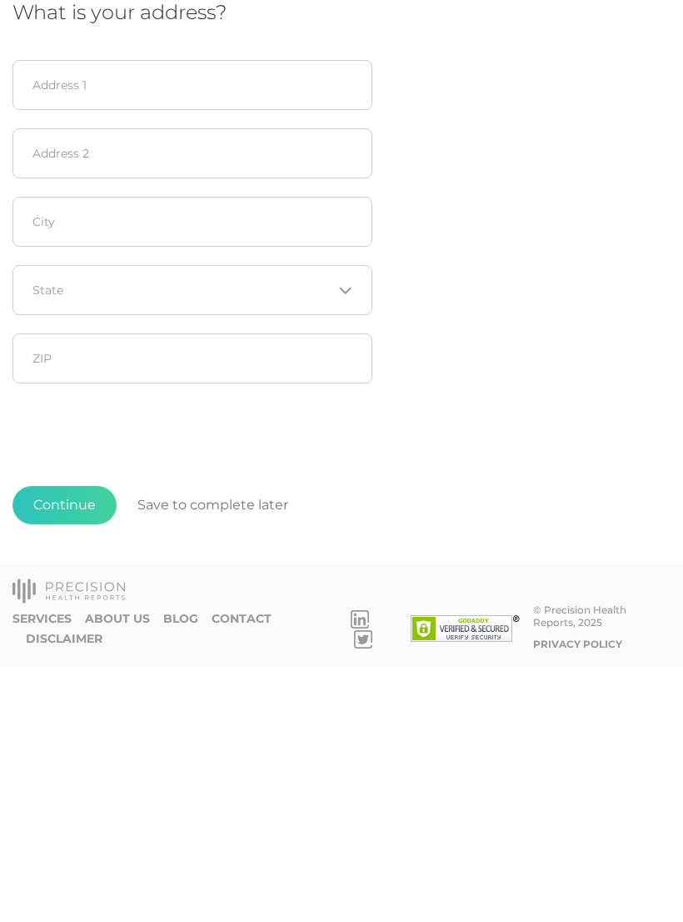
scroll to position [143, 0]
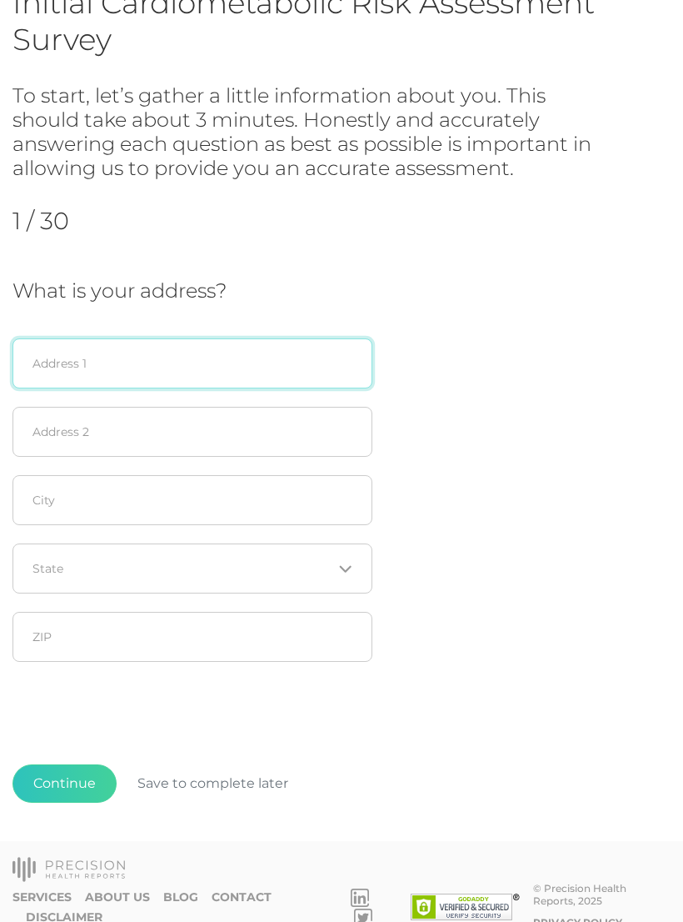
click at [153, 340] on input "text" at bounding box center [192, 363] width 360 height 50
type input "[STREET_ADDRESS]"
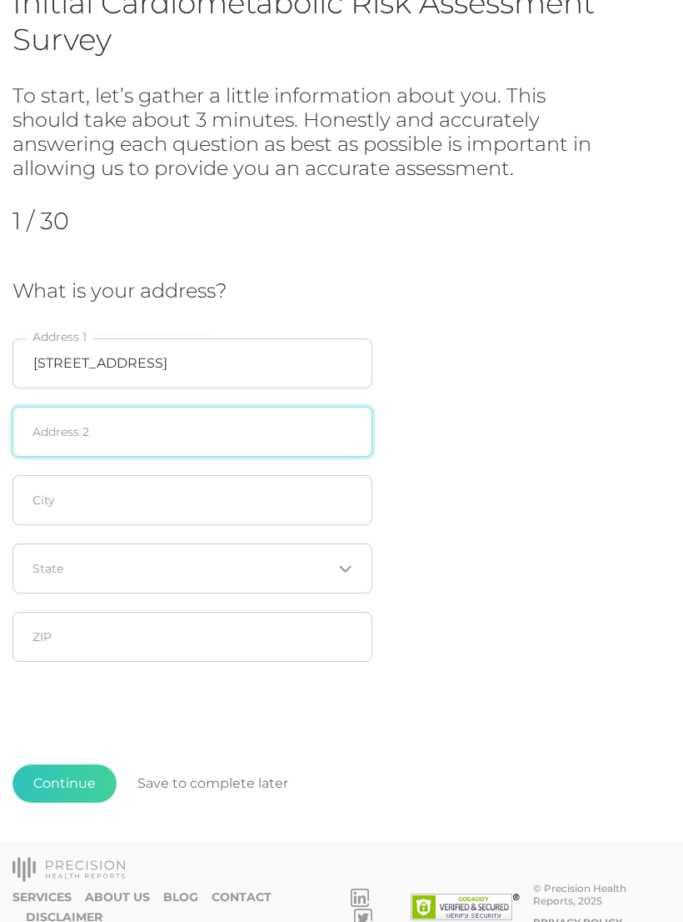
click at [227, 415] on input "text" at bounding box center [192, 432] width 360 height 50
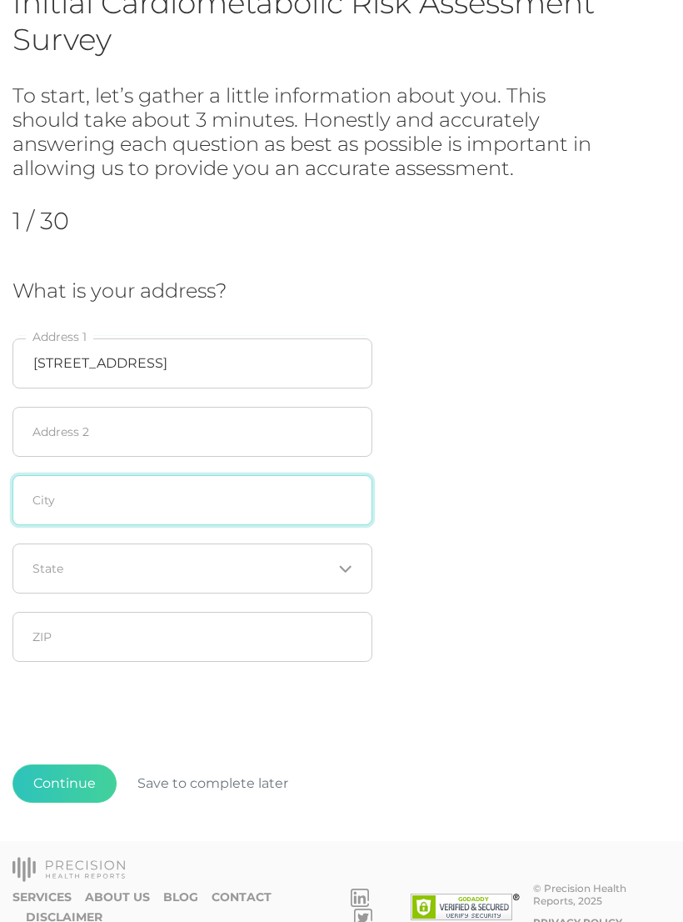
click at [178, 521] on input "text" at bounding box center [192, 500] width 360 height 50
click at [189, 564] on input "Search for option" at bounding box center [182, 568] width 299 height 17
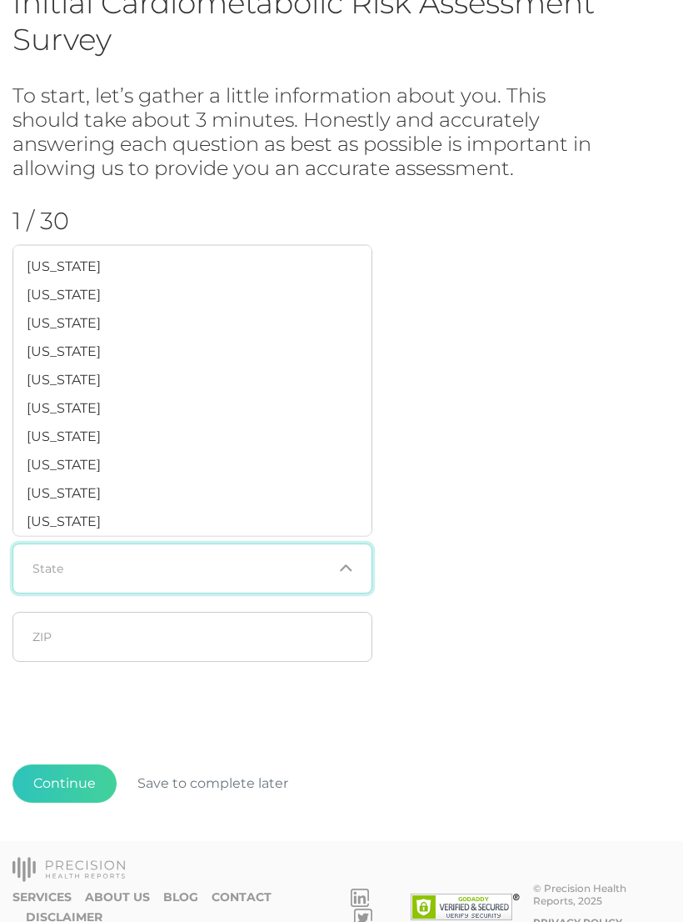
click at [510, 430] on div "What is your address? 12409 s 12th street Address 1 Address 2 Jenkw City Loadin…" at bounding box center [341, 475] width 658 height 392
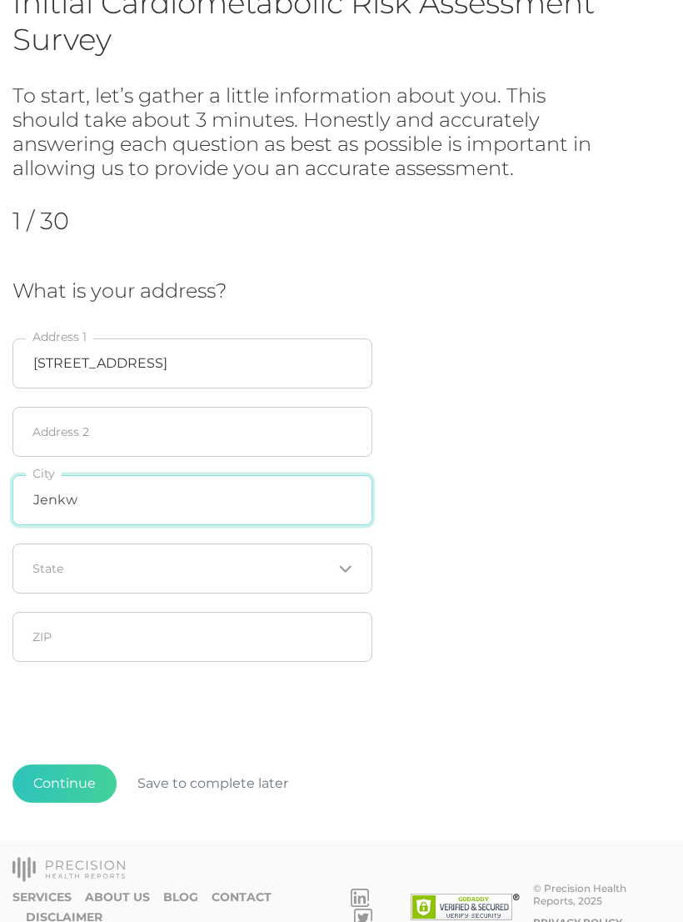
click at [187, 507] on input "Jenkw" at bounding box center [192, 500] width 360 height 50
type input "Jenks"
click at [350, 567] on icon "Search for option" at bounding box center [345, 569] width 10 height 5
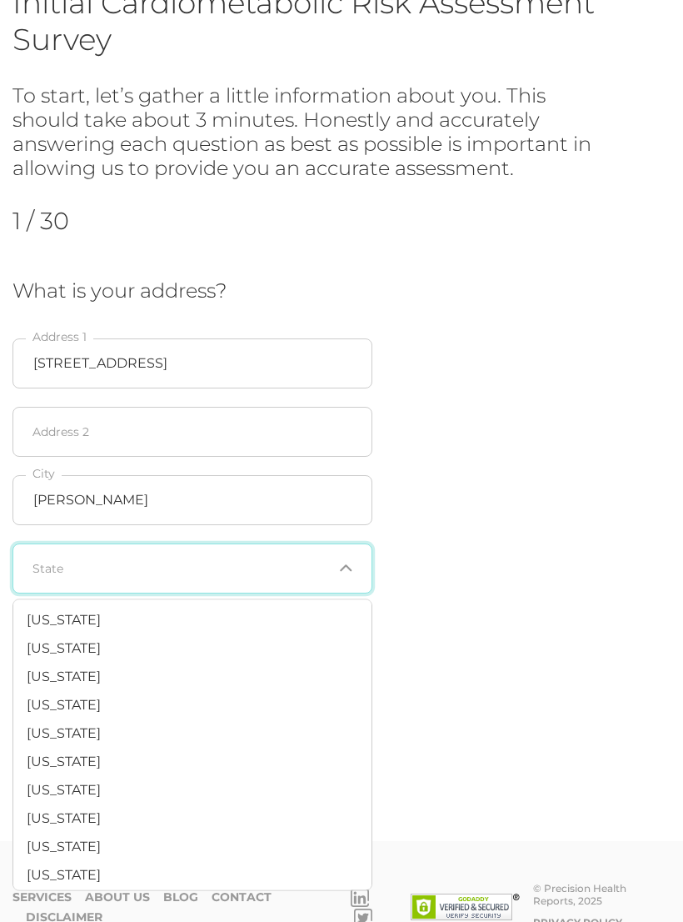
scroll to position [994, 0]
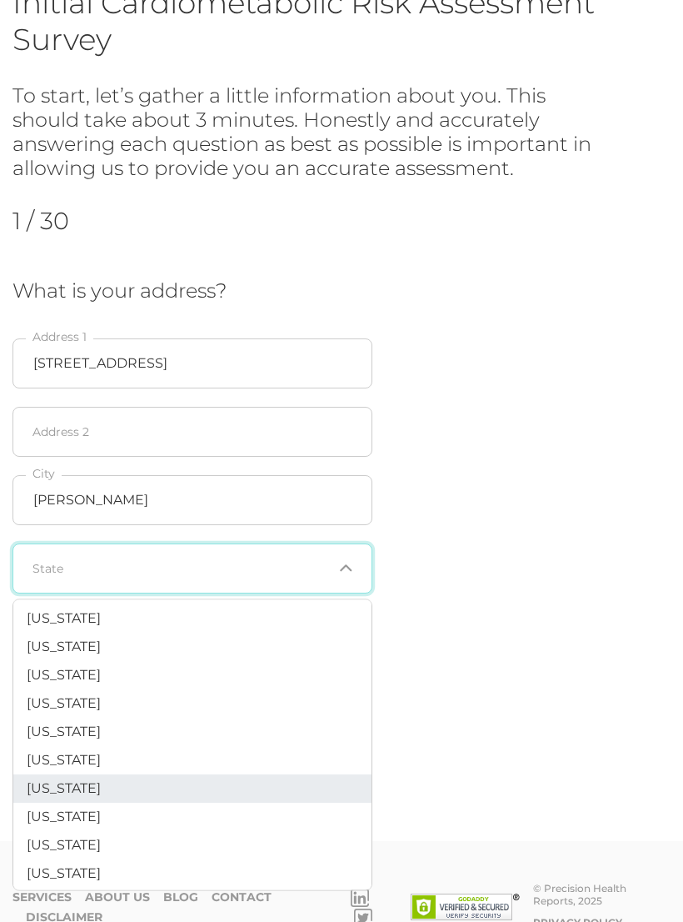
click at [135, 775] on li "Oklahoma" at bounding box center [192, 789] width 358 height 28
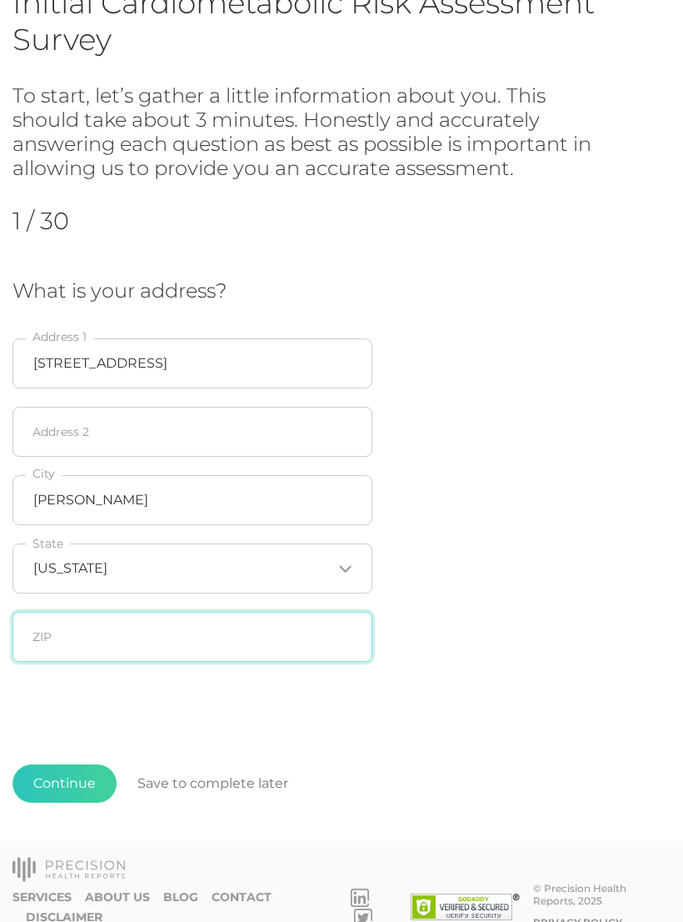
click at [198, 628] on input "text" at bounding box center [192, 637] width 360 height 50
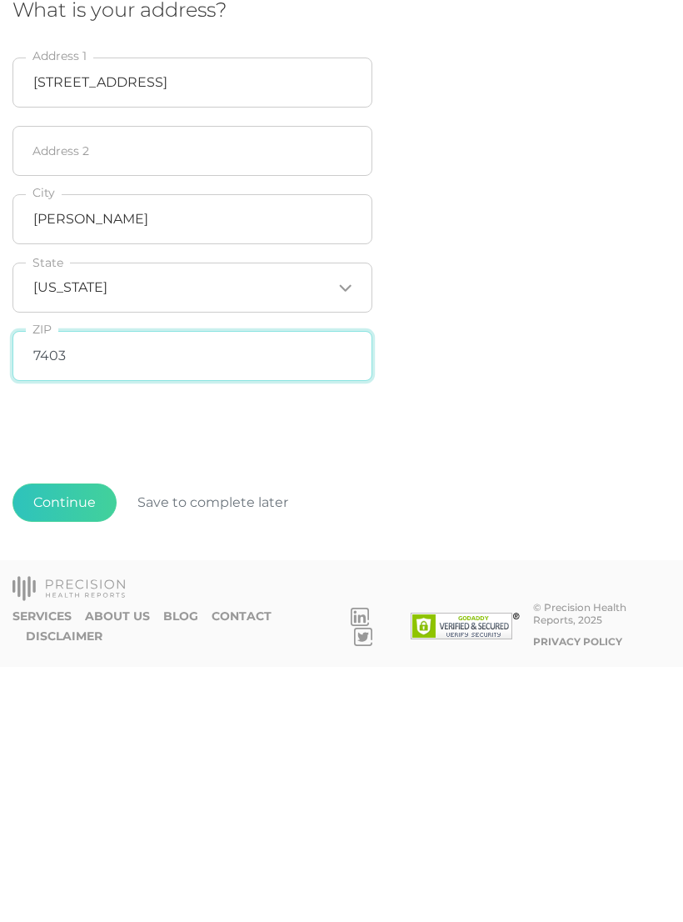
type input "74037"
click at [72, 738] on button "Continue" at bounding box center [64, 757] width 104 height 38
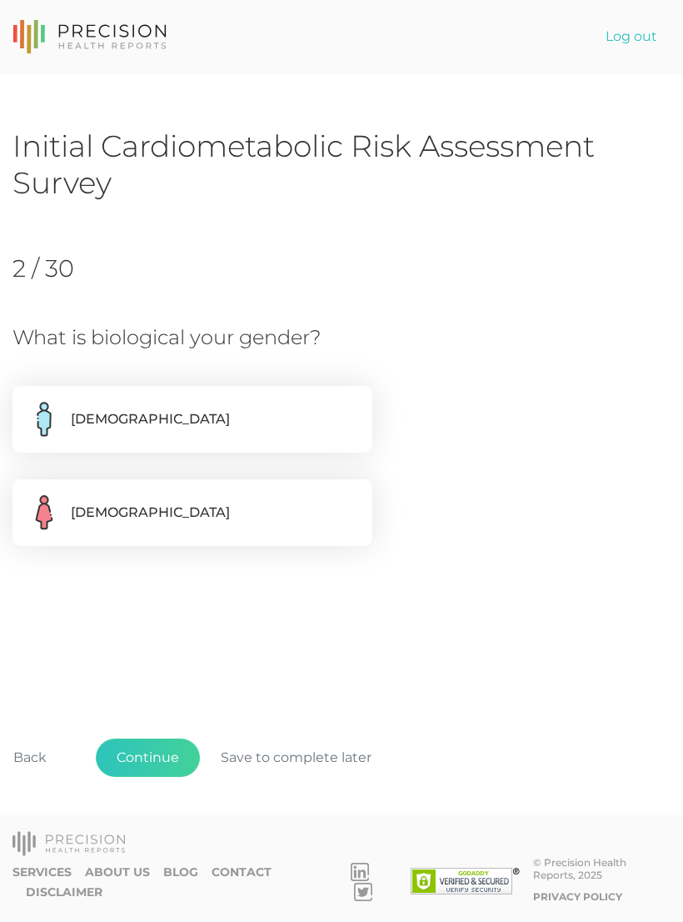
click at [287, 505] on label "Female" at bounding box center [192, 512] width 360 height 67
click at [26, 496] on input "Female" at bounding box center [18, 487] width 13 height 17
radio input "true"
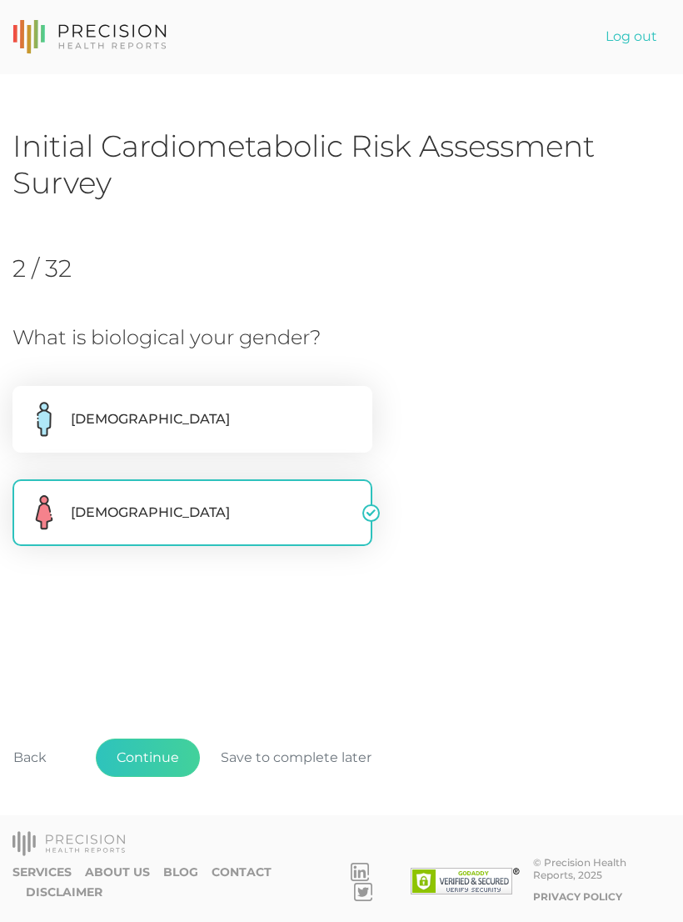
click at [165, 771] on button "Continue" at bounding box center [148, 757] width 104 height 38
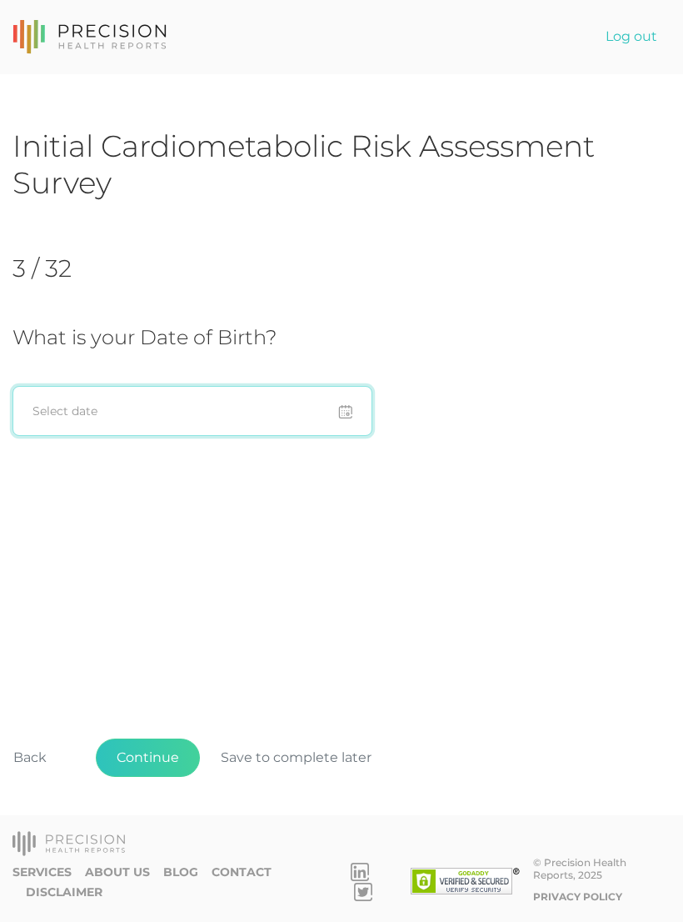
click at [278, 392] on input at bounding box center [192, 411] width 360 height 50
type input "1"
click at [335, 410] on input at bounding box center [192, 411] width 360 height 50
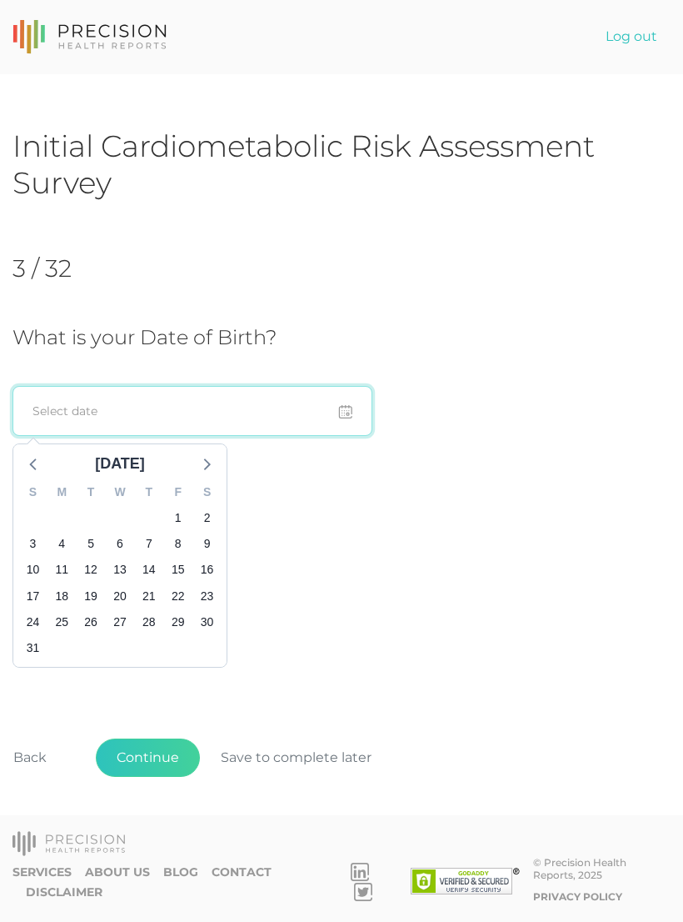
click at [137, 407] on input at bounding box center [192, 411] width 360 height 50
click at [147, 409] on input at bounding box center [192, 411] width 360 height 50
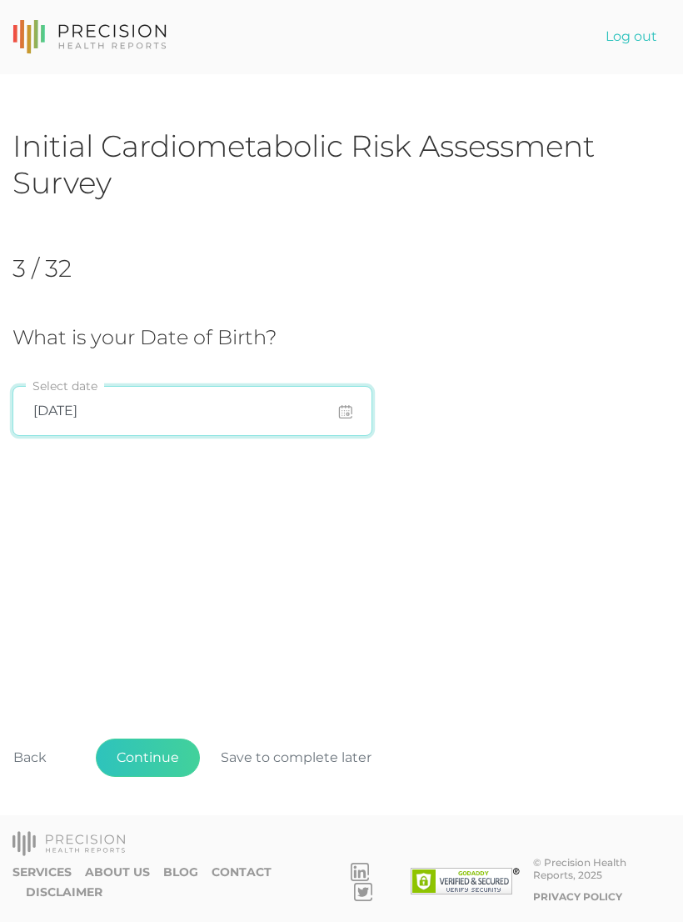
click at [169, 413] on input "Dec 15" at bounding box center [192, 411] width 360 height 50
click at [510, 571] on div "Initial Cardiometabolic Risk Assessment Survey 3 / 32 What is your Date of Birt…" at bounding box center [341, 478] width 658 height 702
type input "[DATE]"
click at [174, 773] on button "Continue" at bounding box center [148, 757] width 104 height 38
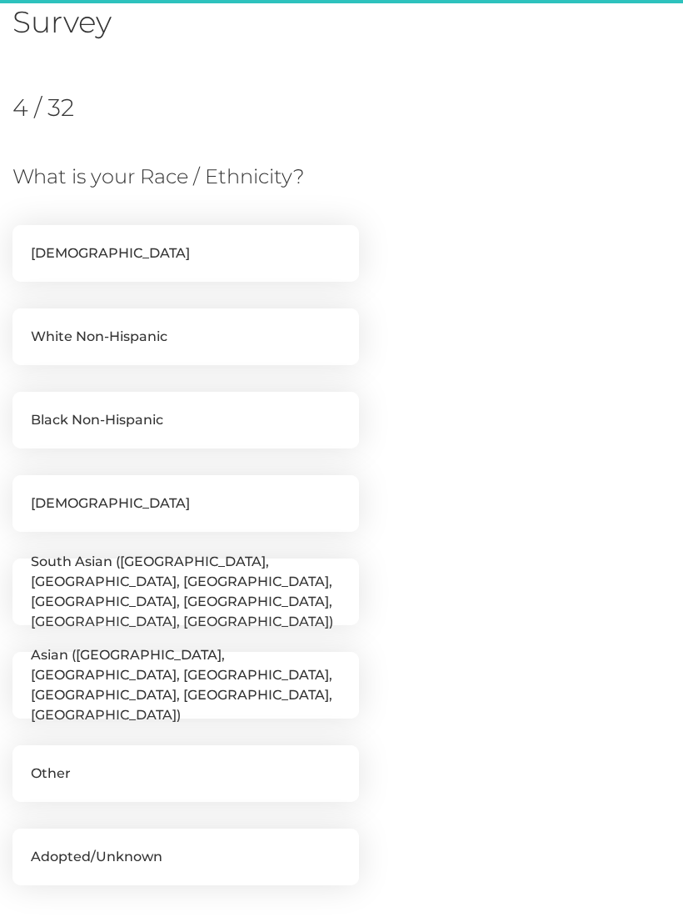
scroll to position [227, 0]
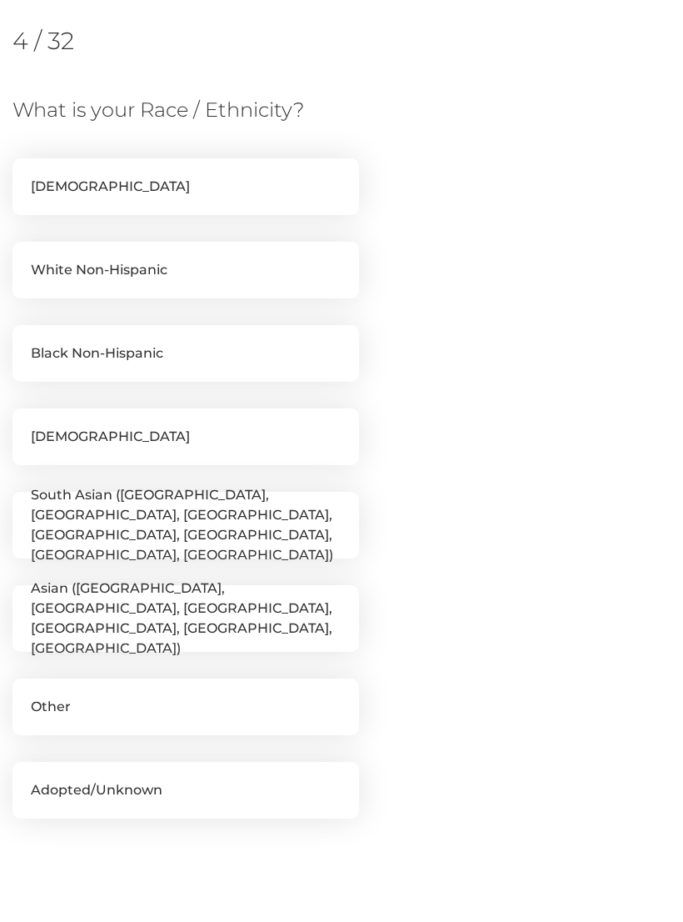
click at [247, 269] on label "White Non-Hispanic" at bounding box center [185, 270] width 347 height 57
click at [26, 258] on input "White Non-Hispanic" at bounding box center [18, 250] width 13 height 17
checkbox input "true"
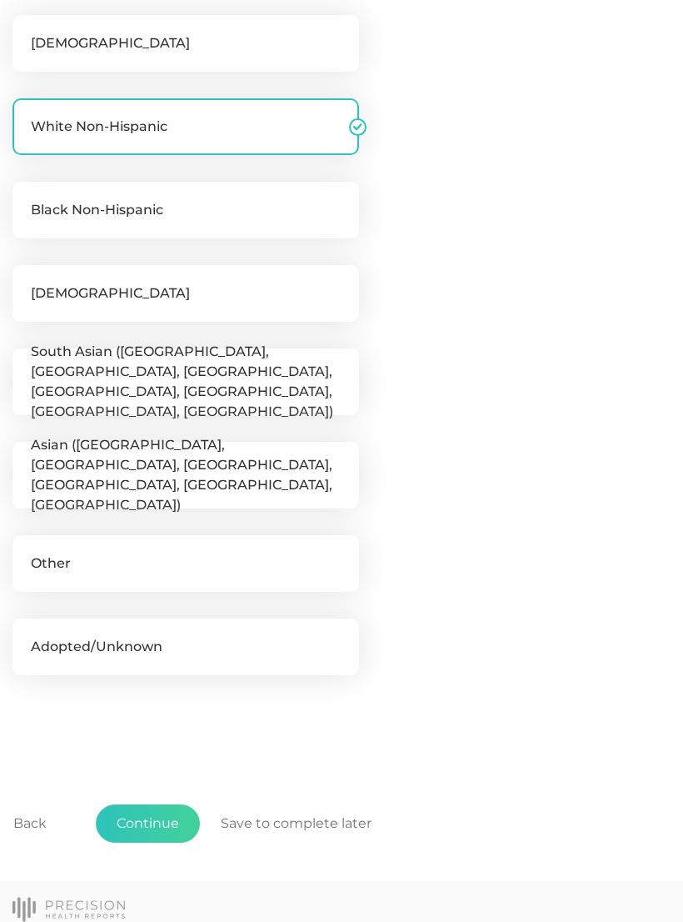
scroll to position [382, 0]
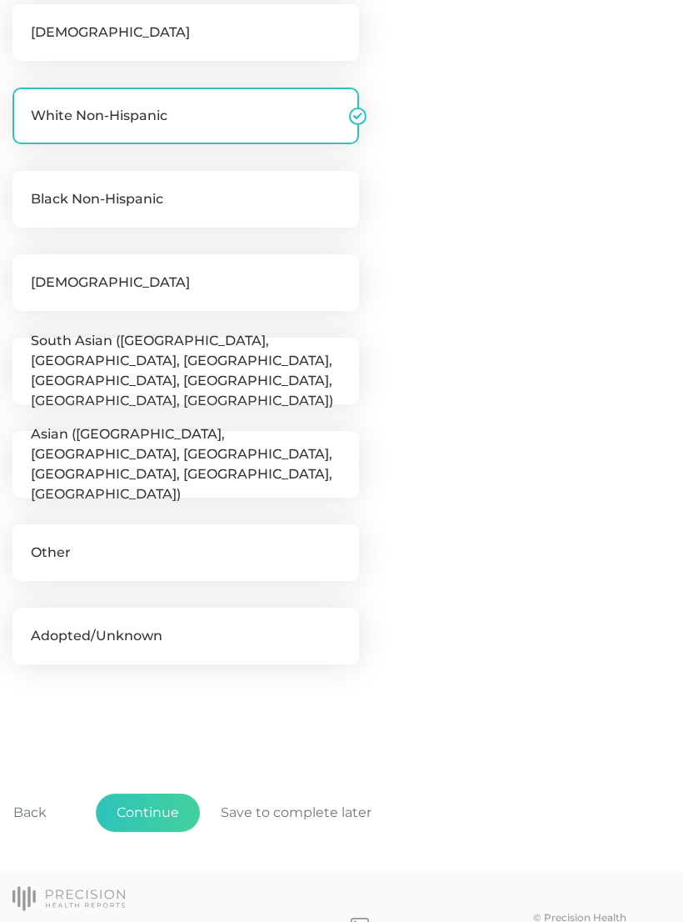
click at [169, 800] on button "Continue" at bounding box center [148, 812] width 104 height 38
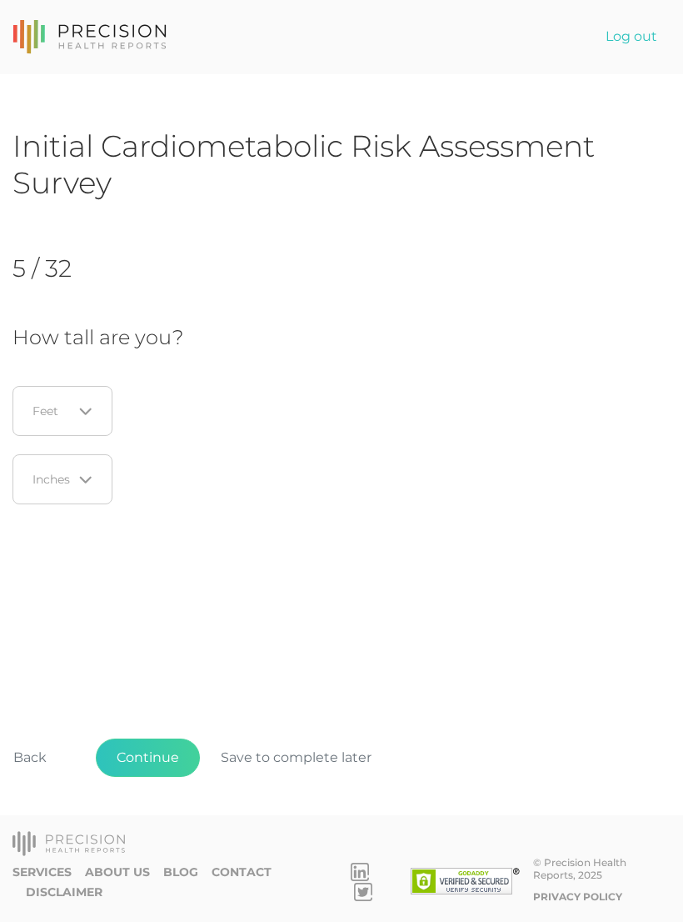
click at [88, 392] on div "Loading..." at bounding box center [62, 411] width 100 height 50
click at [52, 510] on li "5" at bounding box center [67, 520] width 132 height 28
click at [91, 475] on icon "Search for option" at bounding box center [85, 479] width 13 height 13
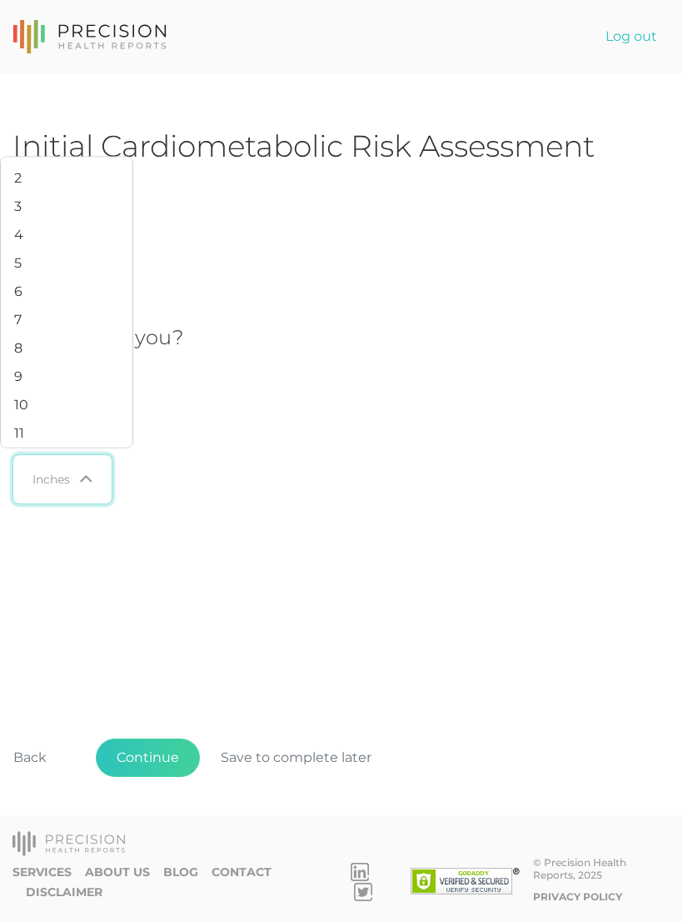
scroll to position [55, 0]
click at [37, 419] on li "10" at bounding box center [67, 406] width 132 height 28
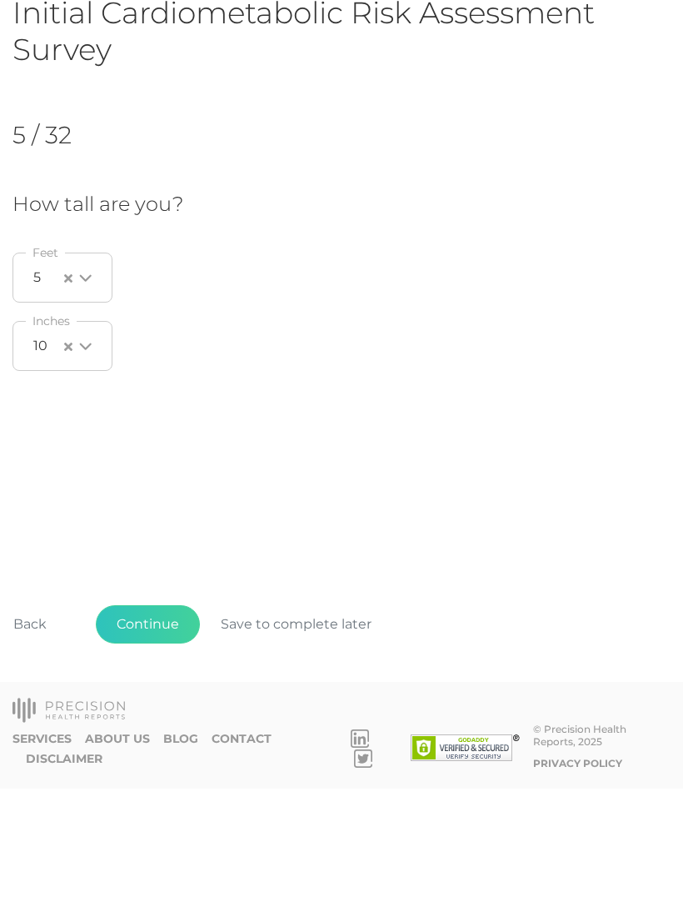
click at [166, 738] on button "Continue" at bounding box center [148, 757] width 104 height 38
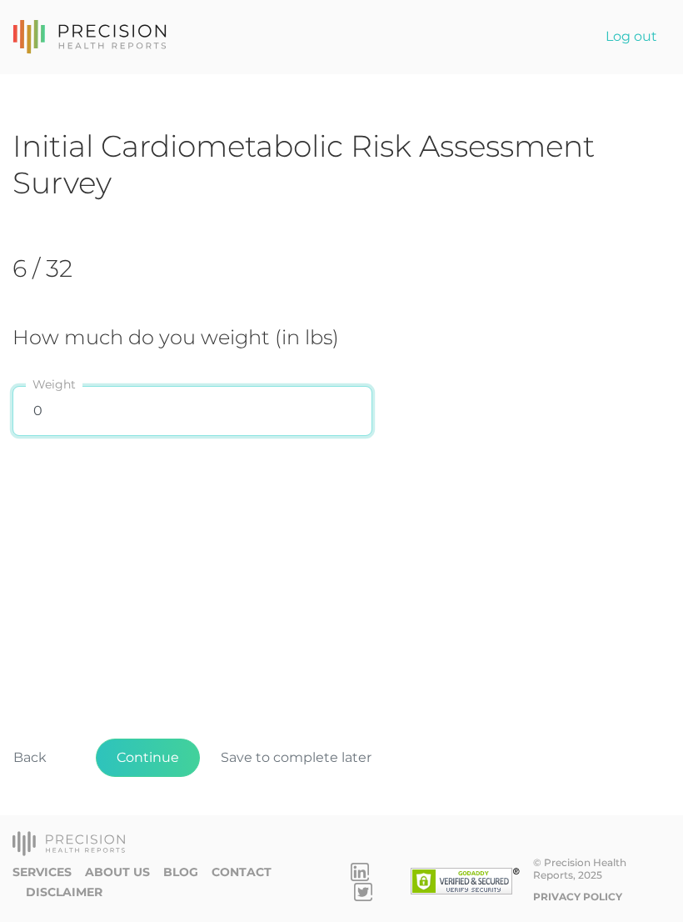
click at [196, 395] on input "0" at bounding box center [192, 411] width 360 height 50
click at [161, 405] on input "0" at bounding box center [192, 411] width 360 height 50
type input "8"
type input "180"
click at [610, 544] on div "Initial Cardiometabolic Risk Assessment Survey 6 / 32 How much do you weight (i…" at bounding box center [341, 478] width 658 height 702
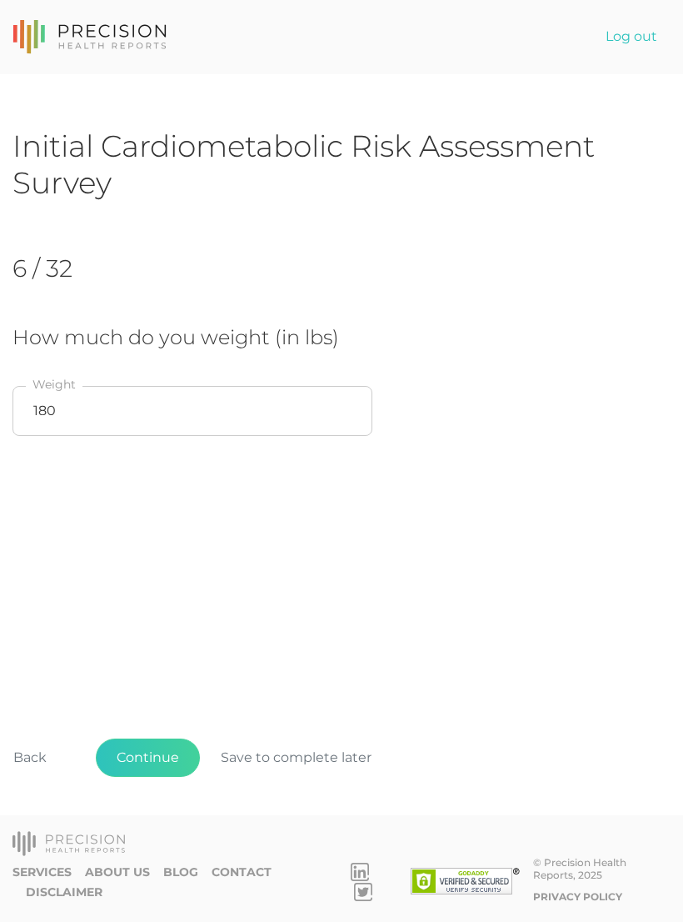
click at [161, 769] on button "Continue" at bounding box center [148, 757] width 104 height 38
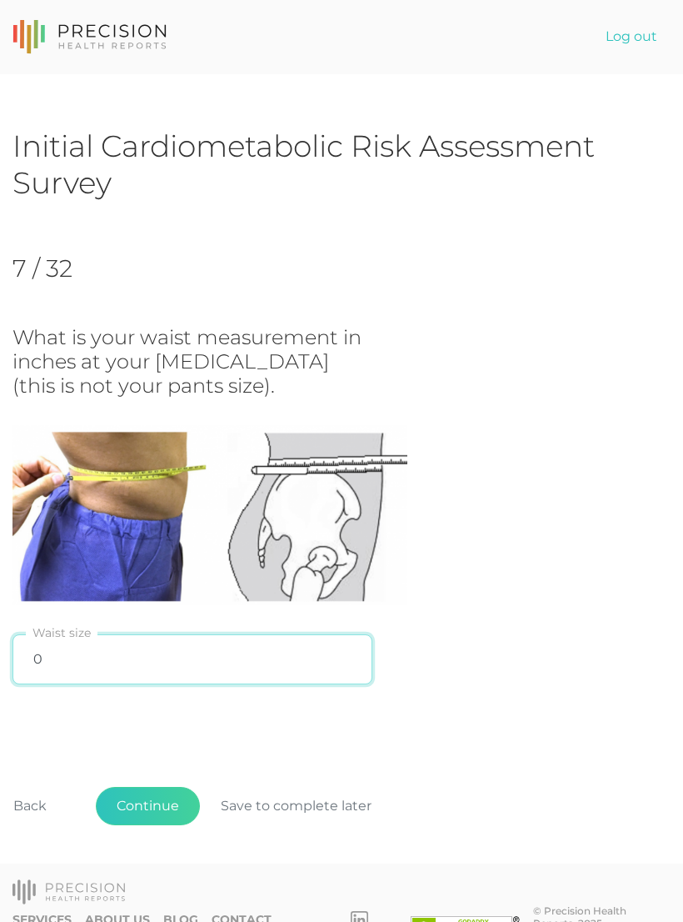
click at [124, 646] on input "0" at bounding box center [192, 659] width 360 height 50
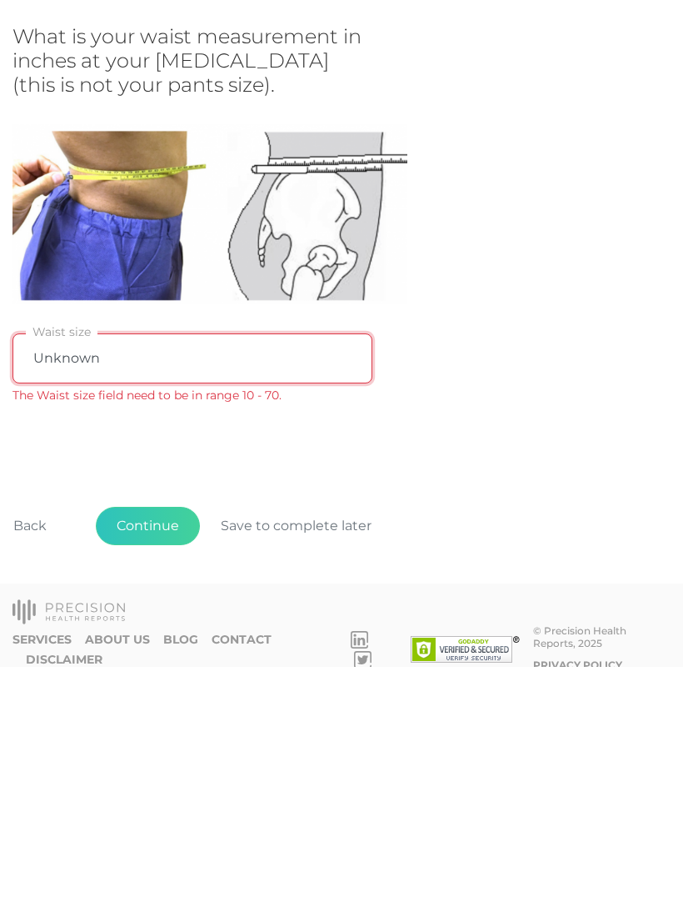
type input "Unknown"
click at [167, 762] on button "Continue" at bounding box center [148, 781] width 104 height 38
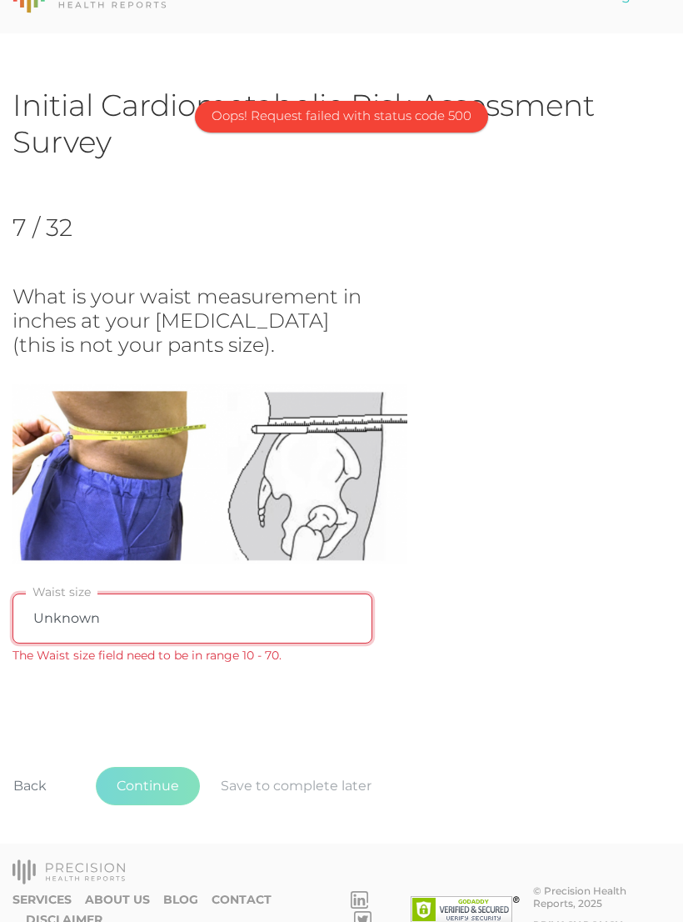
click at [188, 608] on input "Unknown" at bounding box center [192, 618] width 360 height 50
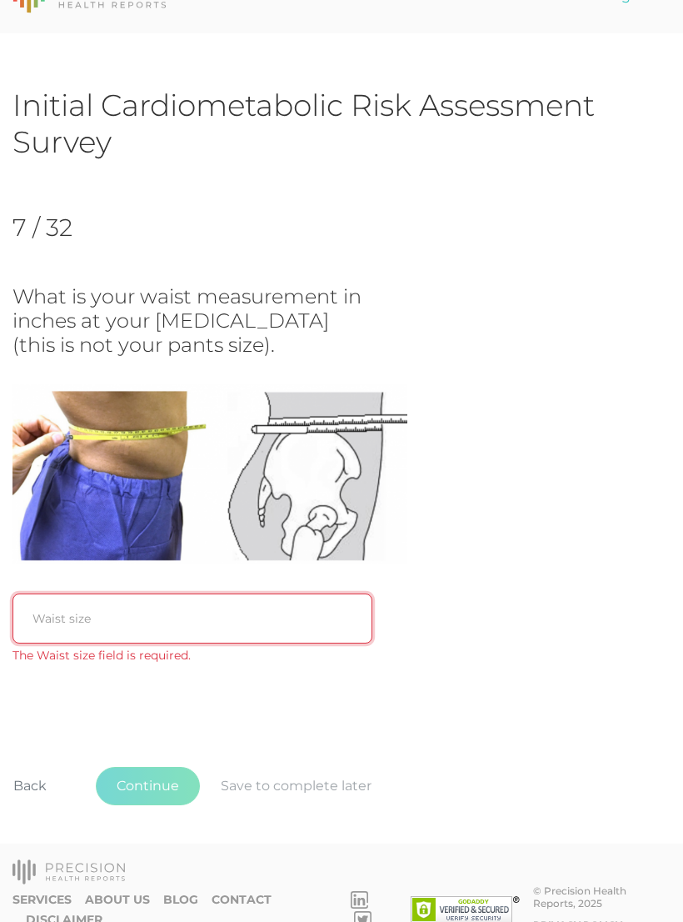
type input "O"
type input "0"
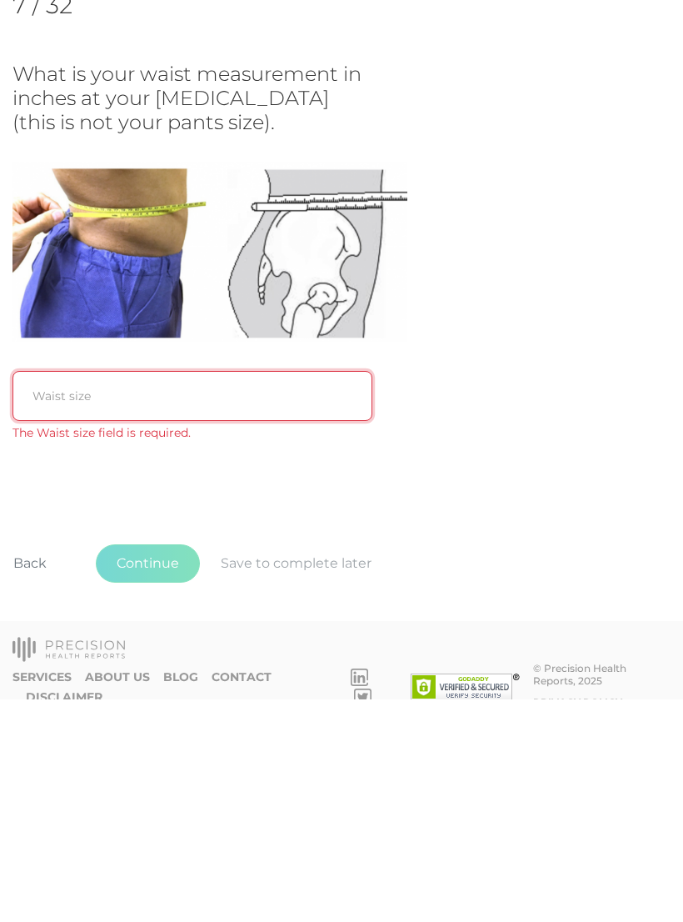
type input "1"
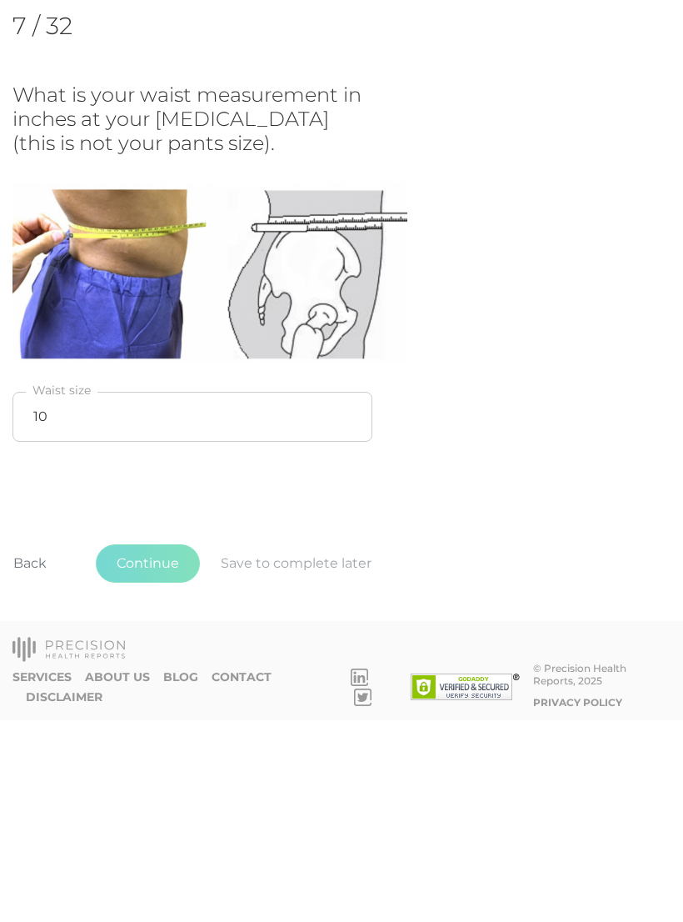
scroll to position [20, 0]
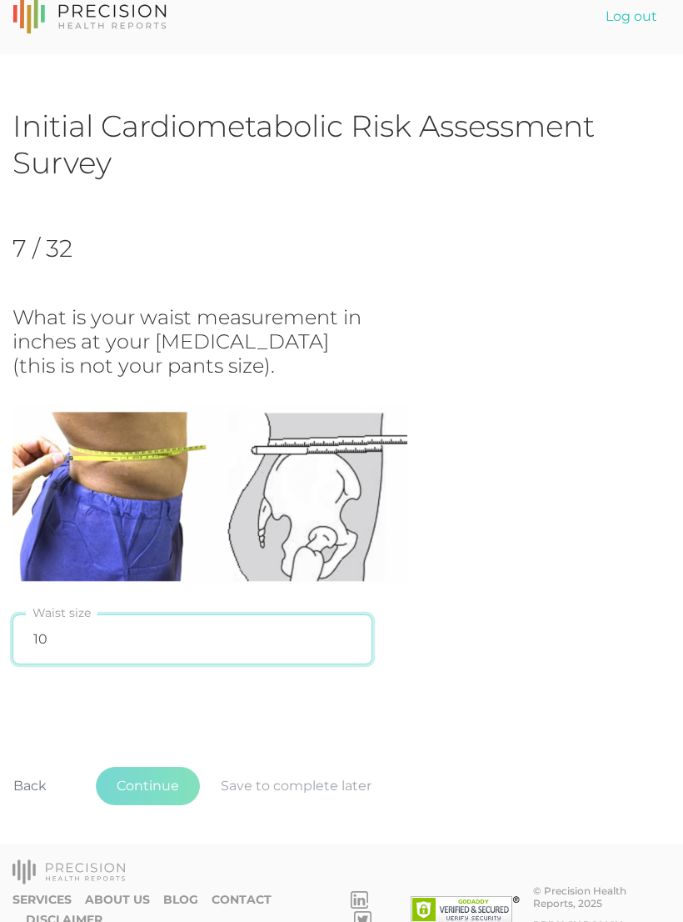
click at [191, 633] on input "10" at bounding box center [192, 639] width 360 height 50
click at [127, 624] on input "10" at bounding box center [192, 639] width 360 height 50
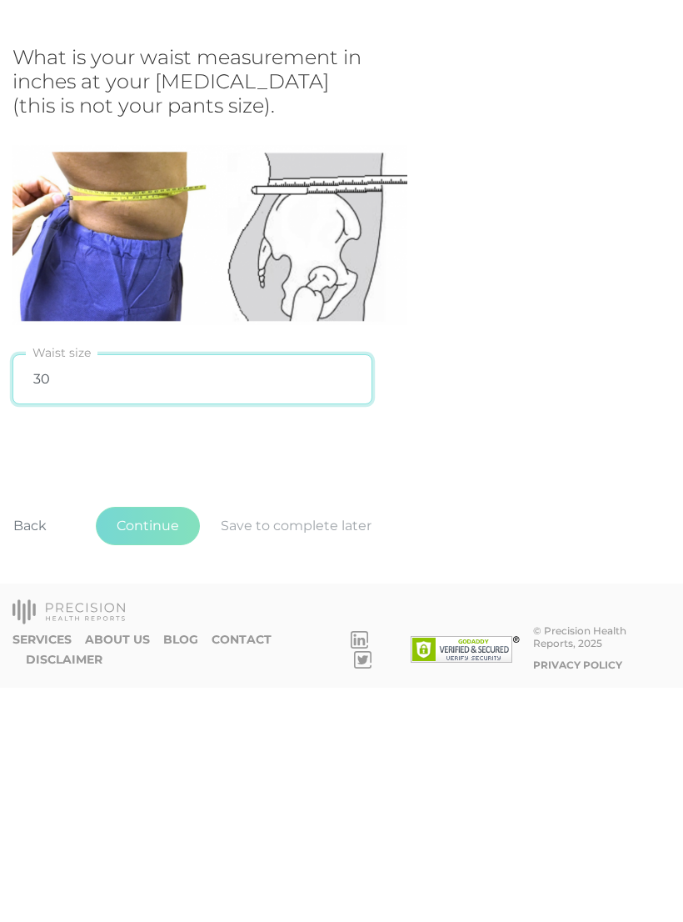
type input "30"
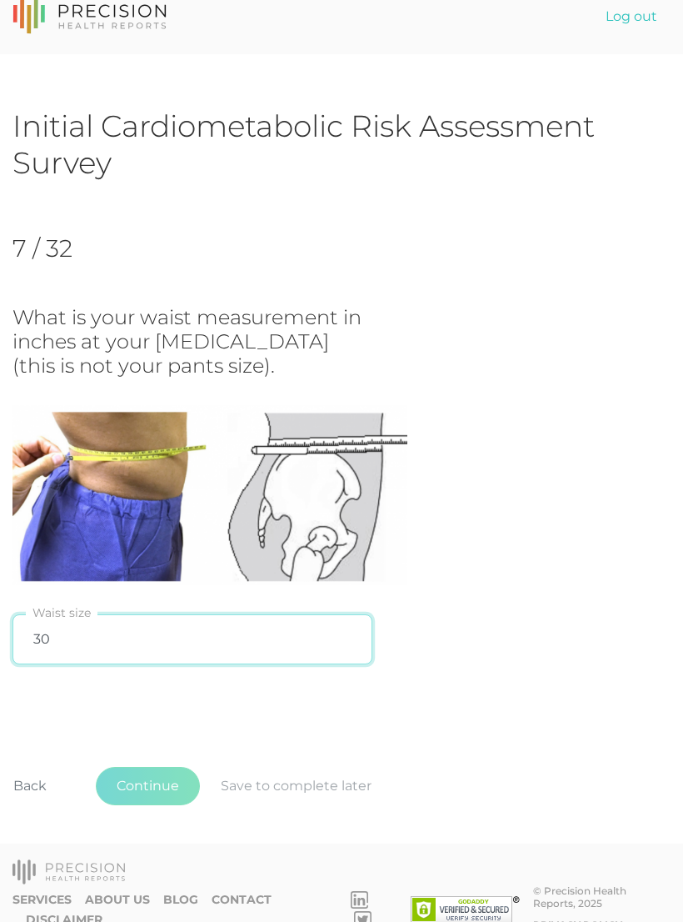
click at [116, 626] on input "30" at bounding box center [192, 639] width 360 height 50
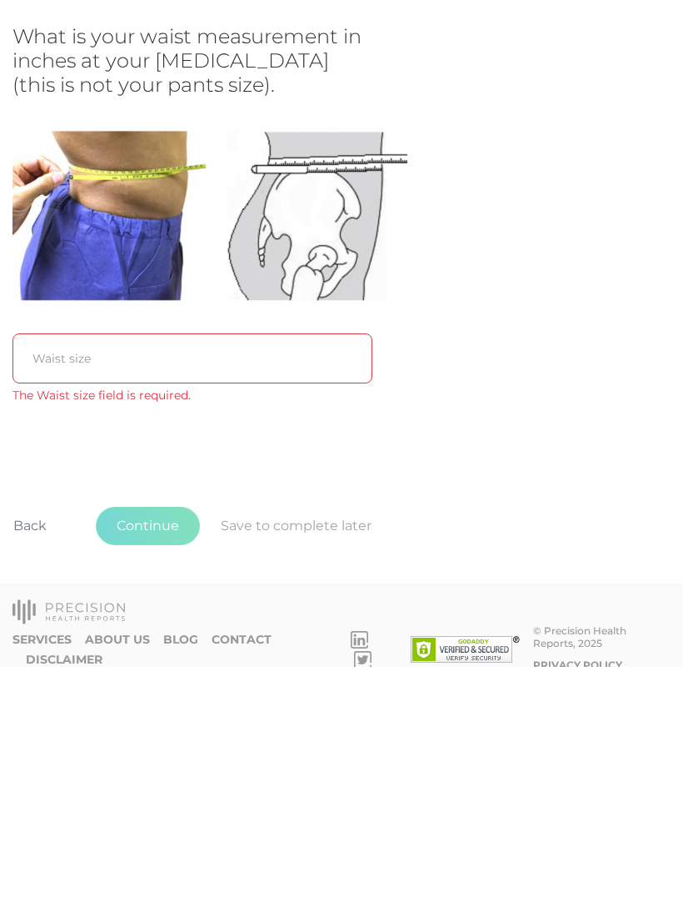
scroll to position [41, 0]
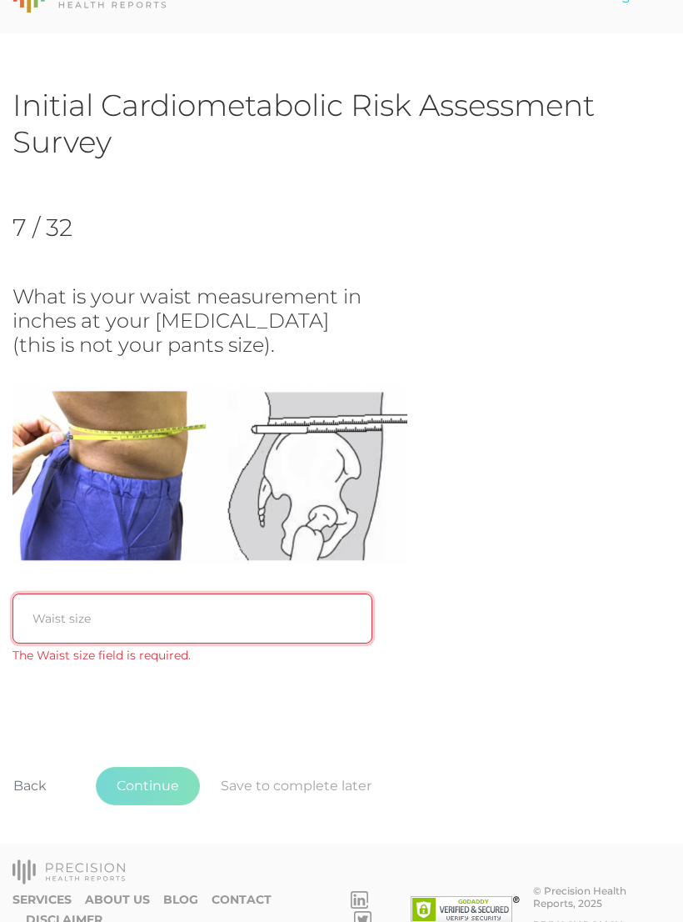
click at [250, 613] on input "text" at bounding box center [192, 618] width 360 height 50
type input "30"
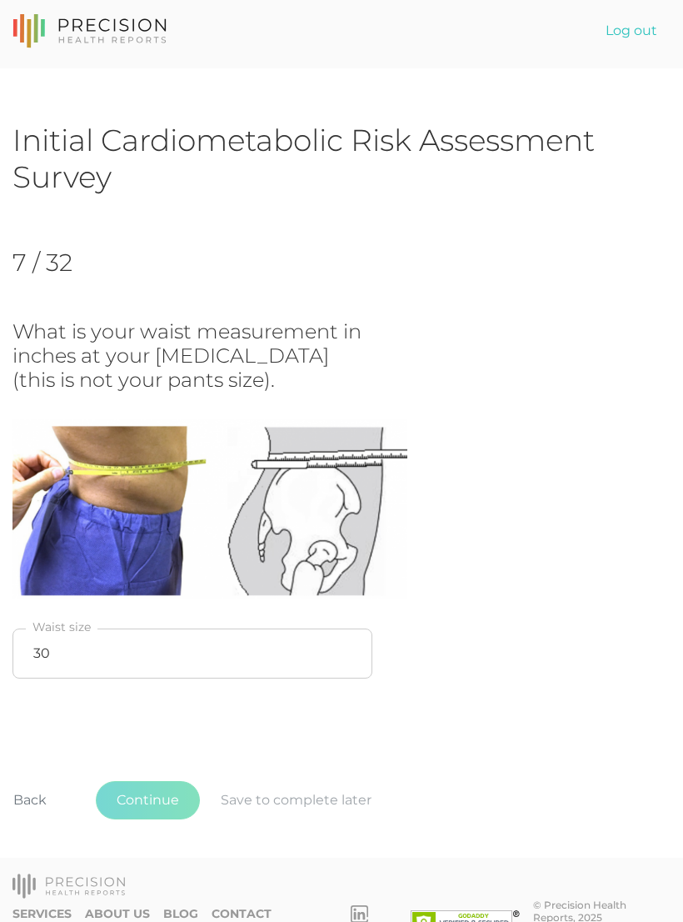
scroll to position [0, 0]
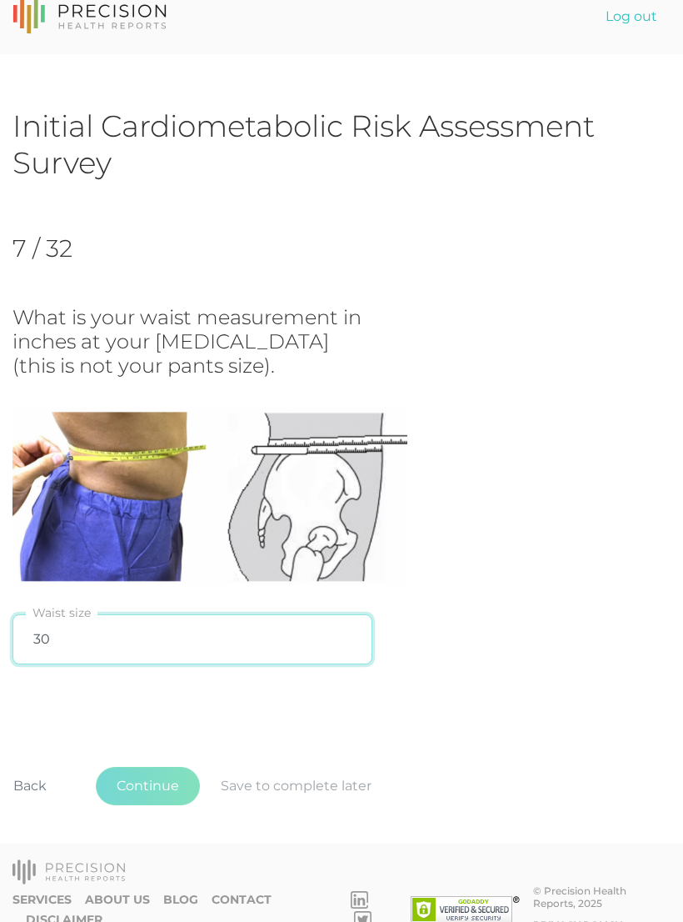
click at [222, 635] on input "30" at bounding box center [192, 639] width 360 height 50
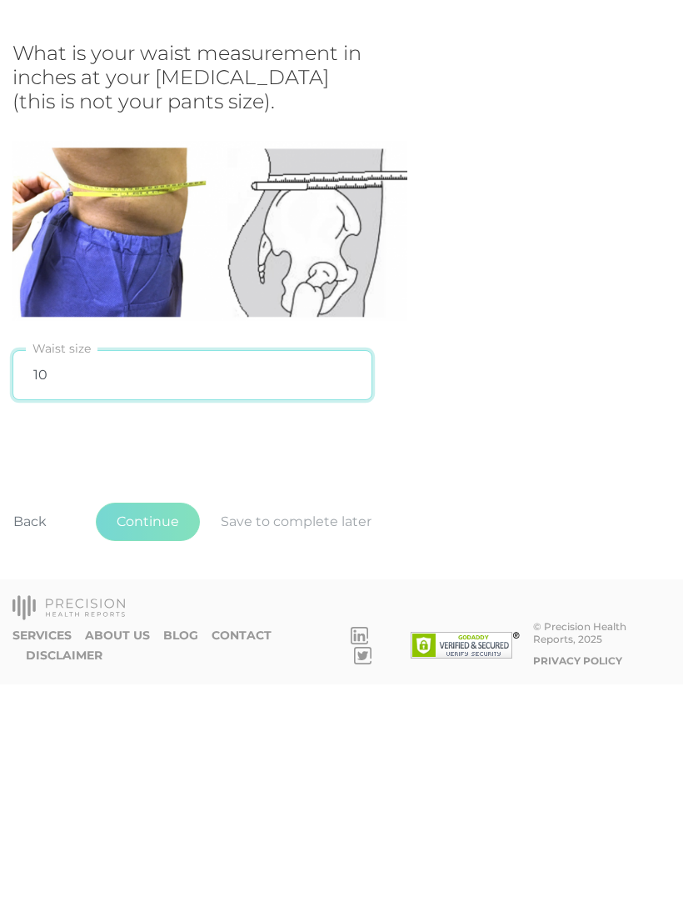
type input "10"
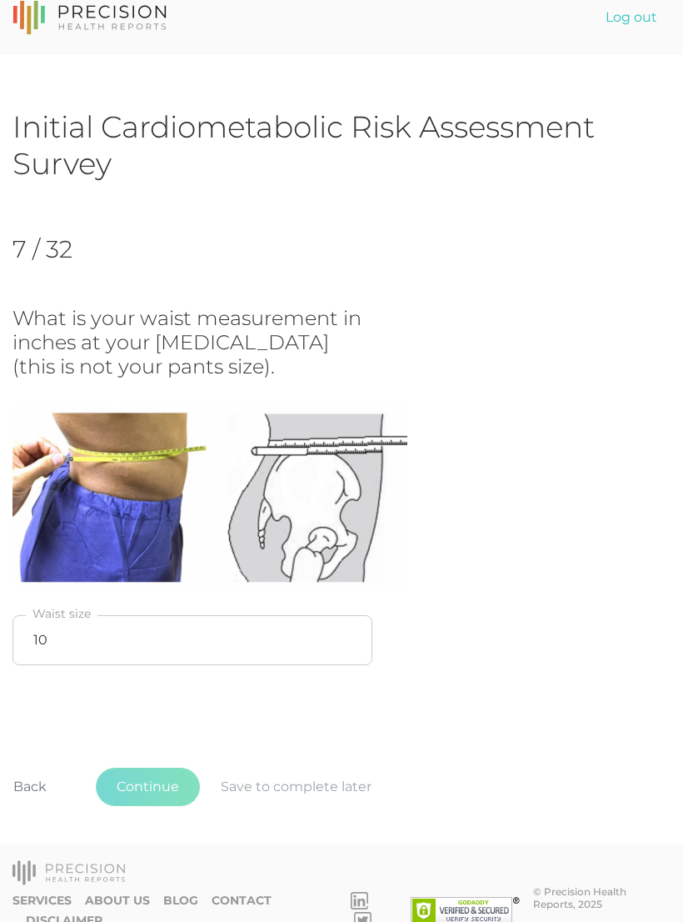
scroll to position [20, 0]
click at [37, 777] on button "Back" at bounding box center [30, 786] width 75 height 38
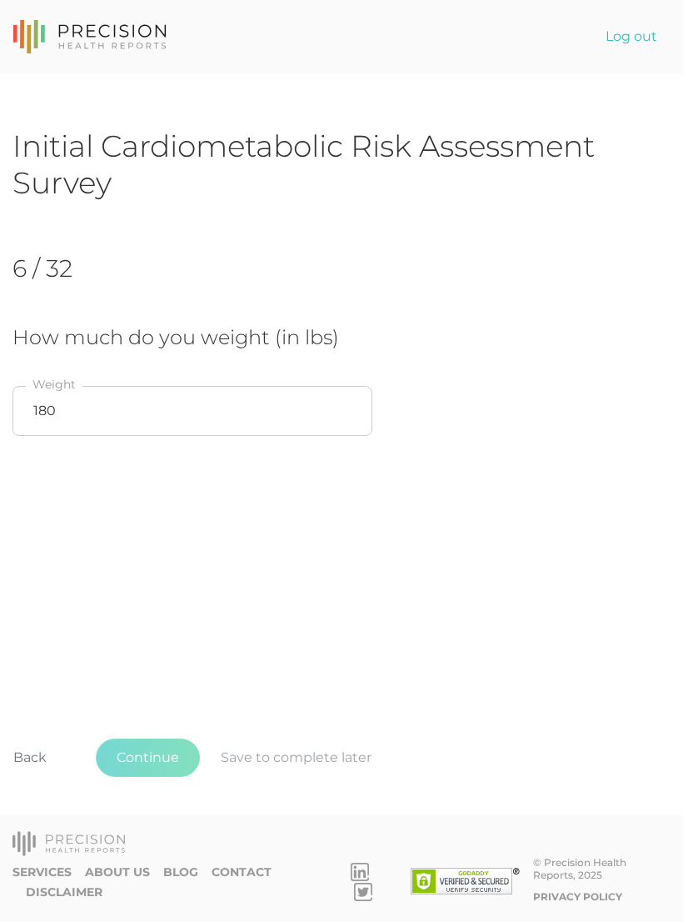
click at [296, 776] on span "Continue Save to complete later" at bounding box center [244, 757] width 297 height 38
click at [303, 777] on span "Continue Save to complete later" at bounding box center [244, 757] width 297 height 38
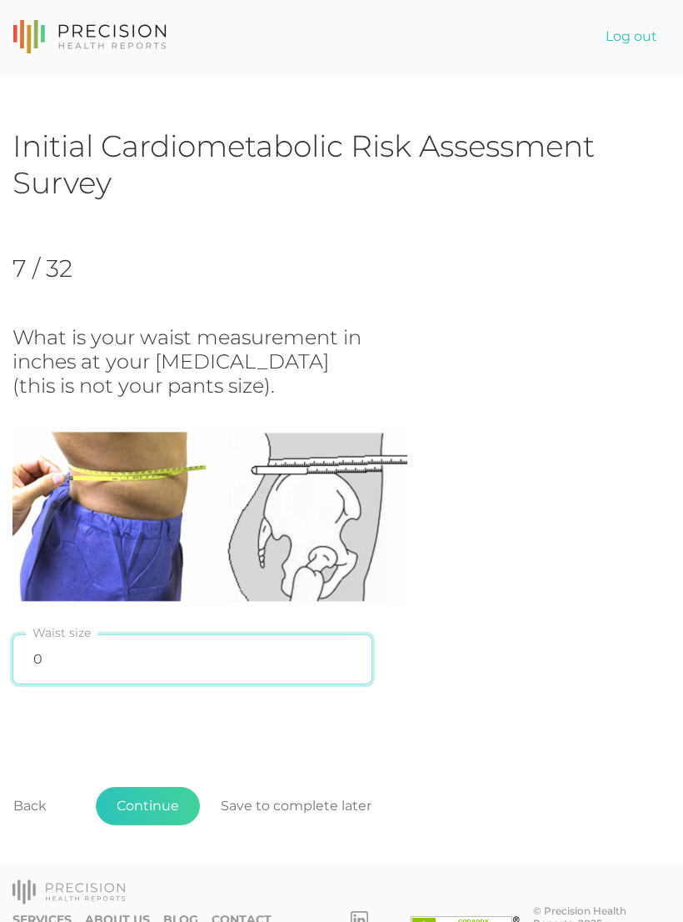
click at [222, 660] on input "0" at bounding box center [192, 659] width 360 height 50
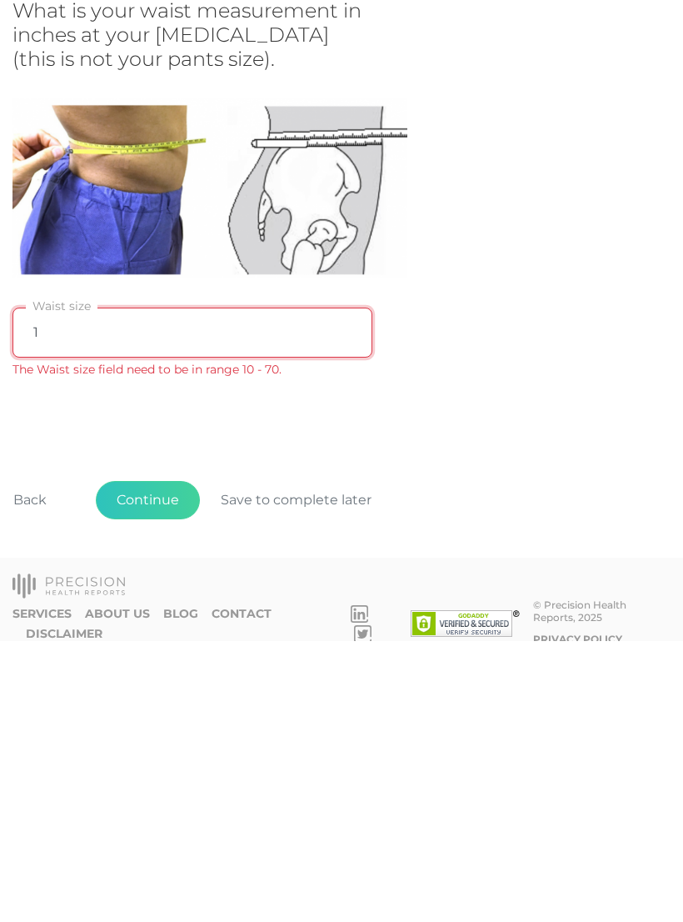
type input "10"
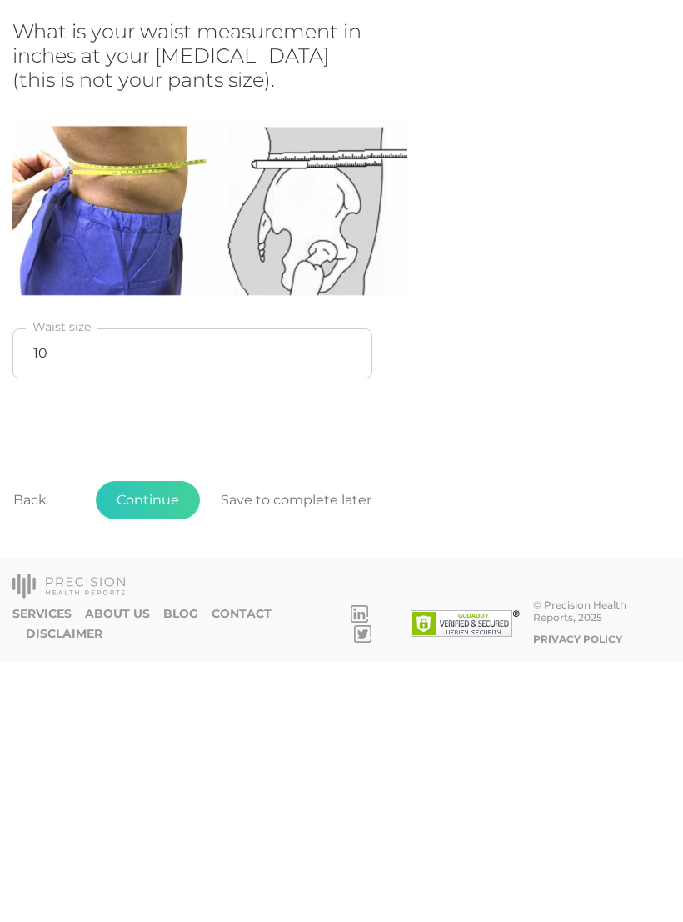
click at [168, 741] on button "Continue" at bounding box center [148, 760] width 104 height 38
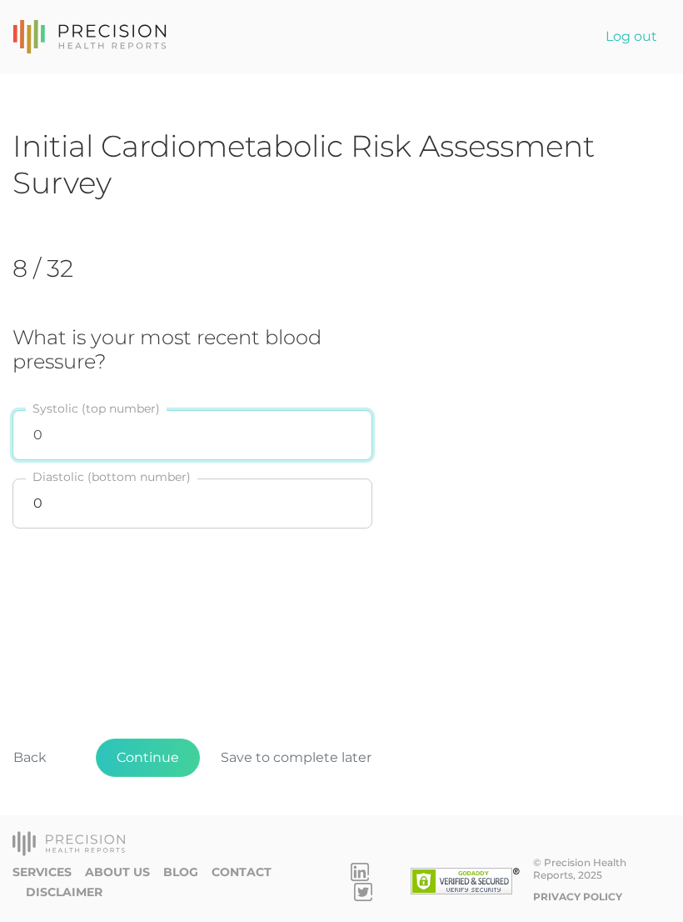
click at [142, 410] on input "0" at bounding box center [192, 435] width 360 height 50
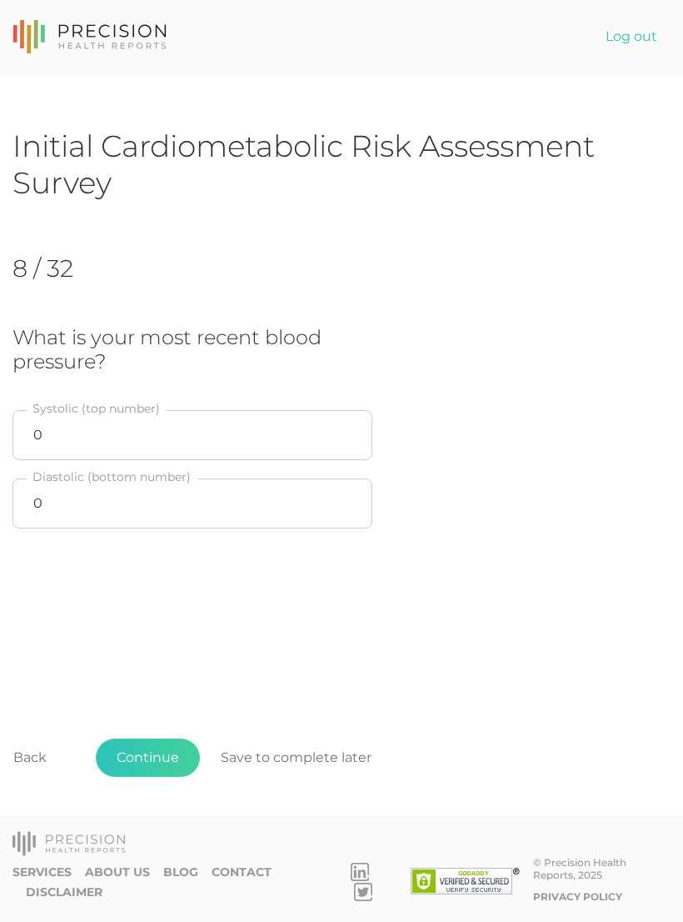
click at [292, 752] on button "Save to complete later" at bounding box center [296, 757] width 192 height 38
